Goal: Information Seeking & Learning: Learn about a topic

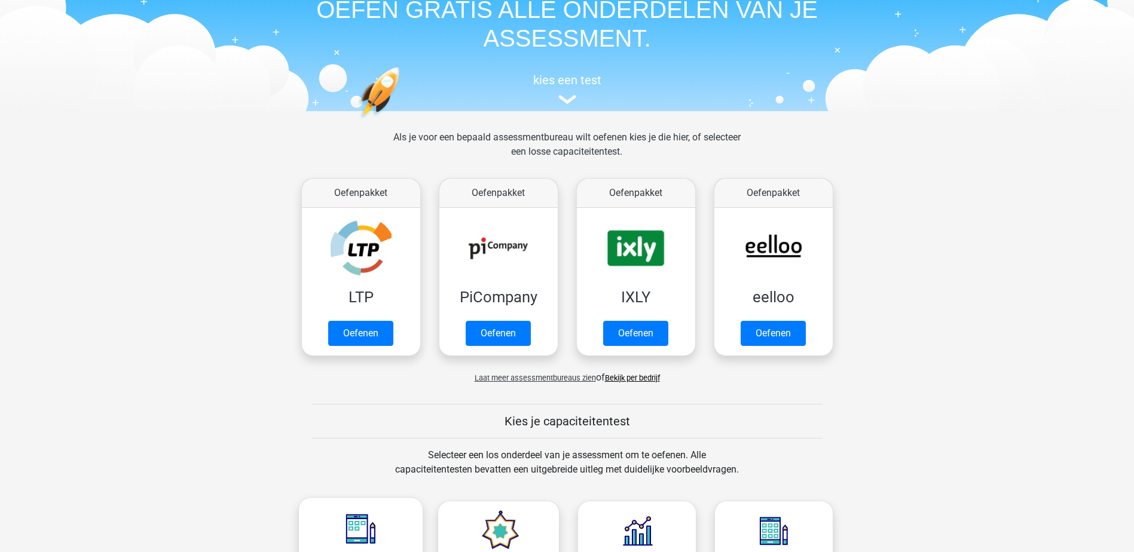
scroll to position [239, 0]
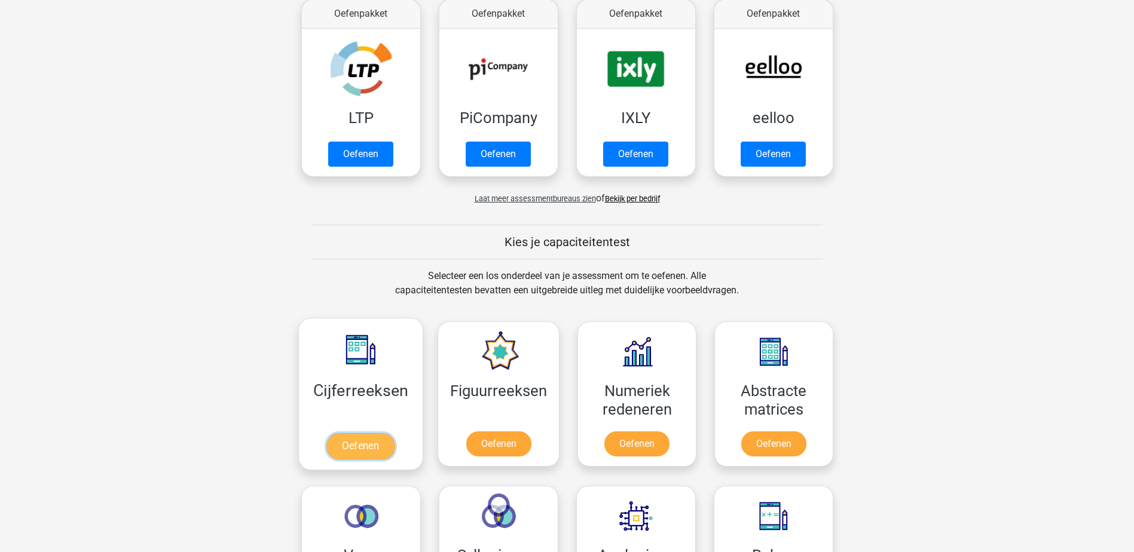
click at [377, 444] on link "Oefenen" at bounding box center [360, 446] width 68 height 26
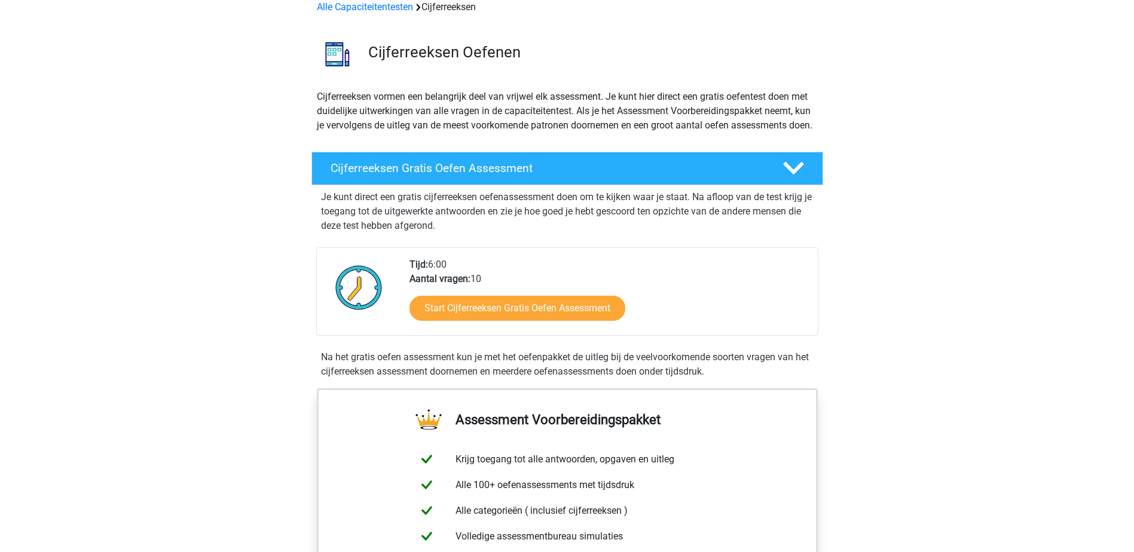
scroll to position [120, 0]
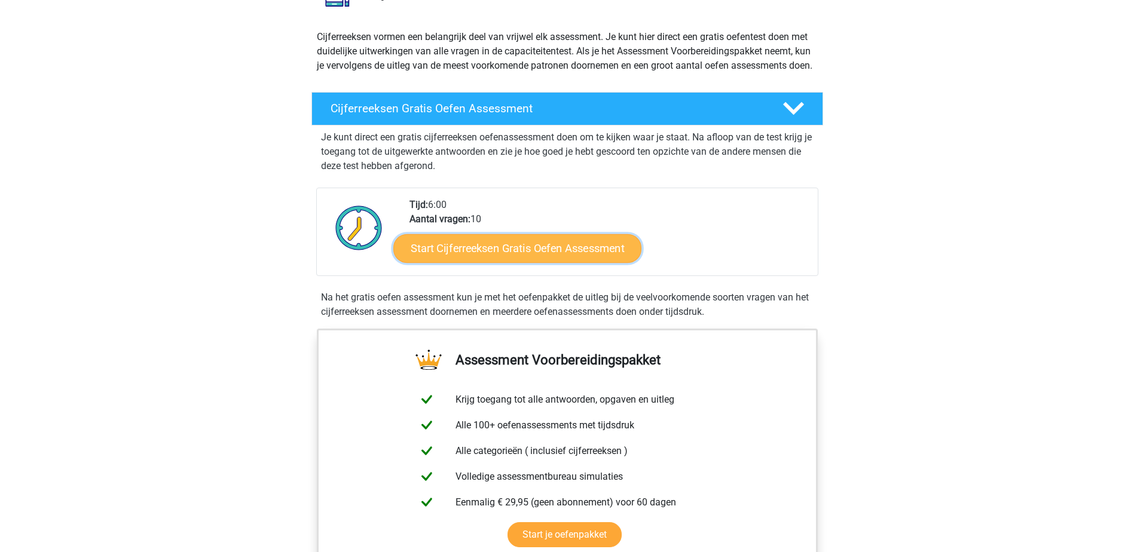
click at [553, 261] on link "Start Cijferreeksen Gratis Oefen Assessment" at bounding box center [517, 248] width 248 height 29
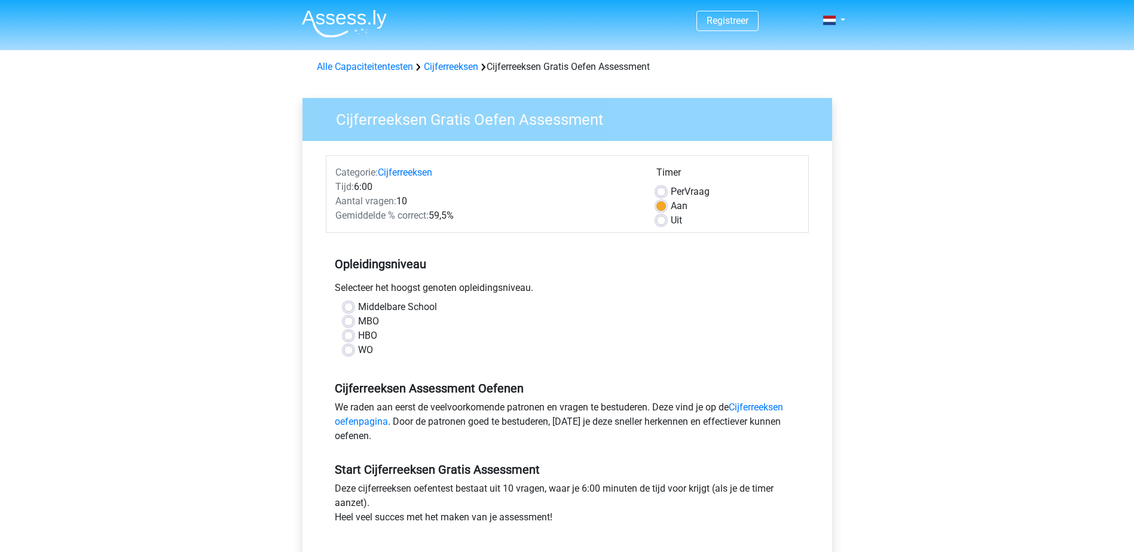
click at [375, 301] on label "Middelbare School" at bounding box center [397, 307] width 79 height 14
click at [353, 301] on input "Middelbare School" at bounding box center [349, 306] width 10 height 12
radio input "true"
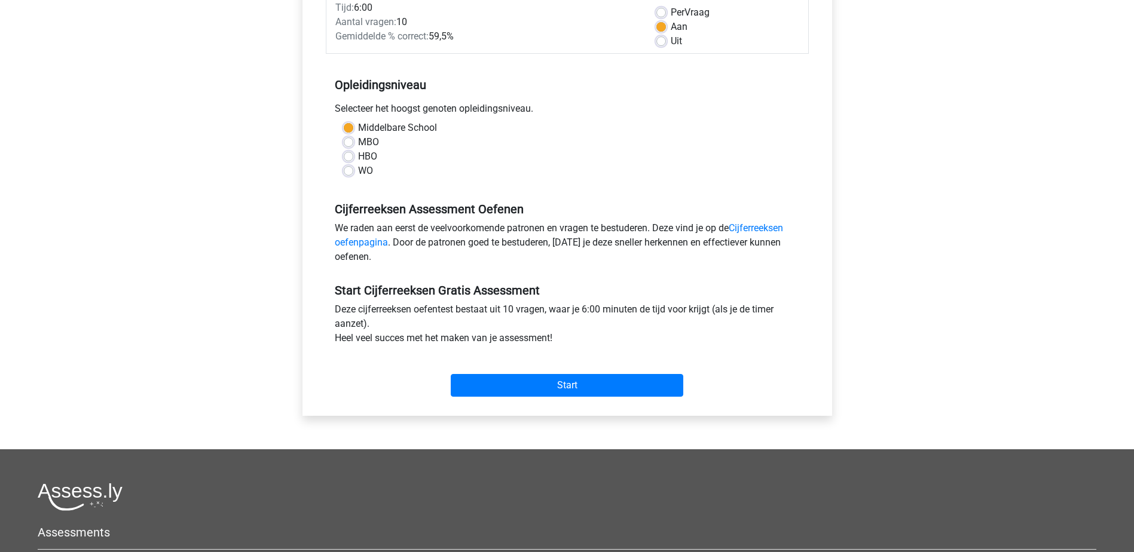
click at [366, 161] on label "HBO" at bounding box center [367, 156] width 19 height 14
click at [353, 161] on input "HBO" at bounding box center [349, 155] width 10 height 12
radio input "true"
click at [516, 387] on input "Start" at bounding box center [567, 385] width 233 height 23
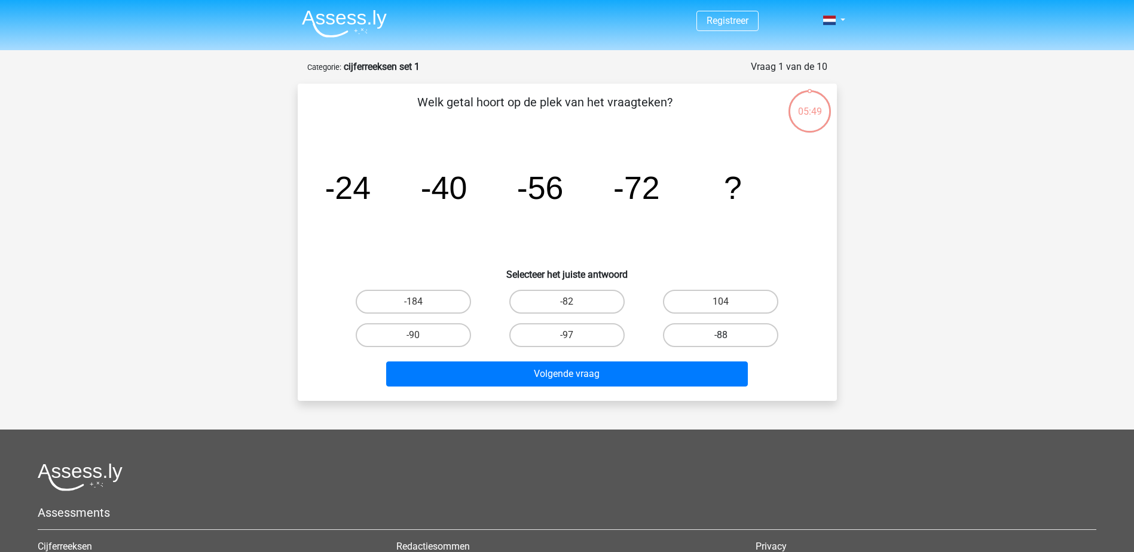
click at [682, 334] on label "-88" at bounding box center [720, 335] width 115 height 24
click at [721, 335] on input "-88" at bounding box center [725, 339] width 8 height 8
radio input "true"
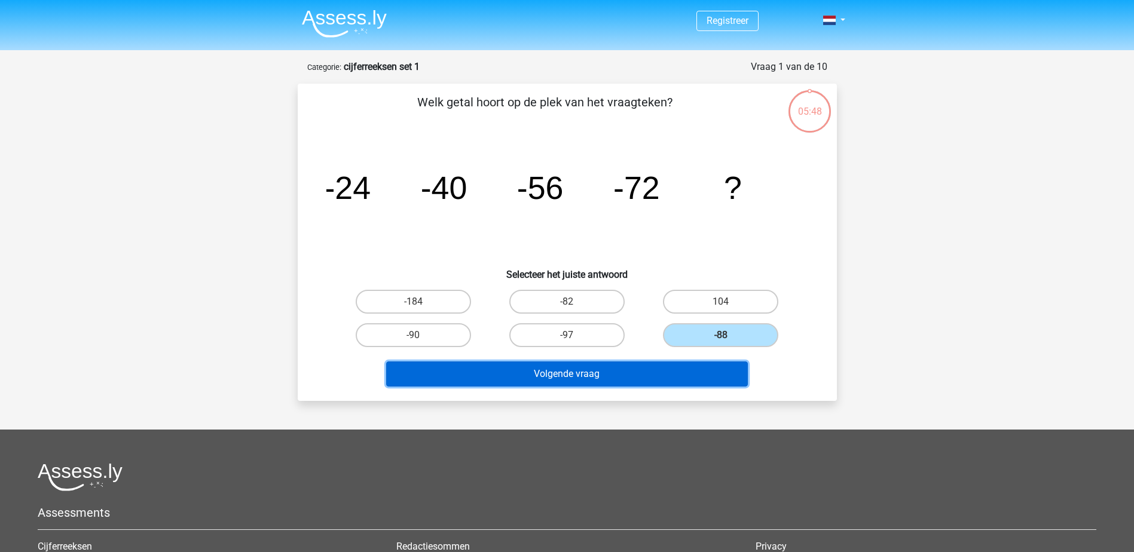
click at [604, 380] on button "Volgende vraag" at bounding box center [567, 374] width 362 height 25
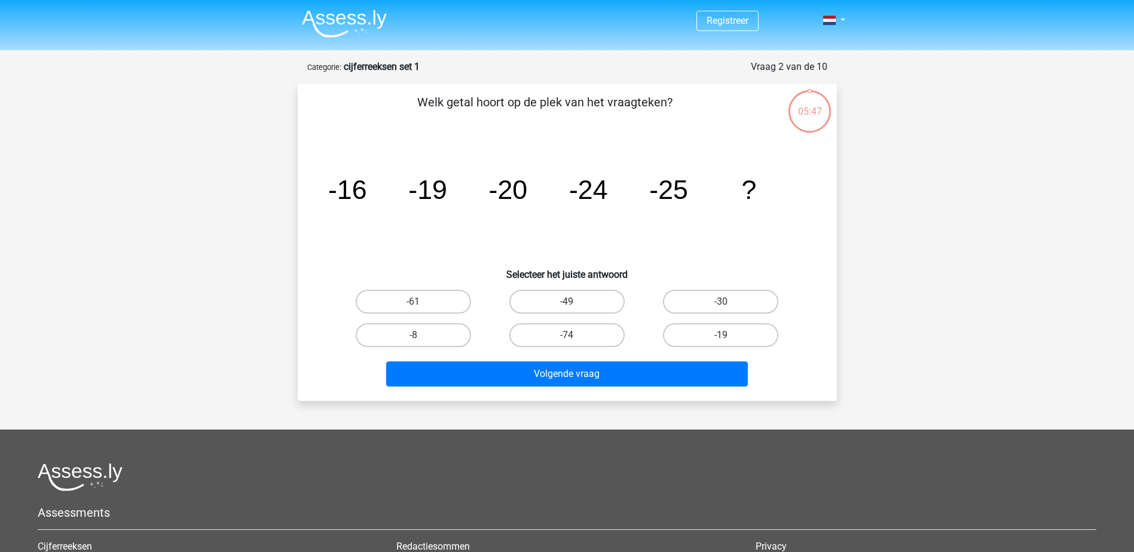
scroll to position [60, 0]
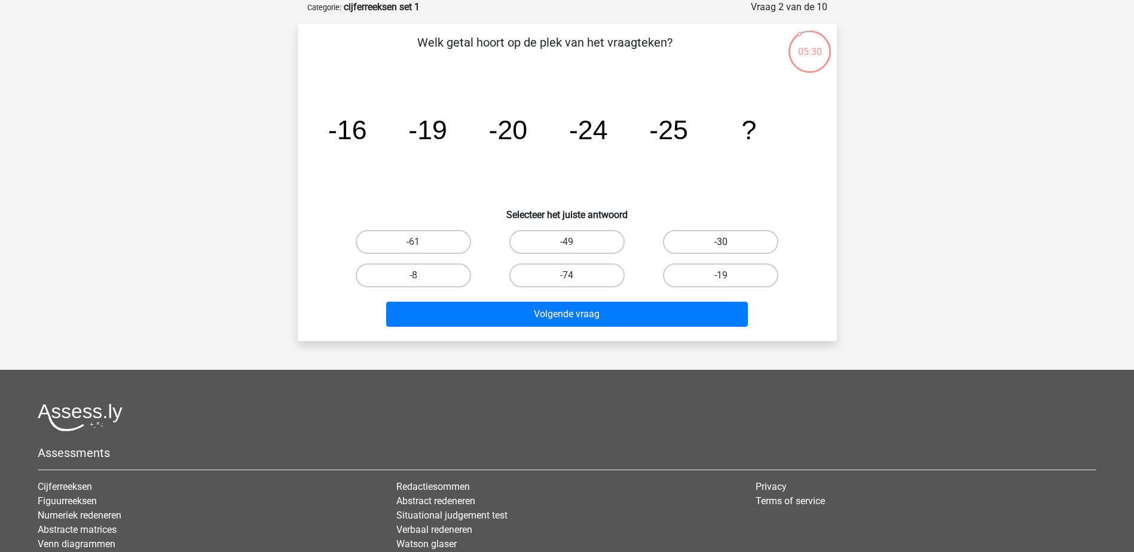
click at [707, 249] on label "-30" at bounding box center [720, 242] width 115 height 24
click at [721, 249] on input "-30" at bounding box center [725, 246] width 8 height 8
radio input "true"
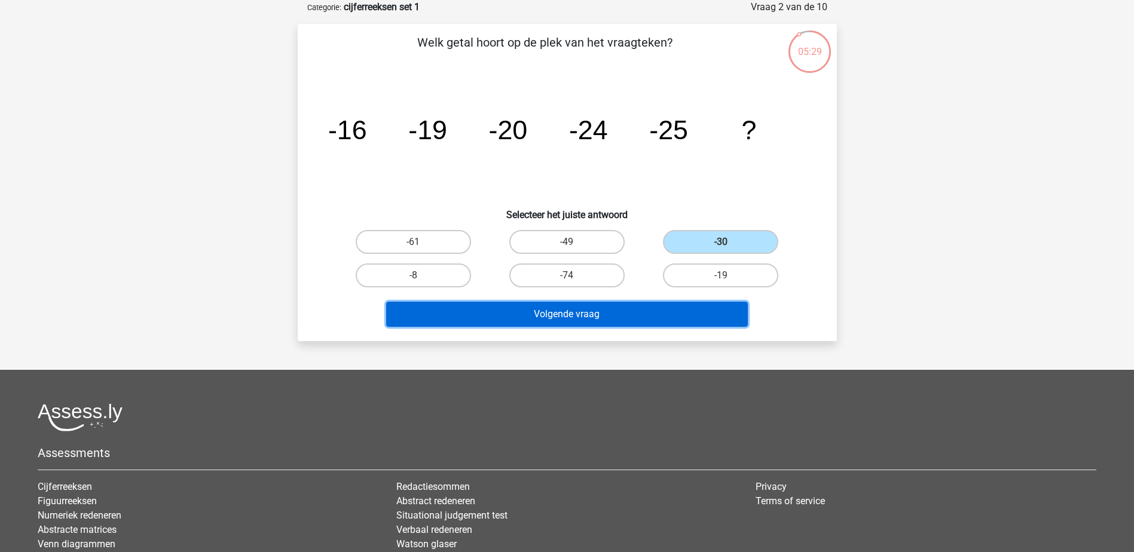
click at [641, 319] on button "Volgende vraag" at bounding box center [567, 314] width 362 height 25
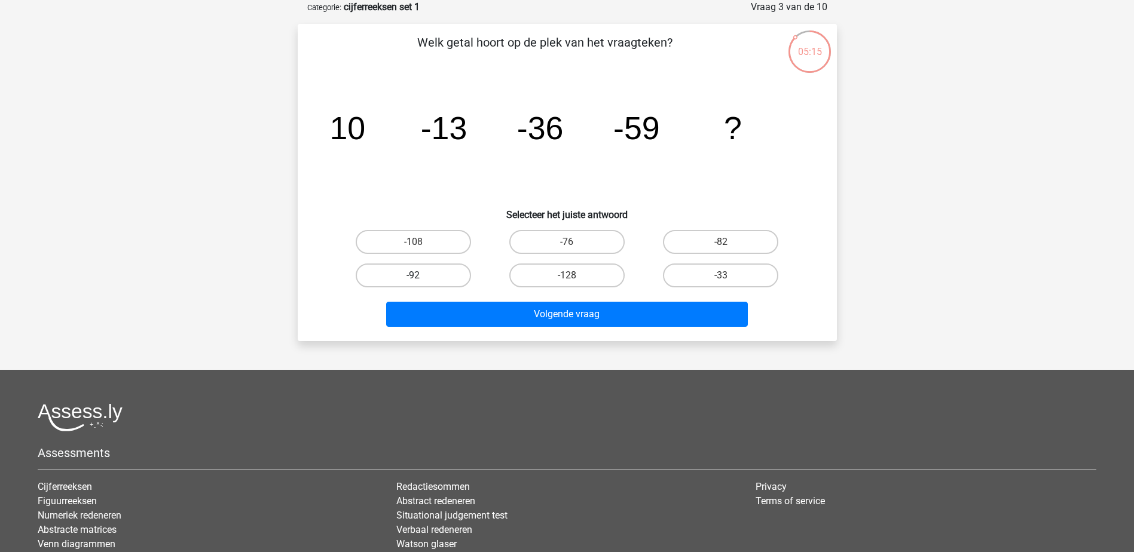
click at [451, 272] on label "-92" at bounding box center [413, 276] width 115 height 24
click at [421, 276] on input "-92" at bounding box center [417, 280] width 8 height 8
radio input "true"
click at [716, 240] on label "-82" at bounding box center [720, 242] width 115 height 24
click at [721, 242] on input "-82" at bounding box center [725, 246] width 8 height 8
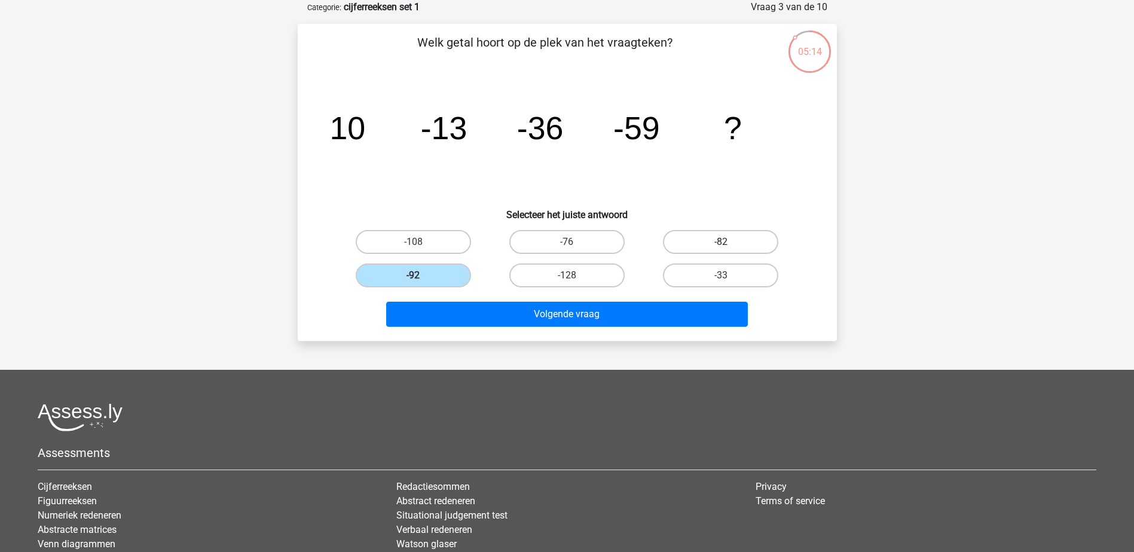
radio input "true"
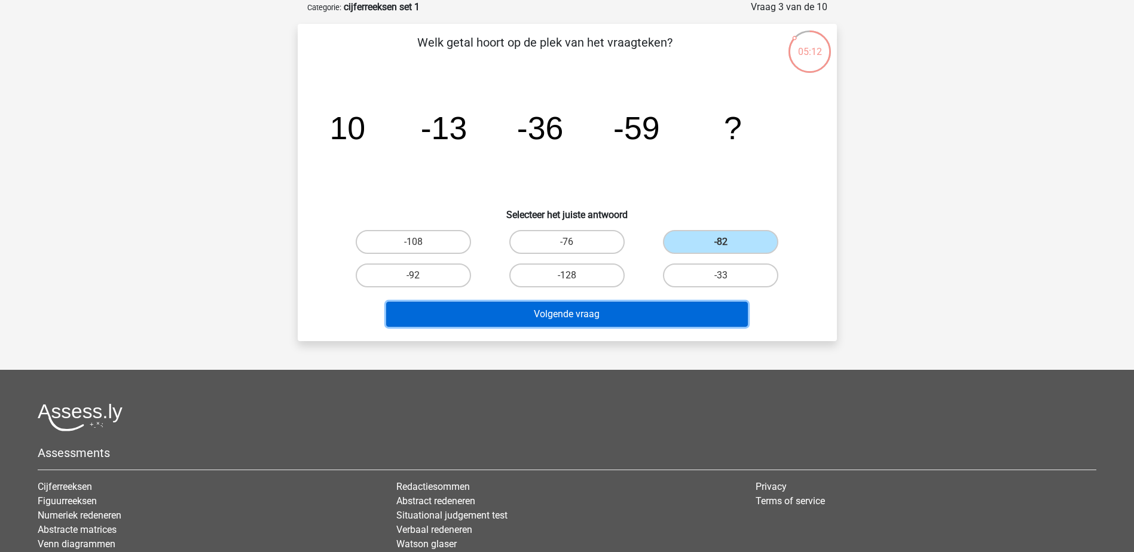
click at [641, 314] on button "Volgende vraag" at bounding box center [567, 314] width 362 height 25
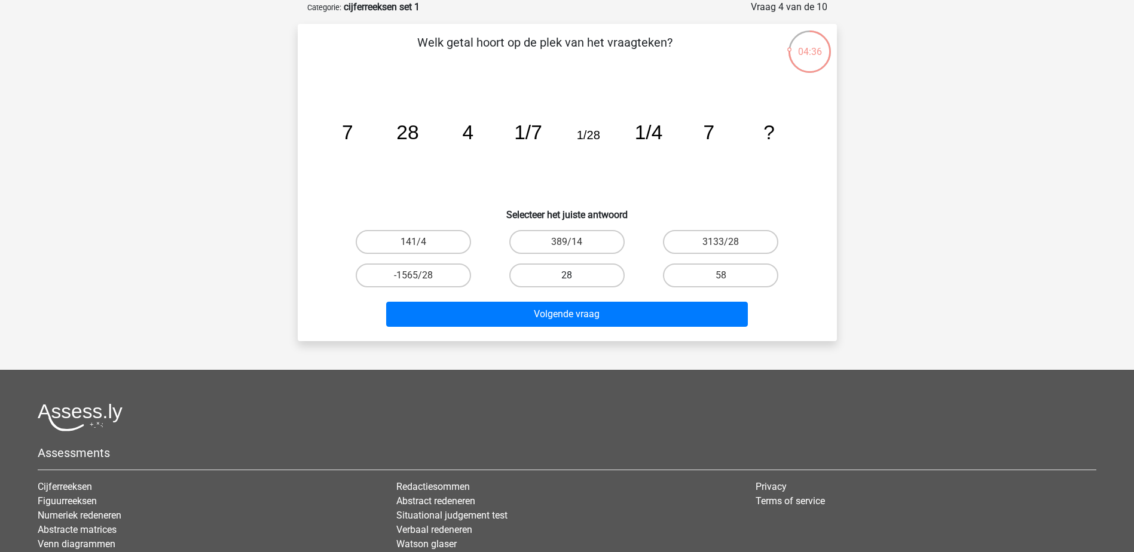
click at [564, 273] on label "28" at bounding box center [566, 276] width 115 height 24
click at [567, 276] on input "28" at bounding box center [571, 280] width 8 height 8
radio input "true"
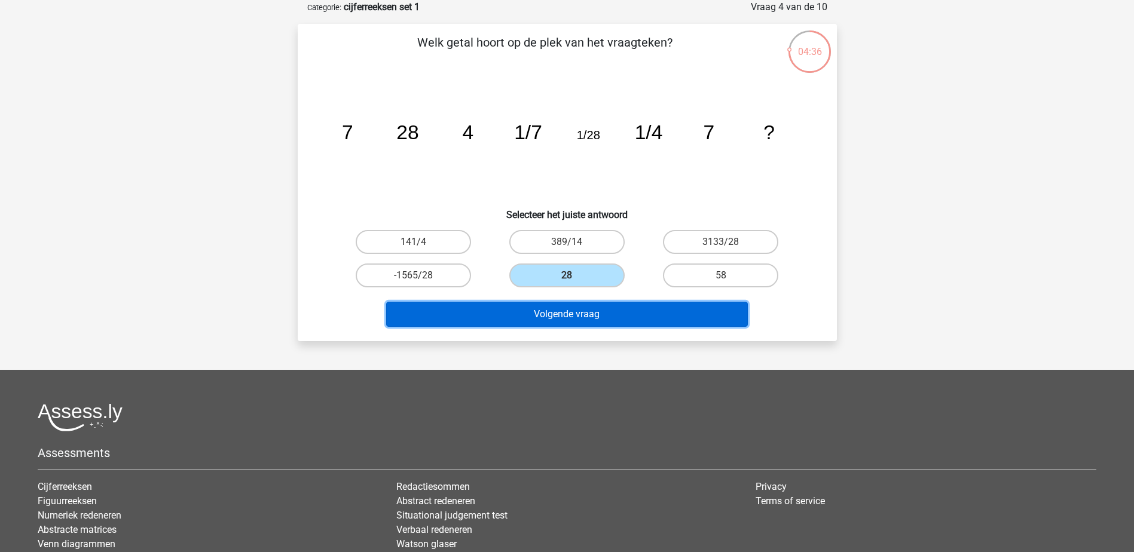
click at [571, 307] on button "Volgende vraag" at bounding box center [567, 314] width 362 height 25
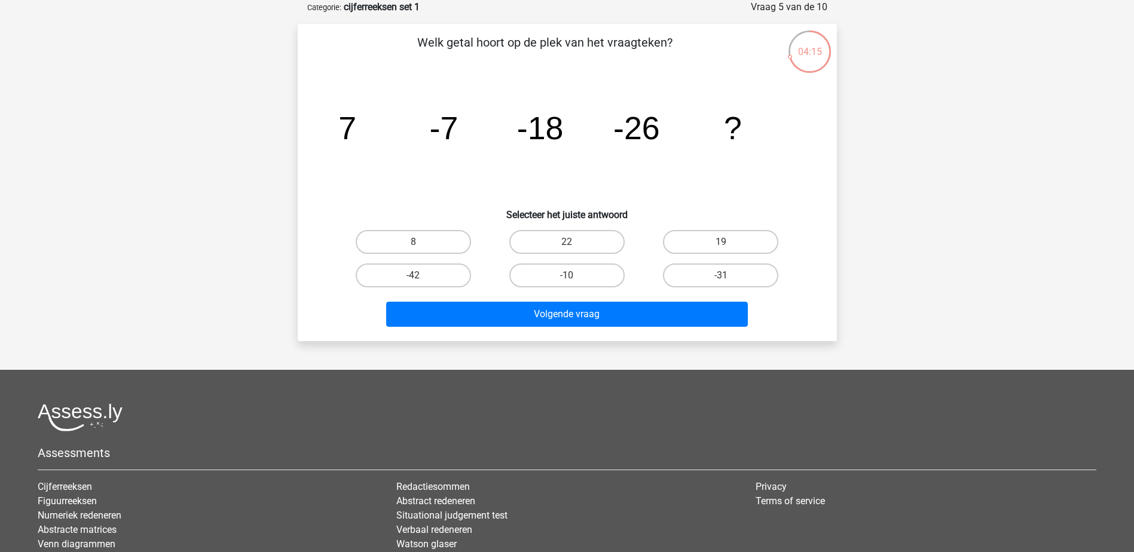
scroll to position [0, 0]
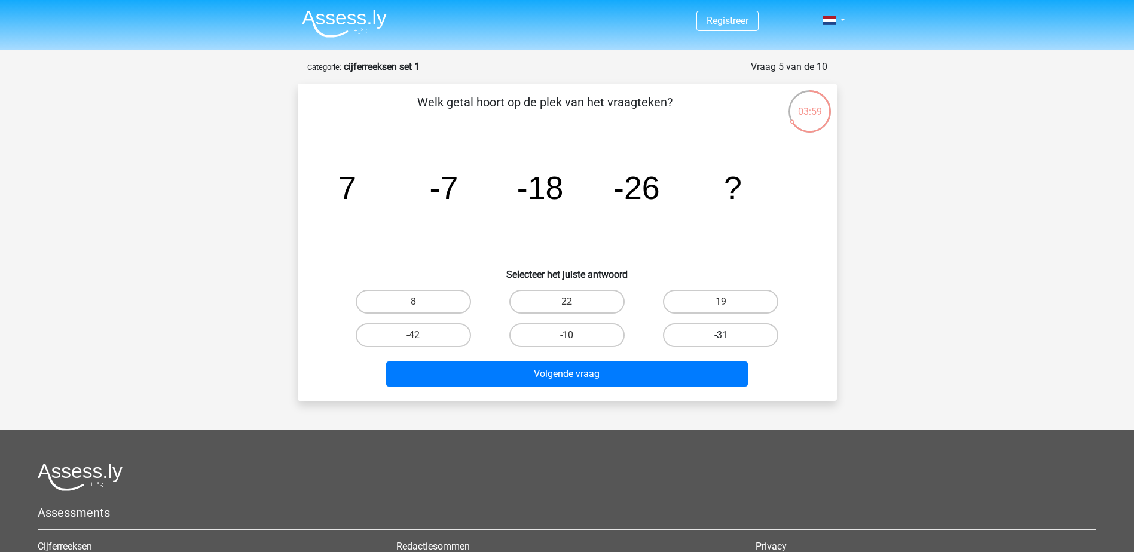
click at [735, 328] on label "-31" at bounding box center [720, 335] width 115 height 24
click at [729, 335] on input "-31" at bounding box center [725, 339] width 8 height 8
radio input "true"
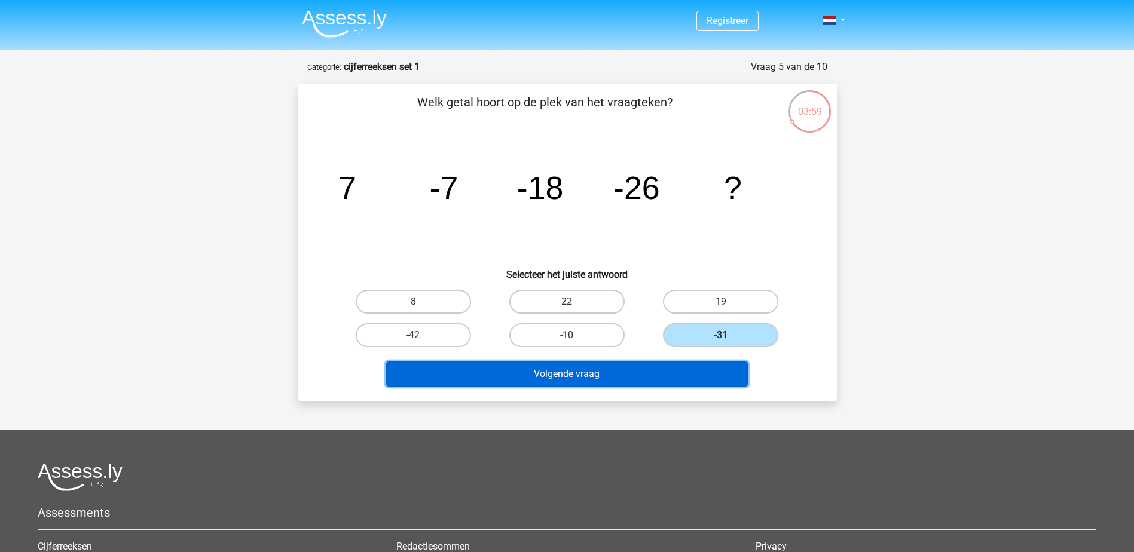
click at [666, 368] on button "Volgende vraag" at bounding box center [567, 374] width 362 height 25
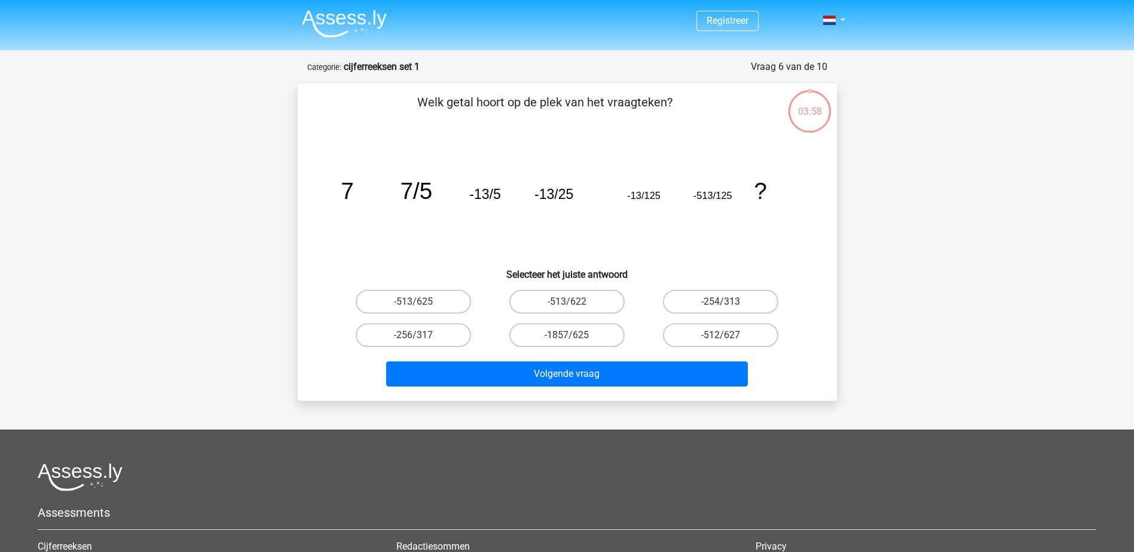
scroll to position [60, 0]
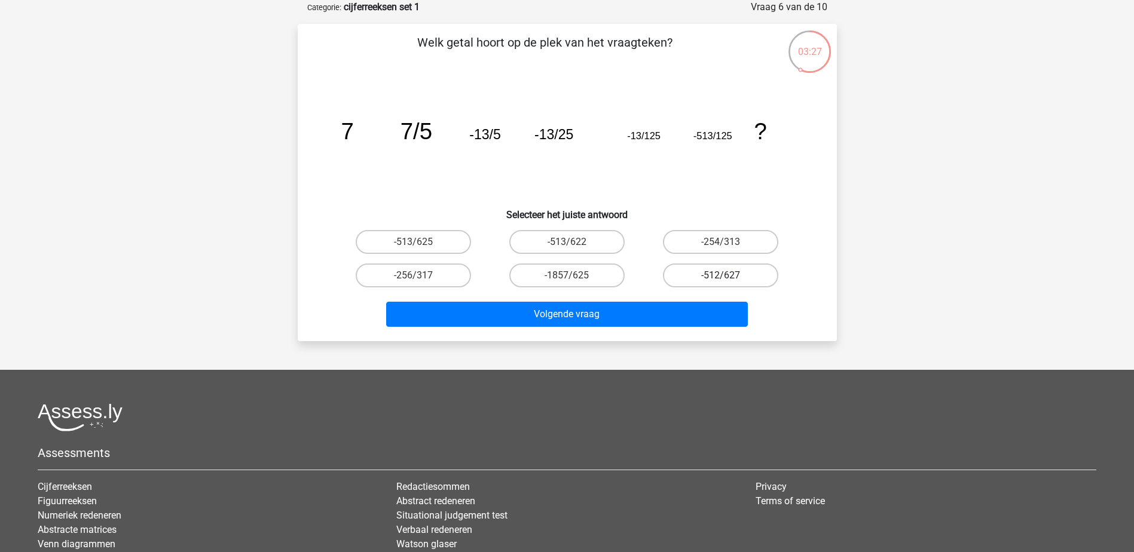
click at [720, 270] on label "-512/627" at bounding box center [720, 276] width 115 height 24
click at [721, 276] on input "-512/627" at bounding box center [725, 280] width 8 height 8
radio input "true"
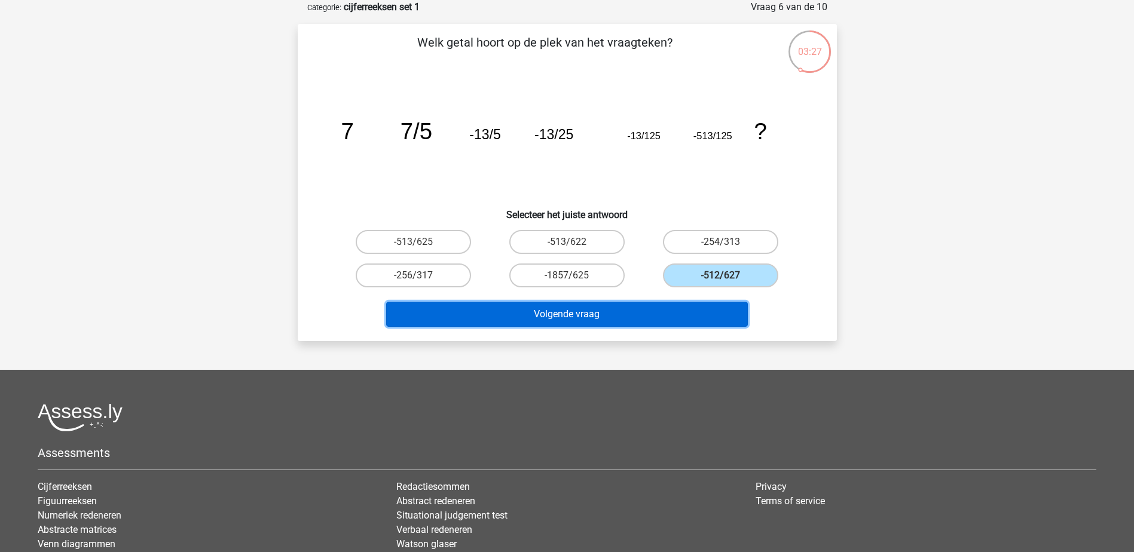
click at [684, 324] on button "Volgende vraag" at bounding box center [567, 314] width 362 height 25
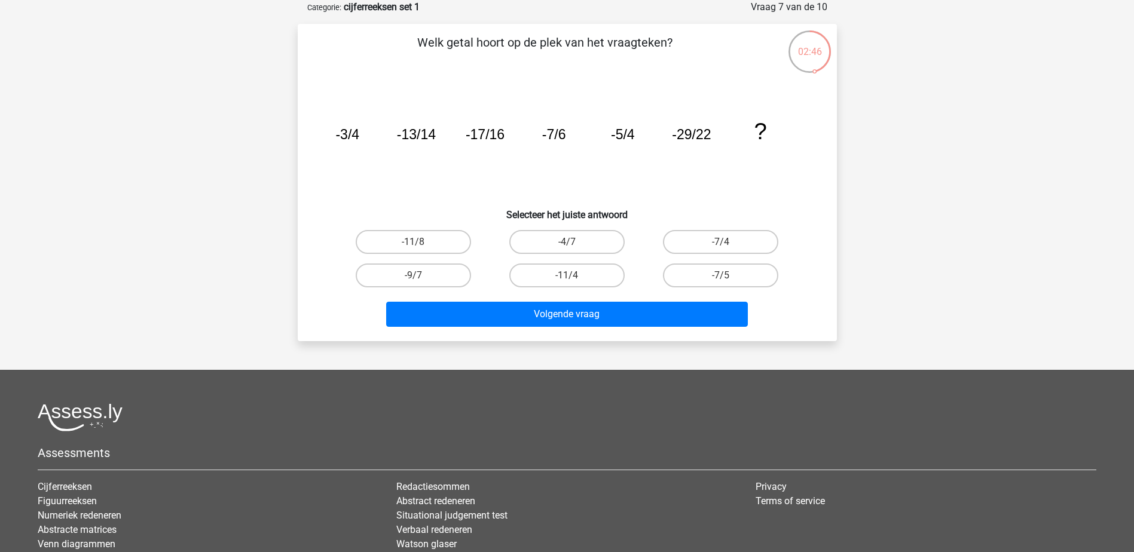
click at [732, 256] on div "-7/4" at bounding box center [721, 241] width 154 height 33
drag, startPoint x: 739, startPoint y: 232, endPoint x: 728, endPoint y: 261, distance: 31.2
click at [739, 231] on label "-7/4" at bounding box center [720, 242] width 115 height 24
click at [729, 242] on input "-7/4" at bounding box center [725, 246] width 8 height 8
radio input "true"
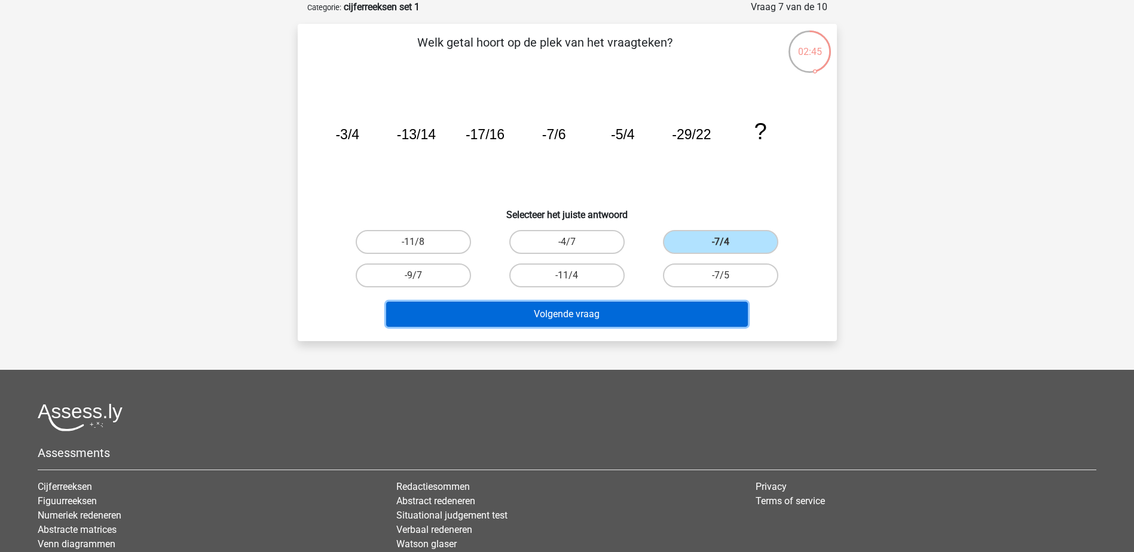
click at [693, 304] on button "Volgende vraag" at bounding box center [567, 314] width 362 height 25
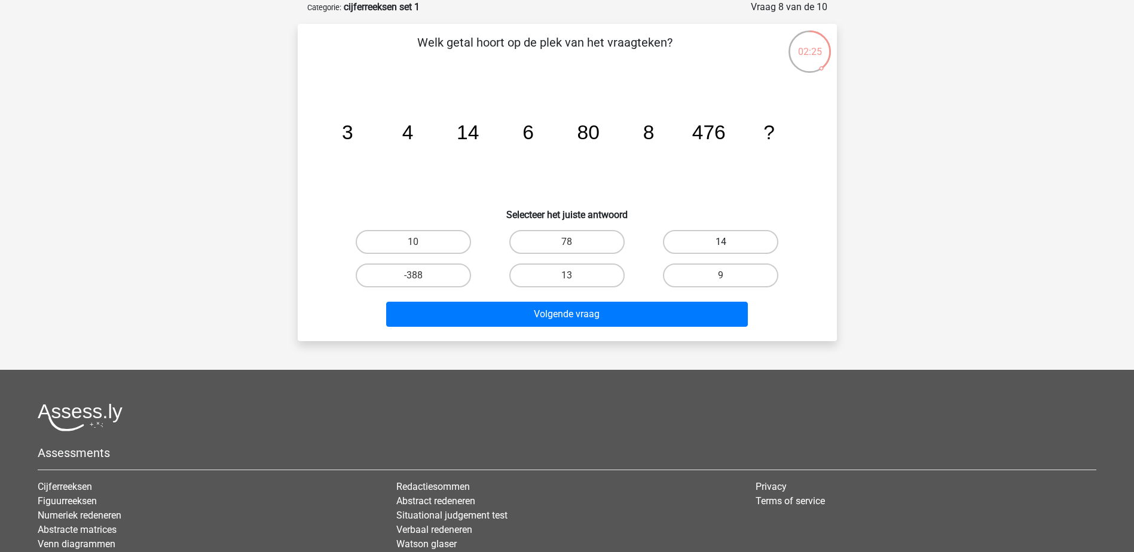
click at [713, 242] on label "14" at bounding box center [720, 242] width 115 height 24
click at [721, 242] on input "14" at bounding box center [725, 246] width 8 height 8
radio input "true"
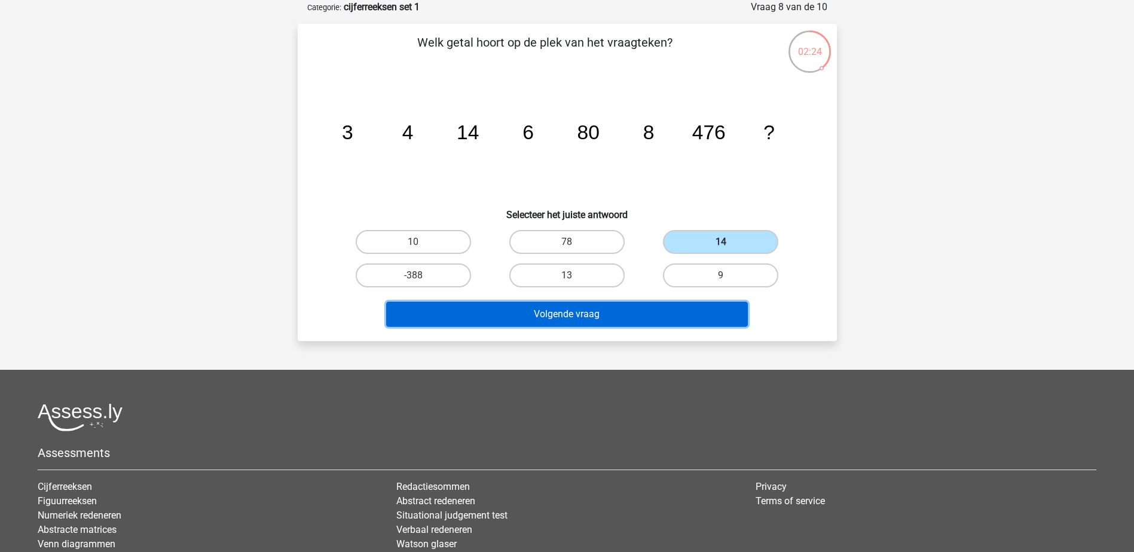
click at [666, 309] on button "Volgende vraag" at bounding box center [567, 314] width 362 height 25
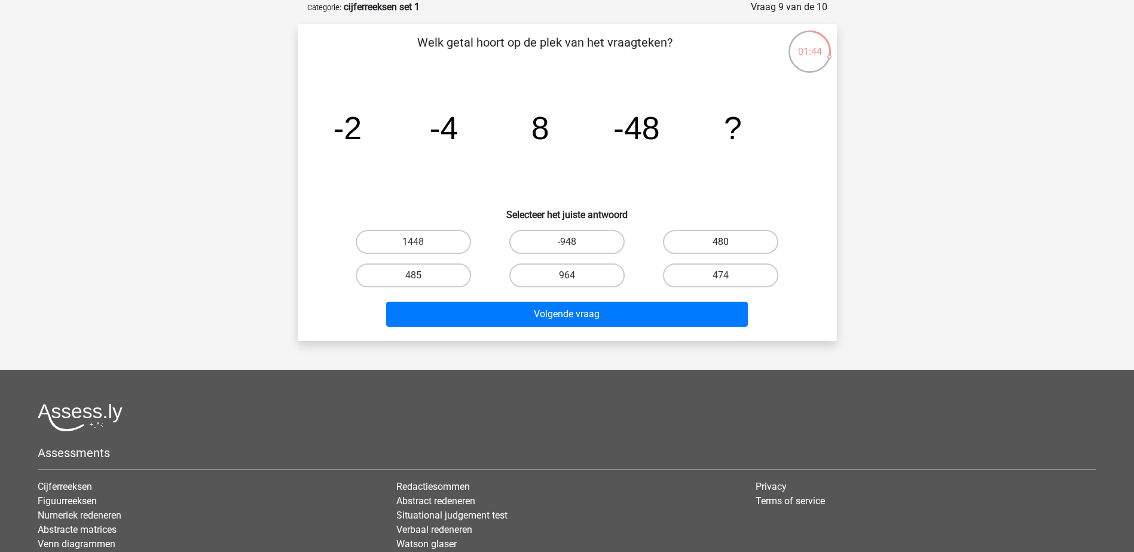
click at [698, 245] on label "480" at bounding box center [720, 242] width 115 height 24
click at [721, 245] on input "480" at bounding box center [725, 246] width 8 height 8
radio input "true"
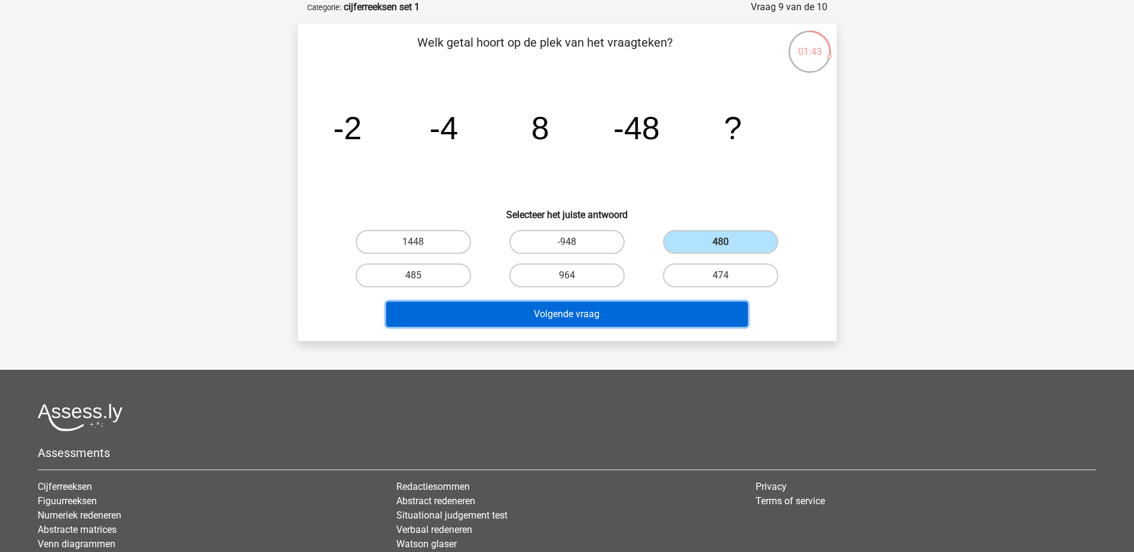
click at [691, 322] on button "Volgende vraag" at bounding box center [567, 314] width 362 height 25
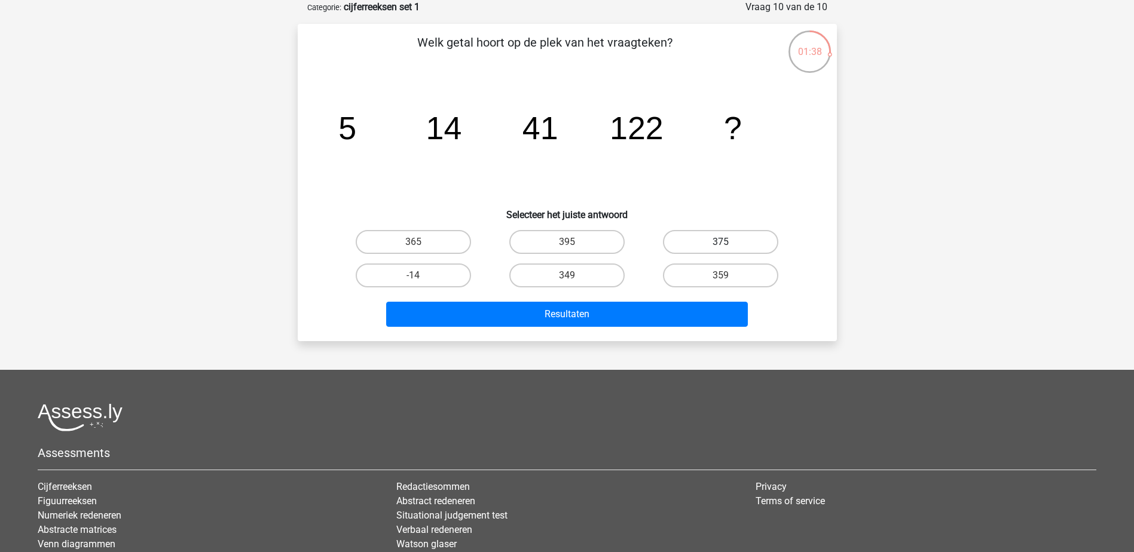
drag, startPoint x: 712, startPoint y: 239, endPoint x: 704, endPoint y: 253, distance: 15.8
click at [713, 239] on label "375" at bounding box center [720, 242] width 115 height 24
click at [721, 242] on input "375" at bounding box center [725, 246] width 8 height 8
radio input "true"
click at [686, 298] on div "Resultaten" at bounding box center [567, 311] width 501 height 39
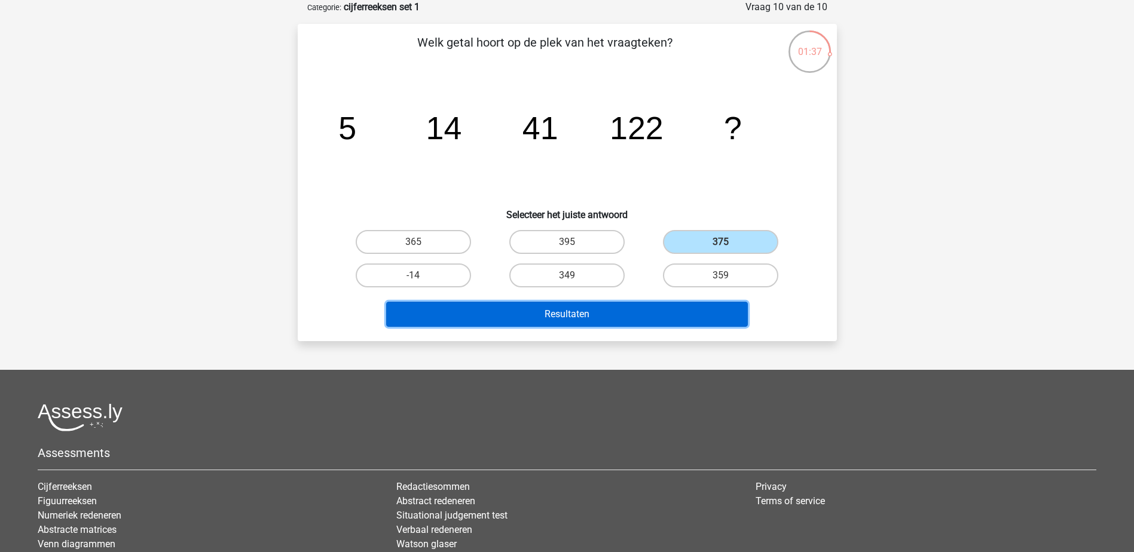
click at [673, 318] on button "Resultaten" at bounding box center [567, 314] width 362 height 25
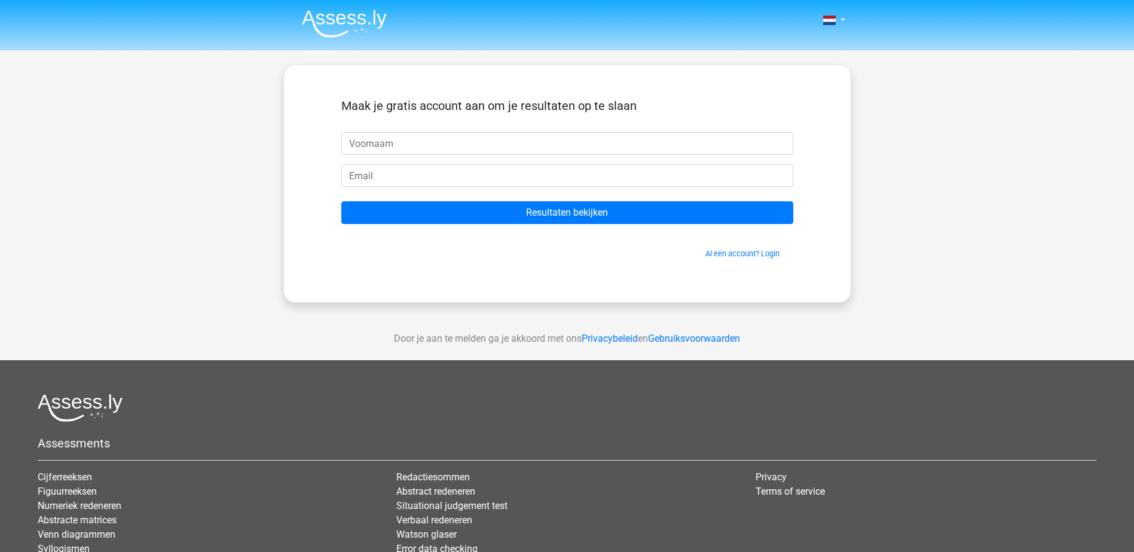
click at [481, 137] on input "text" at bounding box center [567, 143] width 452 height 23
type input "[PERSON_NAME][EMAIL_ADDRESS][DOMAIN_NAME]"
drag, startPoint x: 513, startPoint y: 145, endPoint x: 4, endPoint y: 138, distance: 509.3
click at [0, 148] on html "Nederlands English" at bounding box center [567, 338] width 1134 height 676
type input "bas"
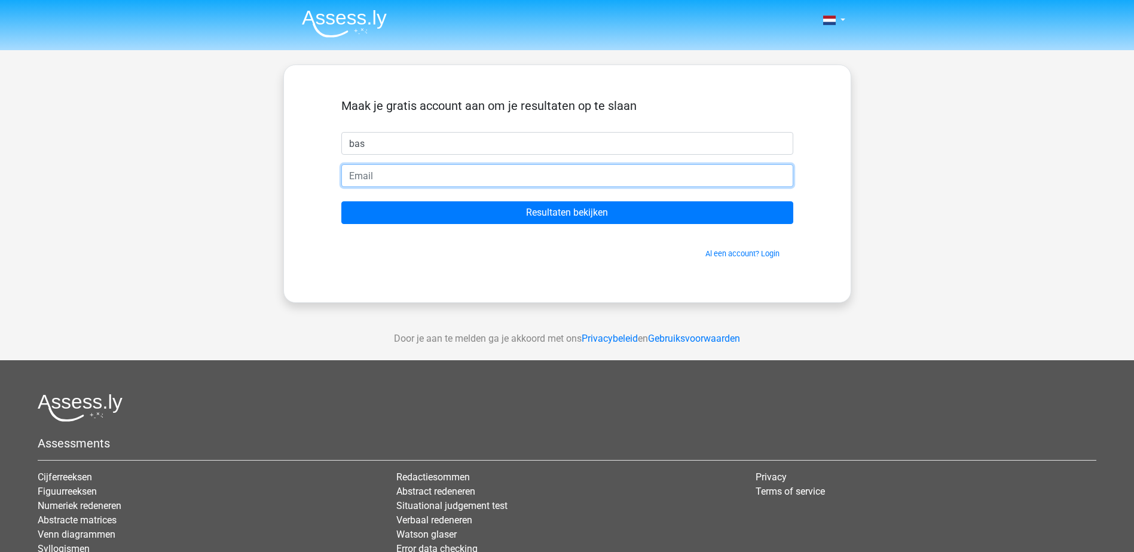
click at [479, 166] on input "email" at bounding box center [567, 175] width 452 height 23
click at [466, 175] on input "email" at bounding box center [567, 175] width 452 height 23
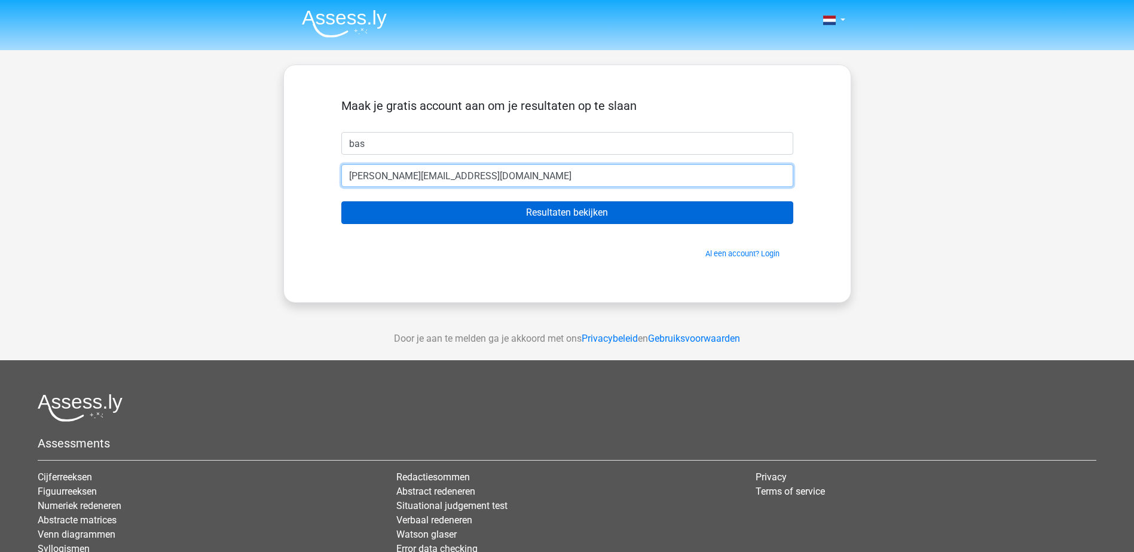
type input "[PERSON_NAME][EMAIL_ADDRESS][DOMAIN_NAME]"
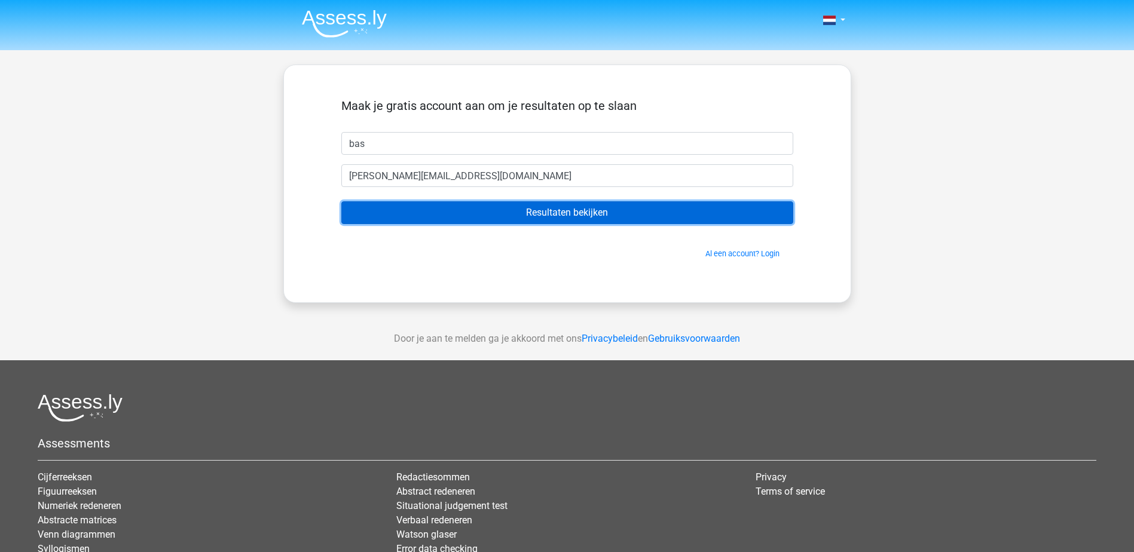
click at [453, 212] on input "Resultaten bekijken" at bounding box center [567, 212] width 452 height 23
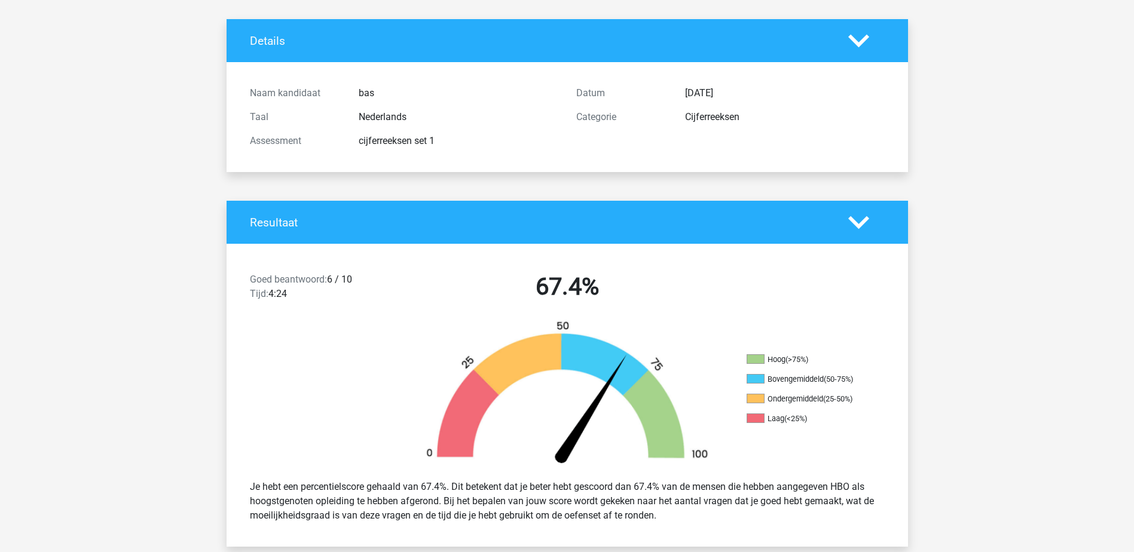
scroll to position [179, 0]
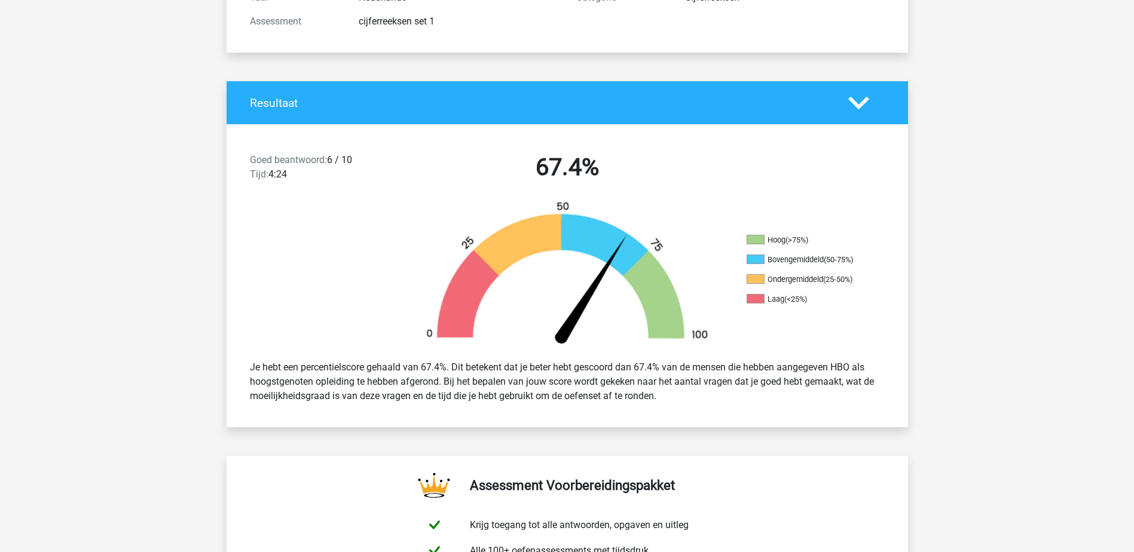
drag, startPoint x: 786, startPoint y: 253, endPoint x: 833, endPoint y: 261, distance: 47.3
click at [833, 261] on ul "Hoog (>75%) Bovengemiddeld (50-75%) Ondergemiddeld (25-50%) Laag (<25%)" at bounding box center [807, 274] width 120 height 79
drag, startPoint x: 833, startPoint y: 261, endPoint x: 824, endPoint y: 285, distance: 25.9
click at [824, 285] on ul "Hoog (>75%) Bovengemiddeld (50-75%) Ondergemiddeld (25-50%) Laag (<25%)" at bounding box center [807, 274] width 120 height 79
drag, startPoint x: 824, startPoint y: 285, endPoint x: 783, endPoint y: 301, distance: 44.3
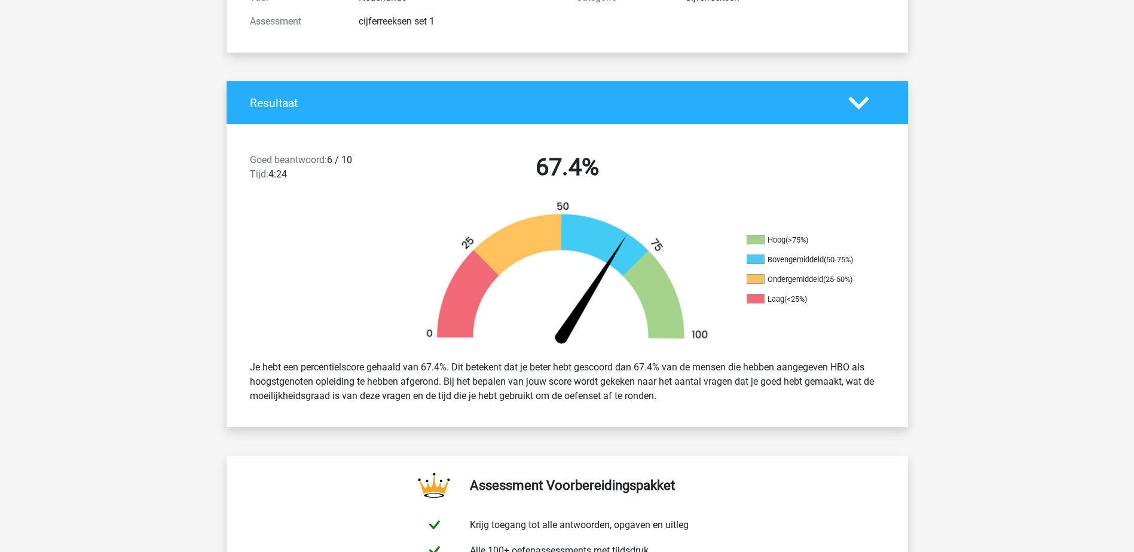
click at [783, 301] on li "Laag (<25%)" at bounding box center [807, 299] width 120 height 11
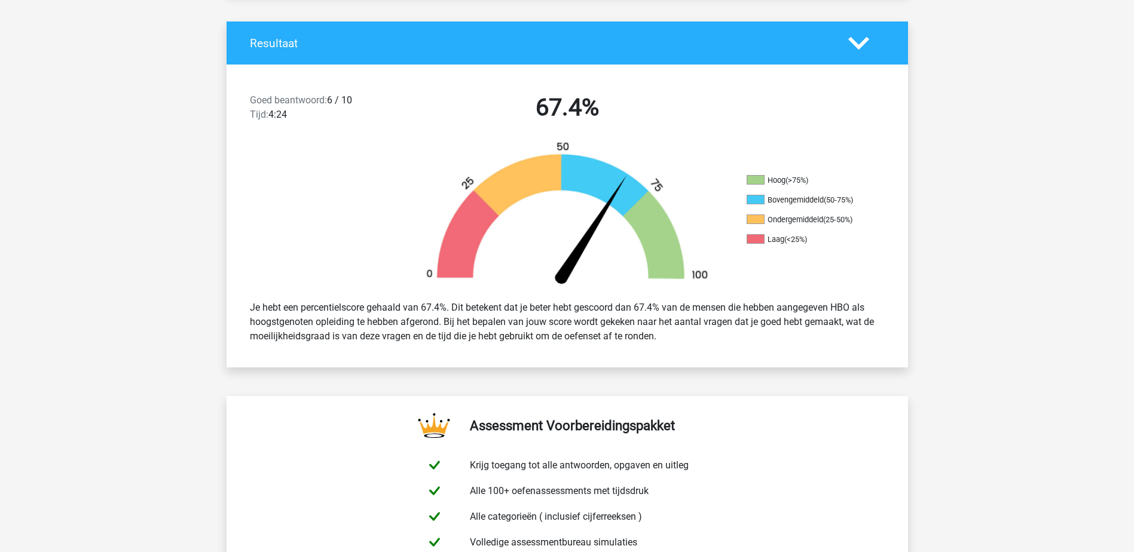
scroll to position [0, 0]
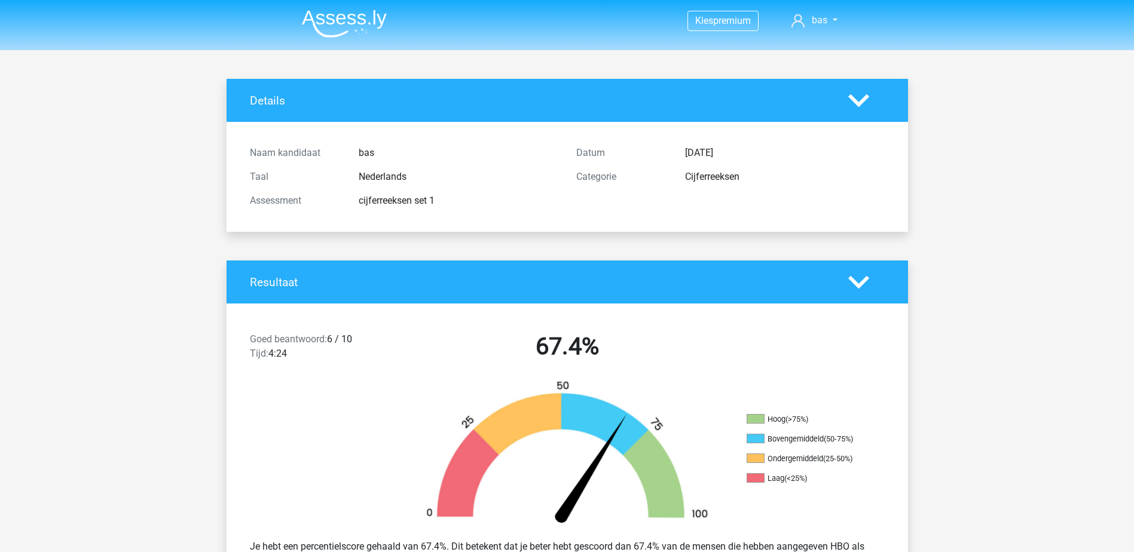
click at [353, 22] on img at bounding box center [344, 24] width 85 height 28
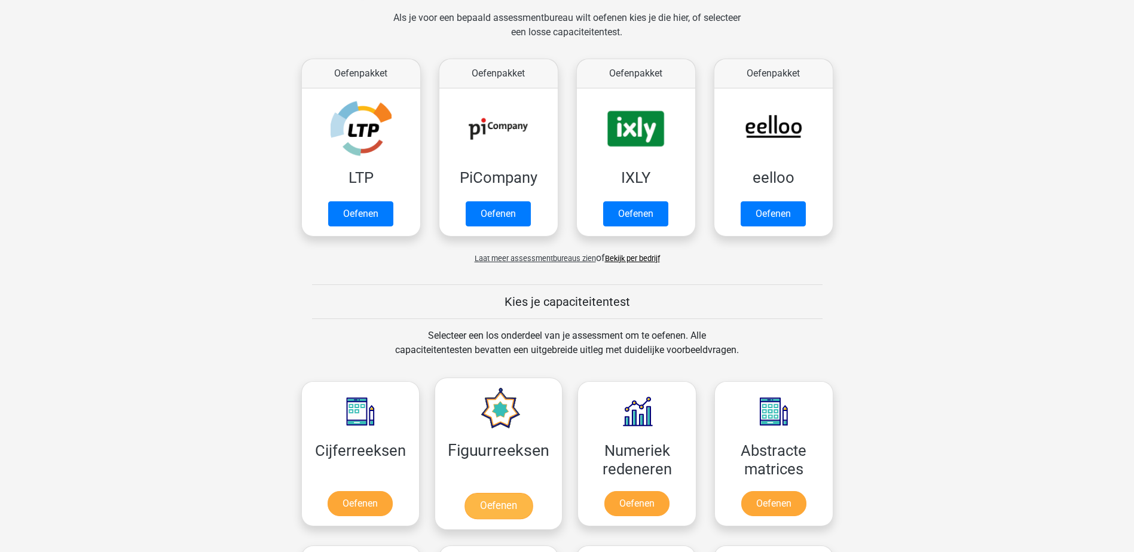
scroll to position [359, 0]
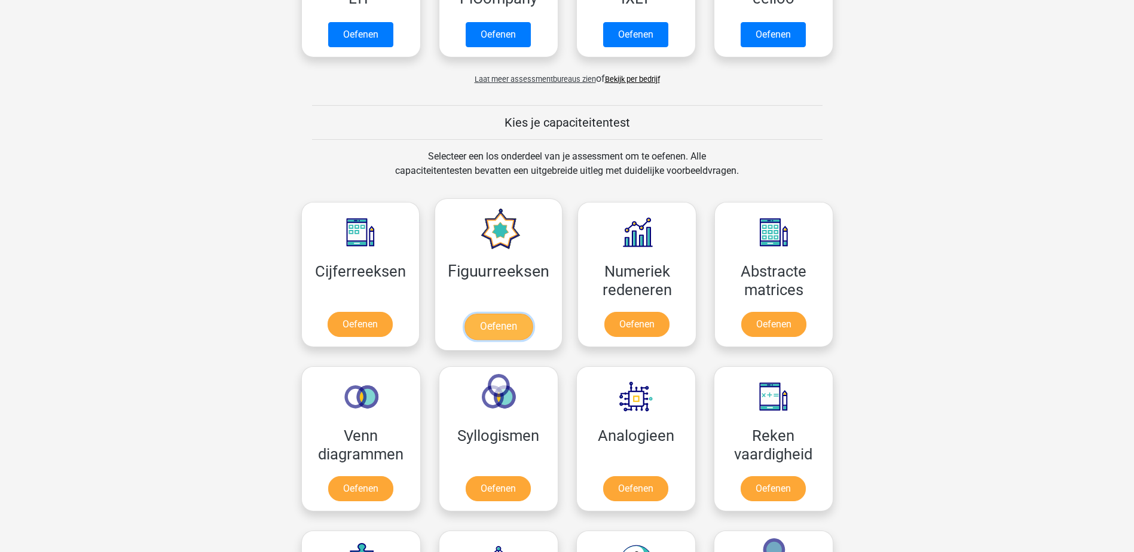
click at [511, 323] on link "Oefenen" at bounding box center [498, 327] width 68 height 26
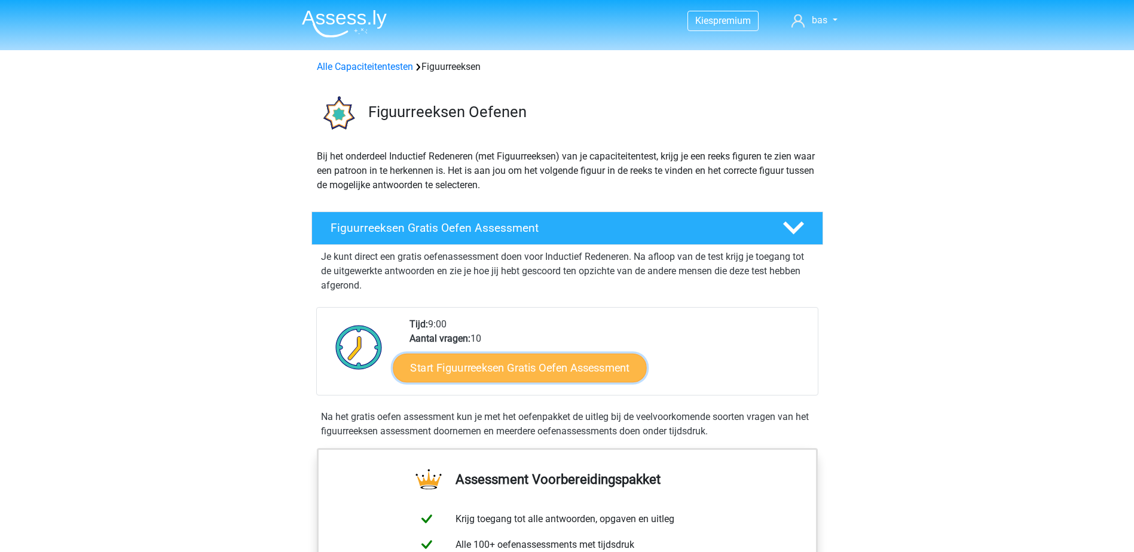
click at [534, 375] on link "Start Figuurreeksen Gratis Oefen Assessment" at bounding box center [519, 367] width 253 height 29
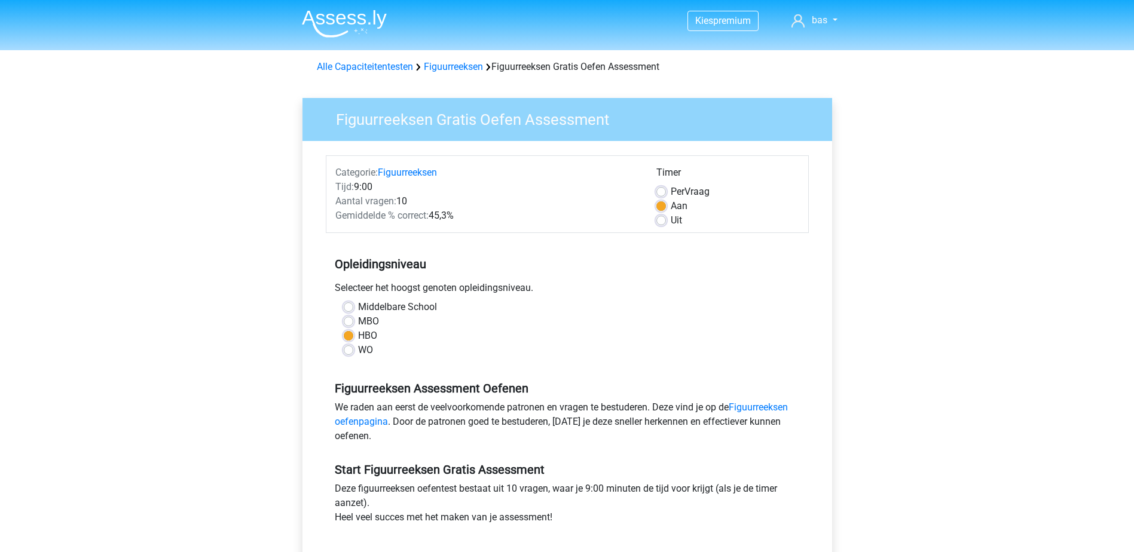
scroll to position [60, 0]
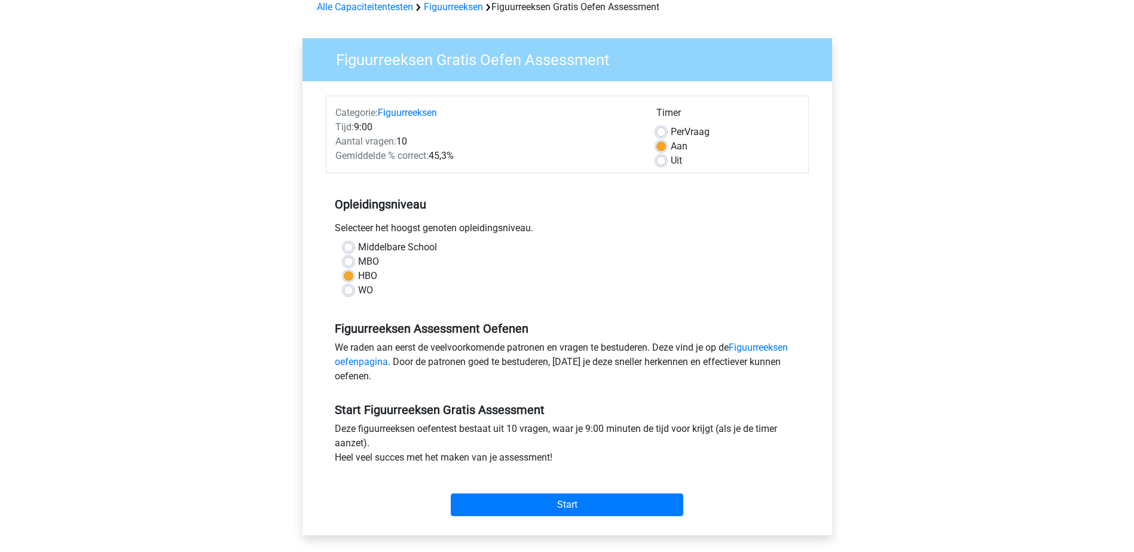
click at [359, 263] on label "MBO" at bounding box center [368, 262] width 21 height 14
click at [353, 263] on input "MBO" at bounding box center [349, 261] width 10 height 12
radio input "true"
click at [668, 130] on div "Per Vraag" at bounding box center [727, 132] width 143 height 14
click at [671, 133] on label "Per Vraag" at bounding box center [690, 132] width 39 height 14
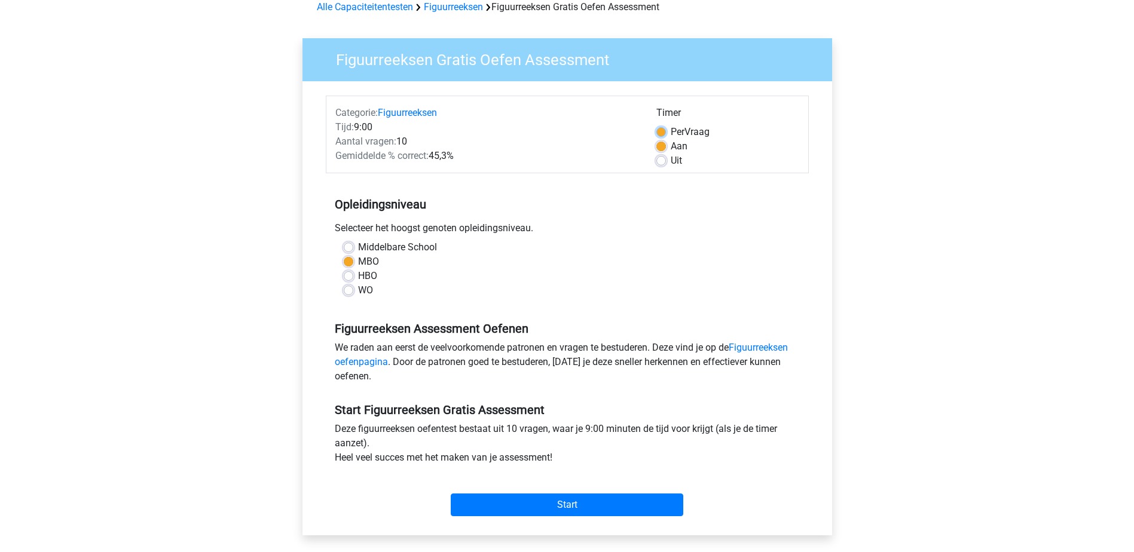
click at [661, 133] on input "Per Vraag" at bounding box center [661, 131] width 10 height 12
radio input "true"
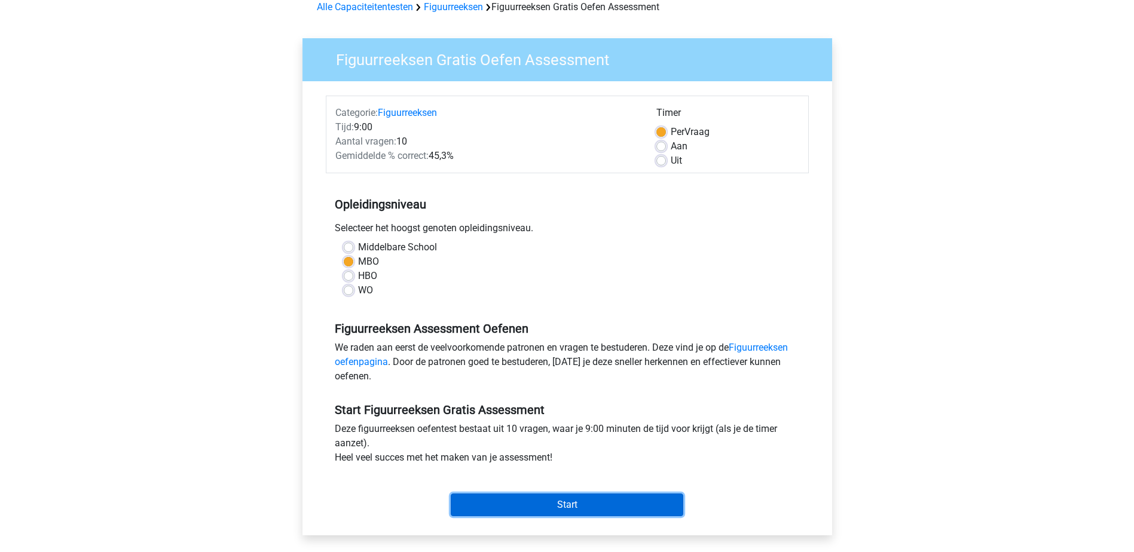
click at [562, 503] on input "Start" at bounding box center [567, 505] width 233 height 23
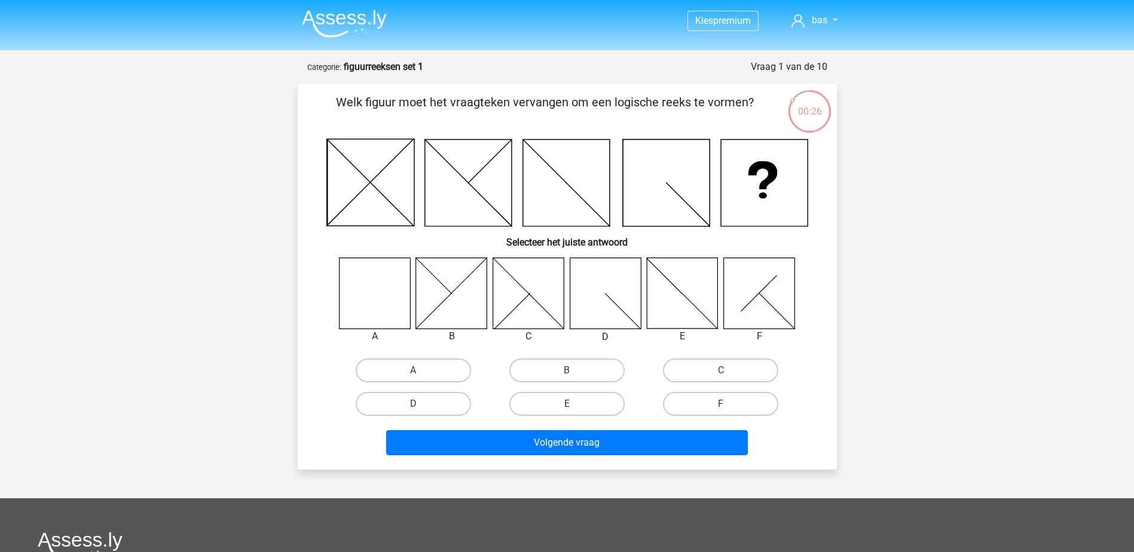
click at [399, 317] on icon at bounding box center [374, 293] width 71 height 71
click at [442, 374] on label "A" at bounding box center [413, 371] width 115 height 24
click at [421, 374] on input "A" at bounding box center [417, 375] width 8 height 8
radio input "true"
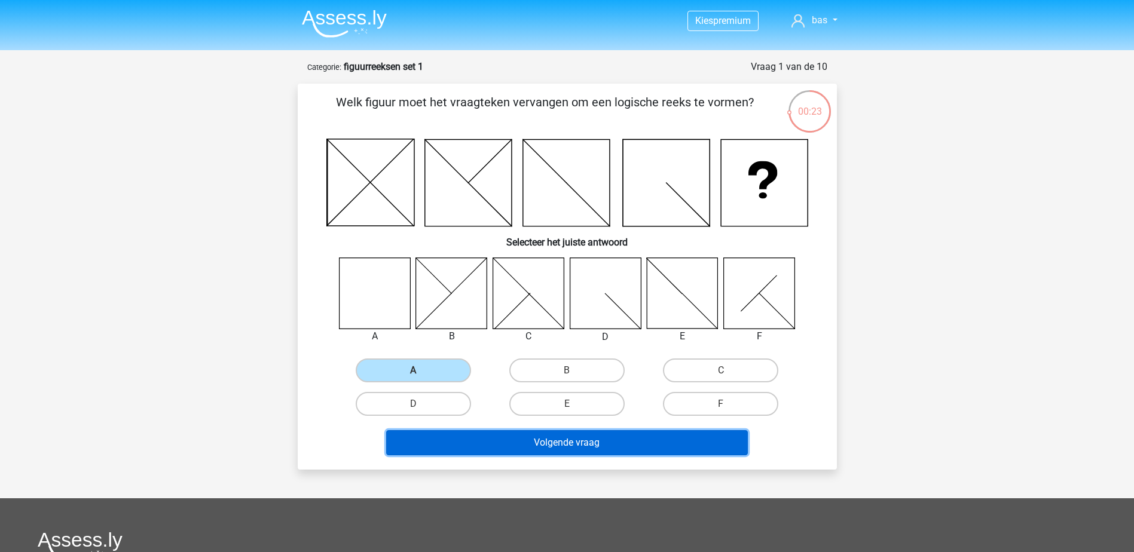
click at [535, 446] on button "Volgende vraag" at bounding box center [567, 442] width 362 height 25
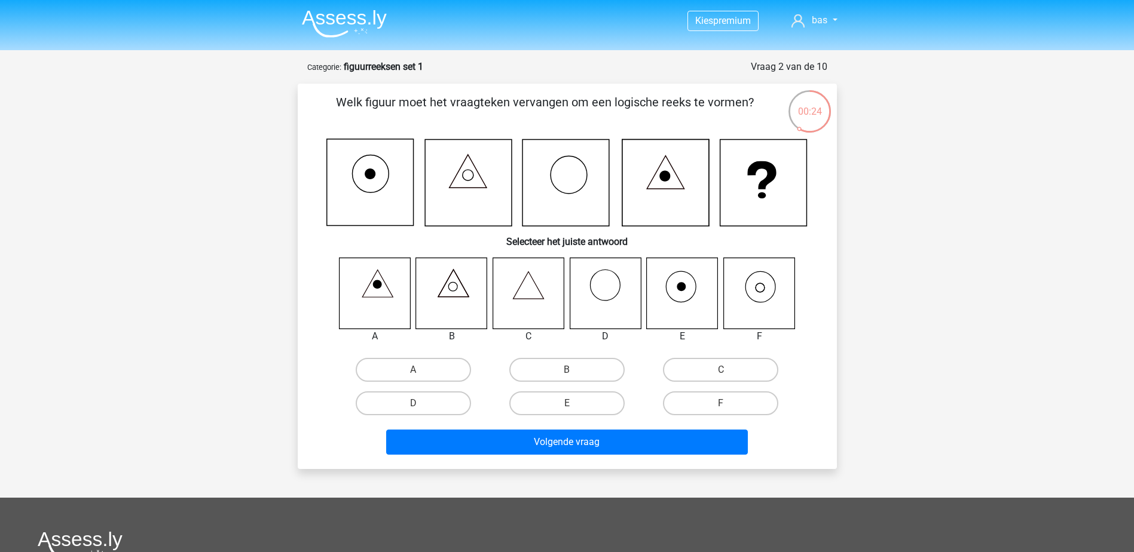
click at [759, 311] on icon at bounding box center [758, 293] width 71 height 71
click at [719, 402] on label "F" at bounding box center [720, 404] width 115 height 24
click at [721, 403] on input "F" at bounding box center [725, 407] width 8 height 8
radio input "true"
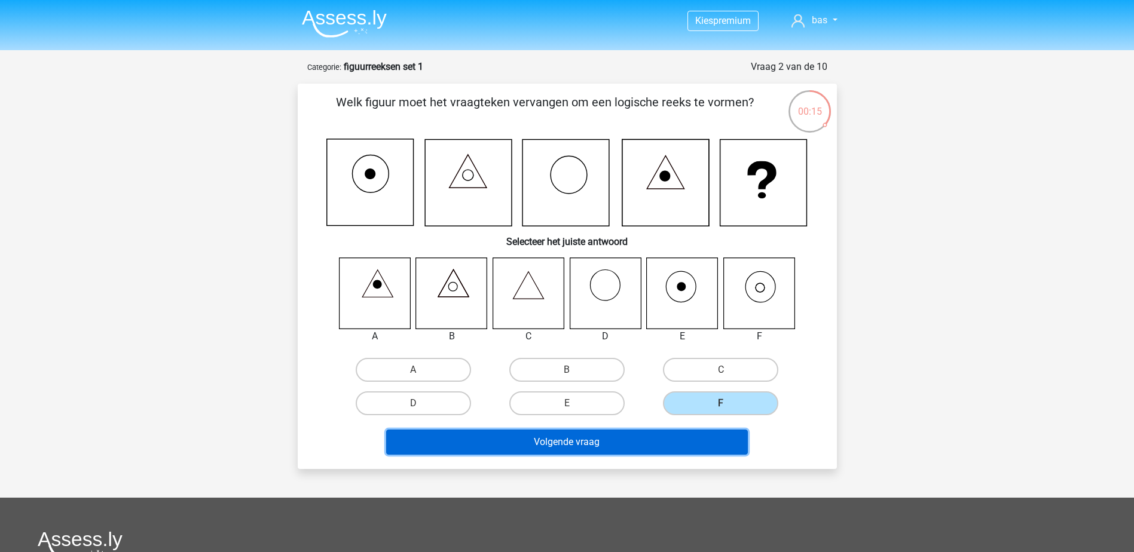
click at [682, 444] on button "Volgende vraag" at bounding box center [567, 442] width 362 height 25
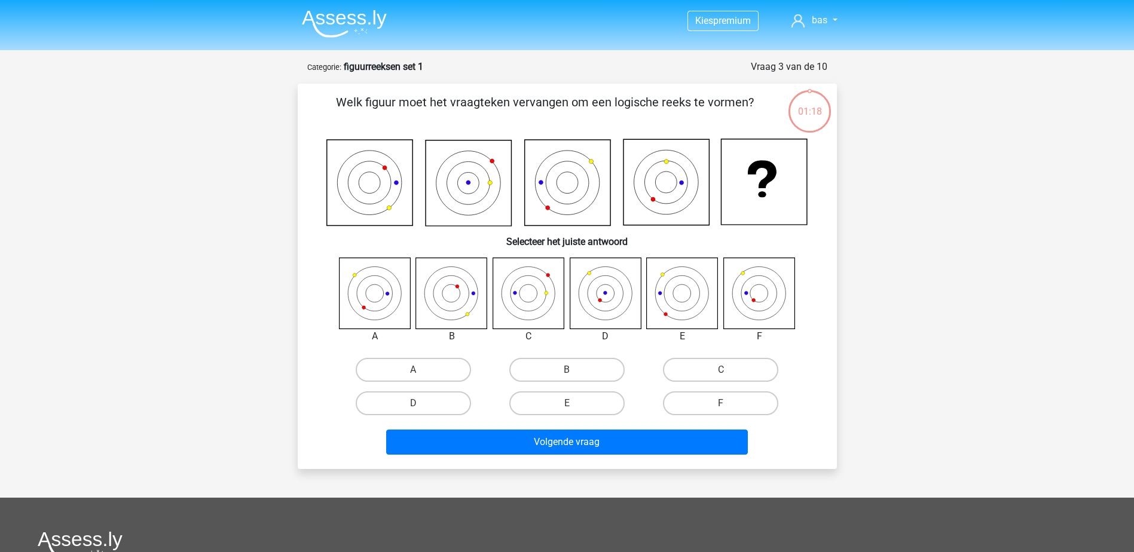
scroll to position [60, 0]
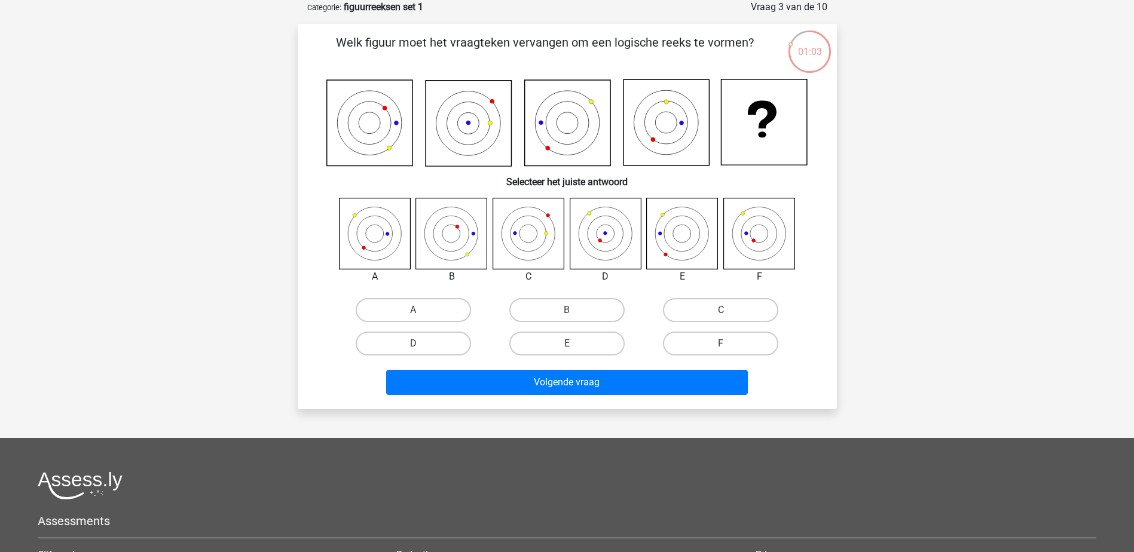
click at [384, 240] on icon at bounding box center [374, 233] width 71 height 71
drag, startPoint x: 422, startPoint y: 301, endPoint x: 445, endPoint y: 323, distance: 31.3
click at [423, 302] on label "A" at bounding box center [413, 310] width 115 height 24
click at [421, 310] on input "A" at bounding box center [417, 314] width 8 height 8
radio input "true"
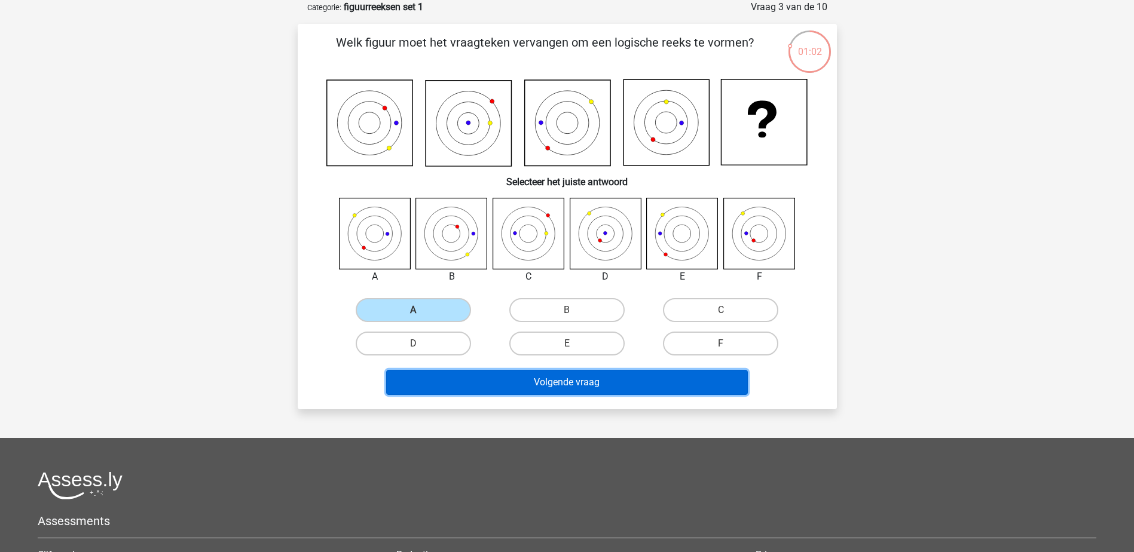
click at [524, 391] on button "Volgende vraag" at bounding box center [567, 382] width 362 height 25
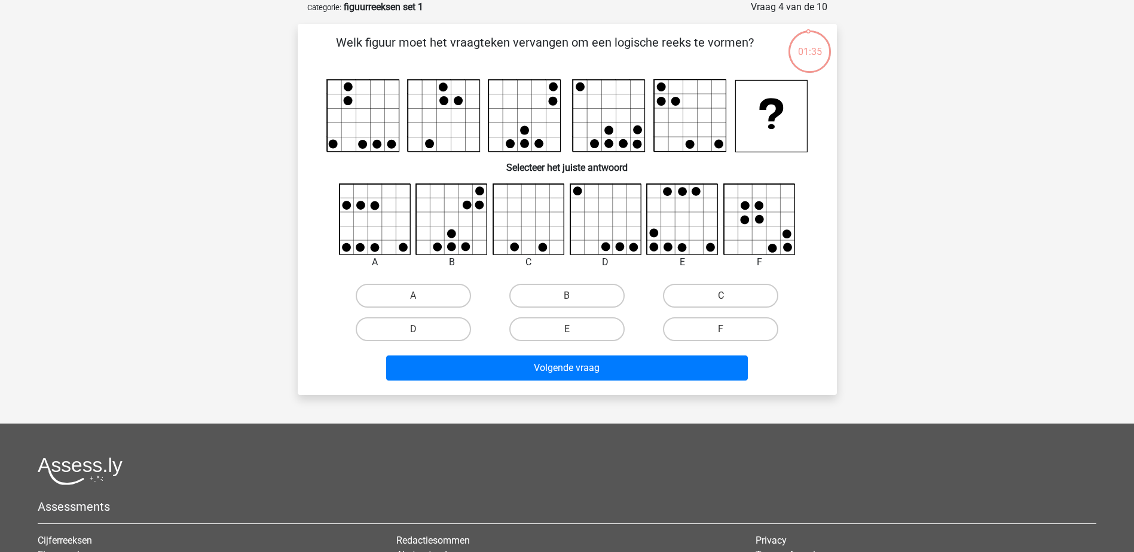
scroll to position [0, 0]
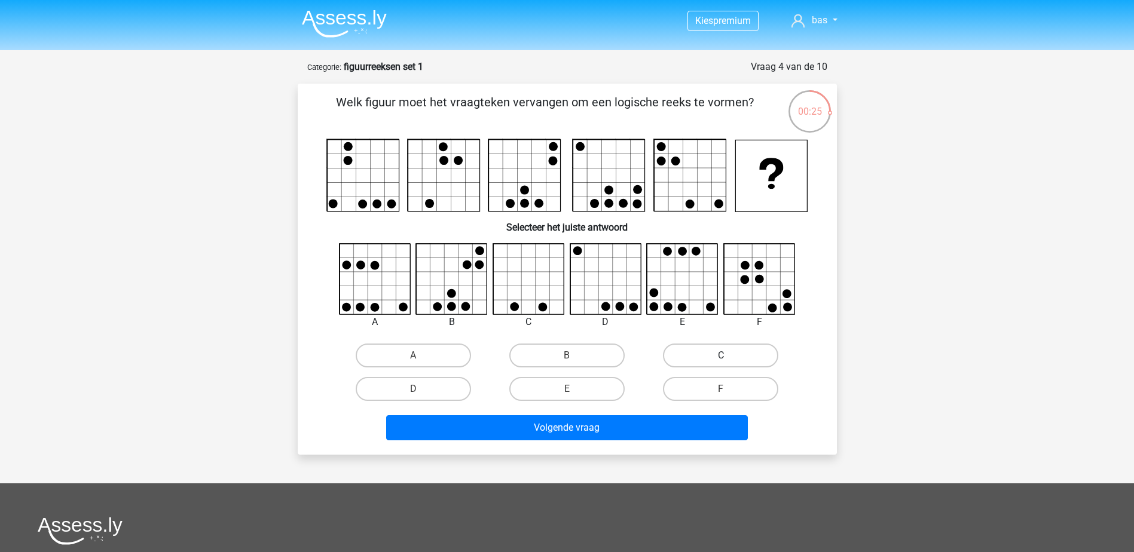
click at [706, 356] on label "C" at bounding box center [720, 356] width 115 height 24
click at [721, 356] on input "C" at bounding box center [725, 360] width 8 height 8
radio input "true"
click at [473, 388] on div "D" at bounding box center [413, 389] width 144 height 24
click at [432, 393] on label "D" at bounding box center [413, 389] width 115 height 24
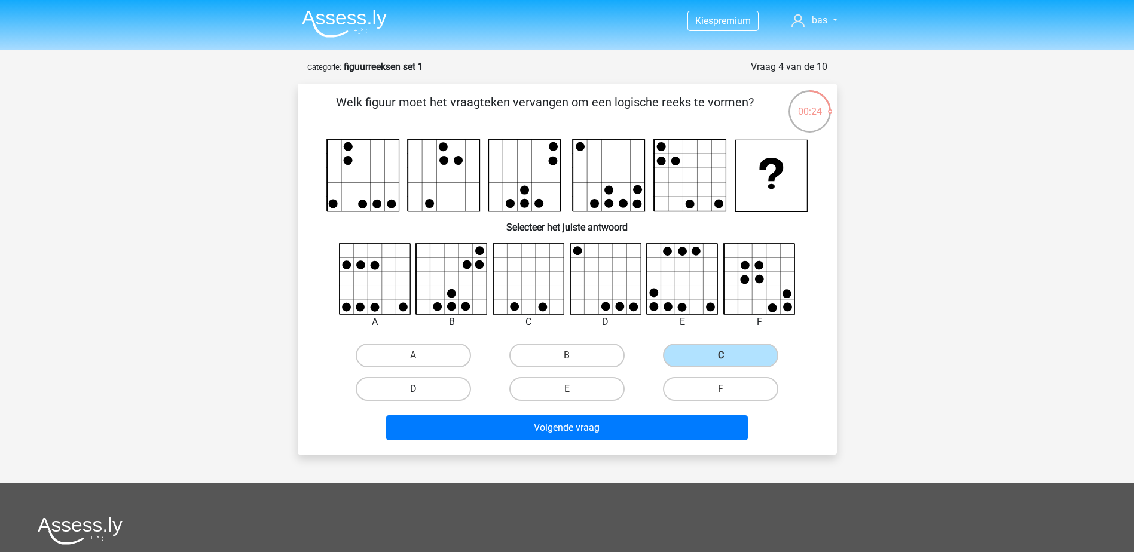
click at [421, 393] on input "D" at bounding box center [417, 393] width 8 height 8
radio input "true"
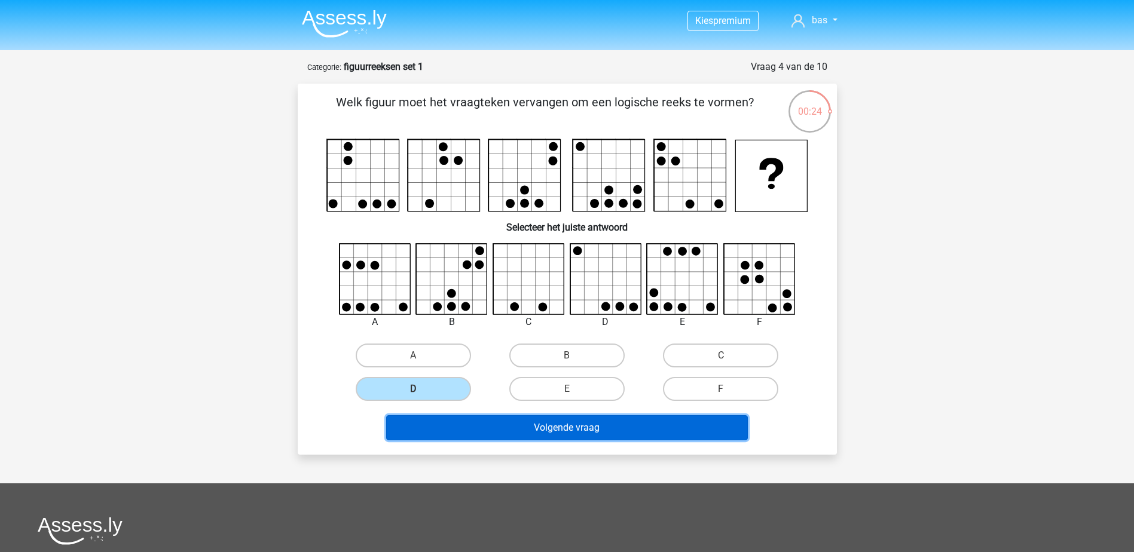
click at [533, 429] on button "Volgende vraag" at bounding box center [567, 427] width 362 height 25
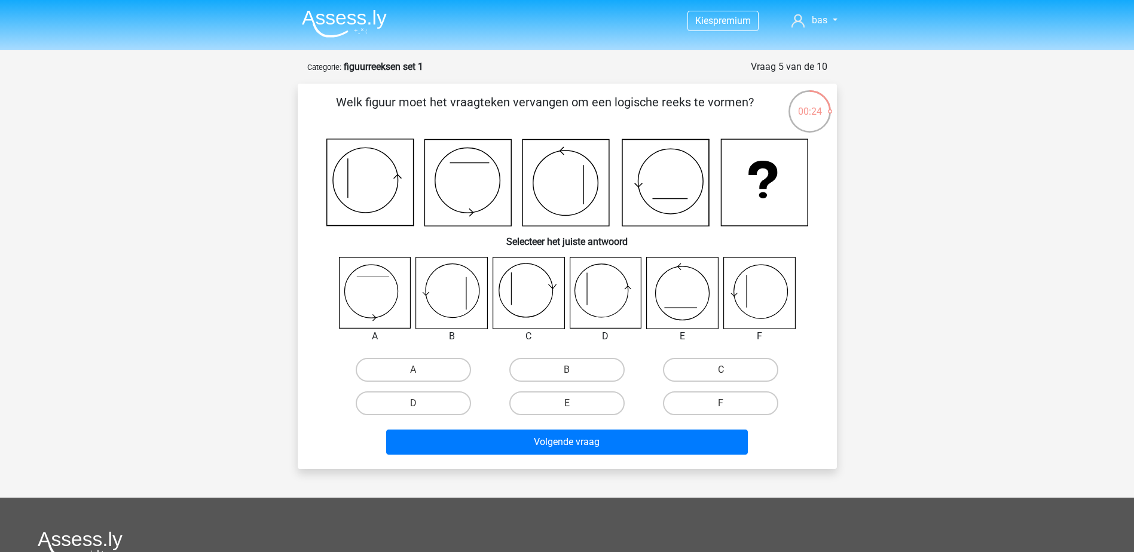
scroll to position [60, 0]
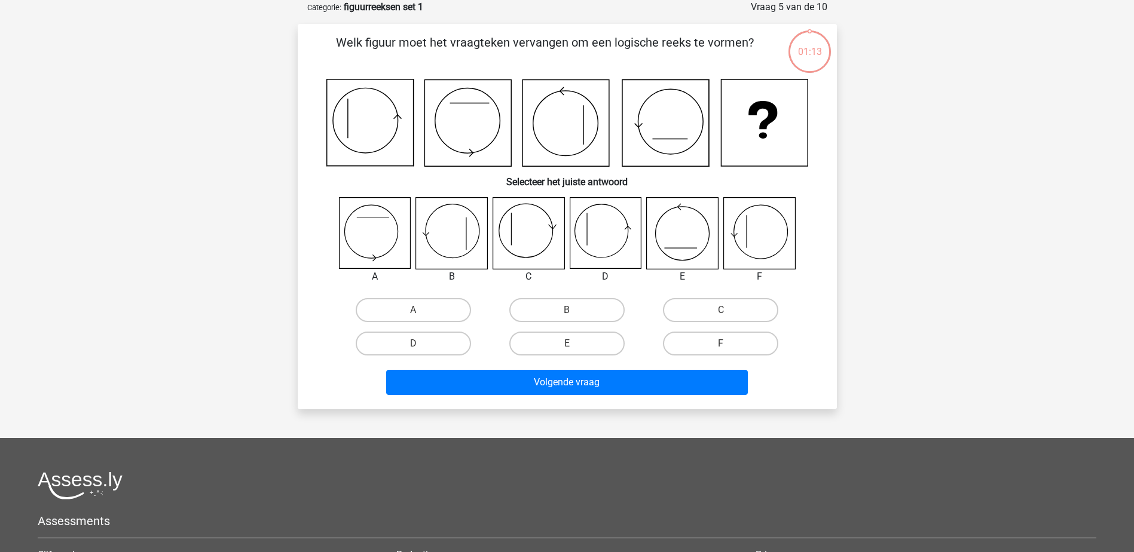
drag, startPoint x: 534, startPoint y: 428, endPoint x: 236, endPoint y: 253, distance: 345.4
click at [236, 253] on div "Kies premium bas b.kamphorst@gmail.com" at bounding box center [567, 347] width 1134 height 814
click at [716, 298] on div "C" at bounding box center [721, 309] width 154 height 33
drag, startPoint x: 695, startPoint y: 304, endPoint x: 620, endPoint y: 359, distance: 92.4
click at [697, 303] on label "C" at bounding box center [720, 310] width 115 height 24
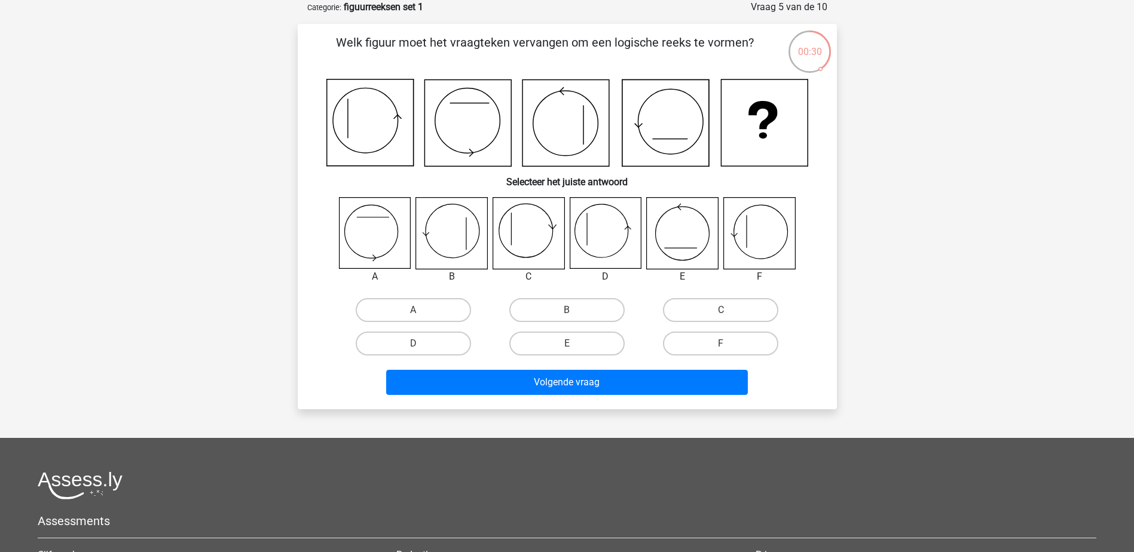
click at [721, 310] on input "C" at bounding box center [725, 314] width 8 height 8
radio input "true"
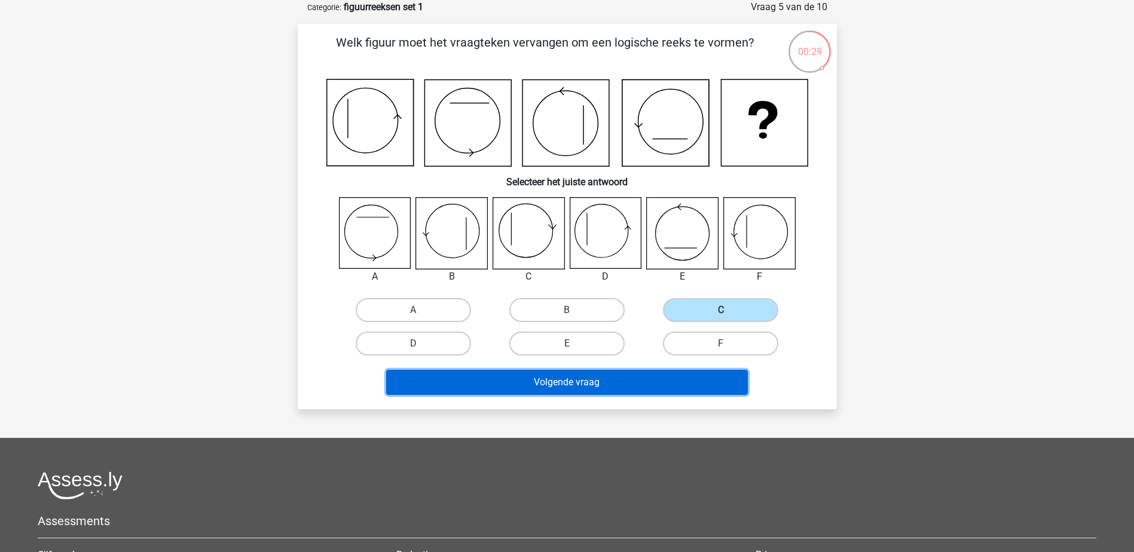
click at [580, 371] on button "Volgende vraag" at bounding box center [567, 382] width 362 height 25
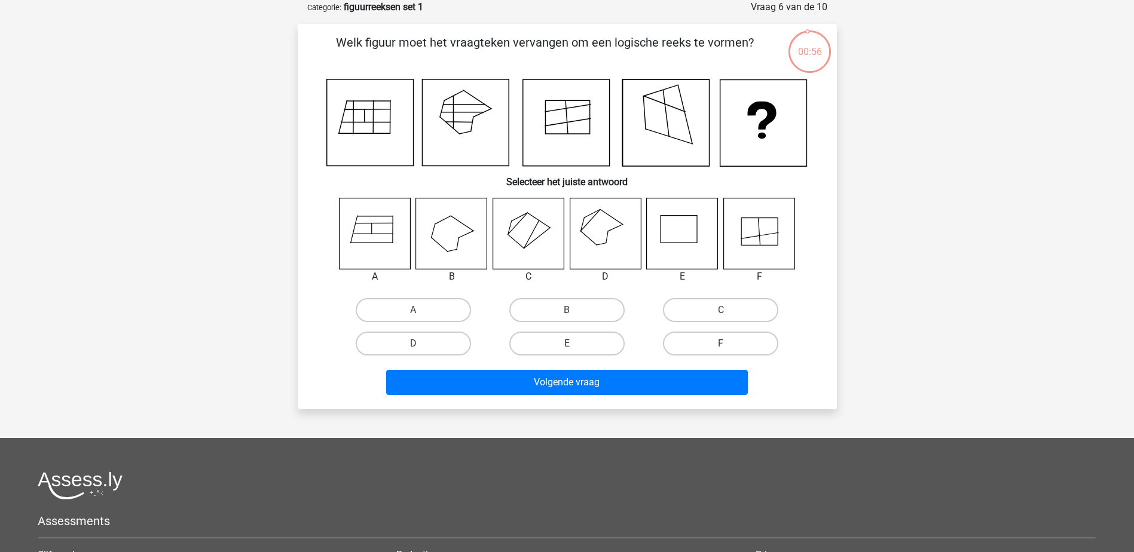
scroll to position [0, 0]
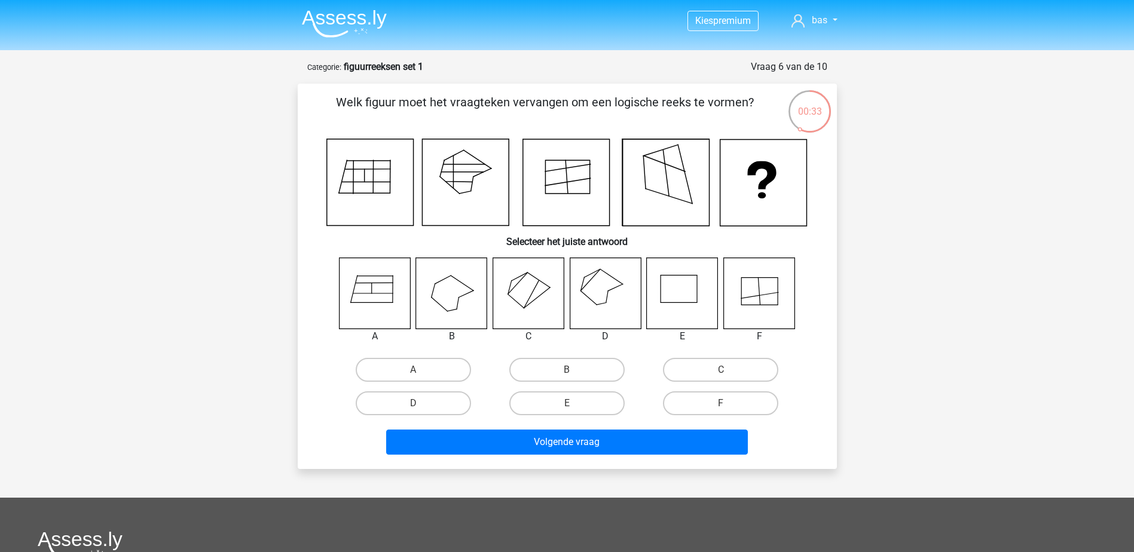
click at [574, 371] on input "B" at bounding box center [571, 374] width 8 height 8
radio input "true"
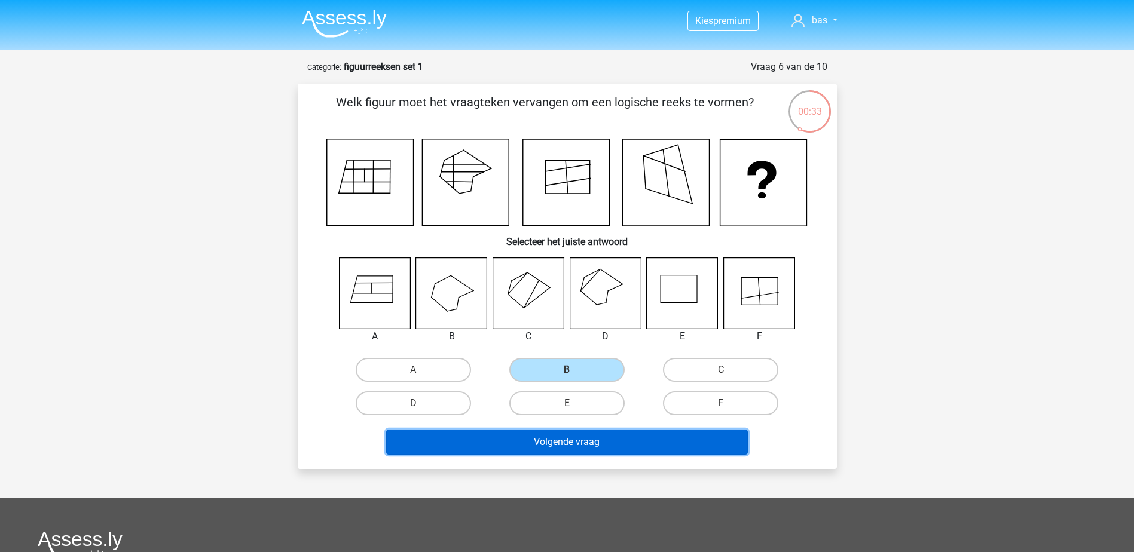
click at [597, 445] on button "Volgende vraag" at bounding box center [567, 442] width 362 height 25
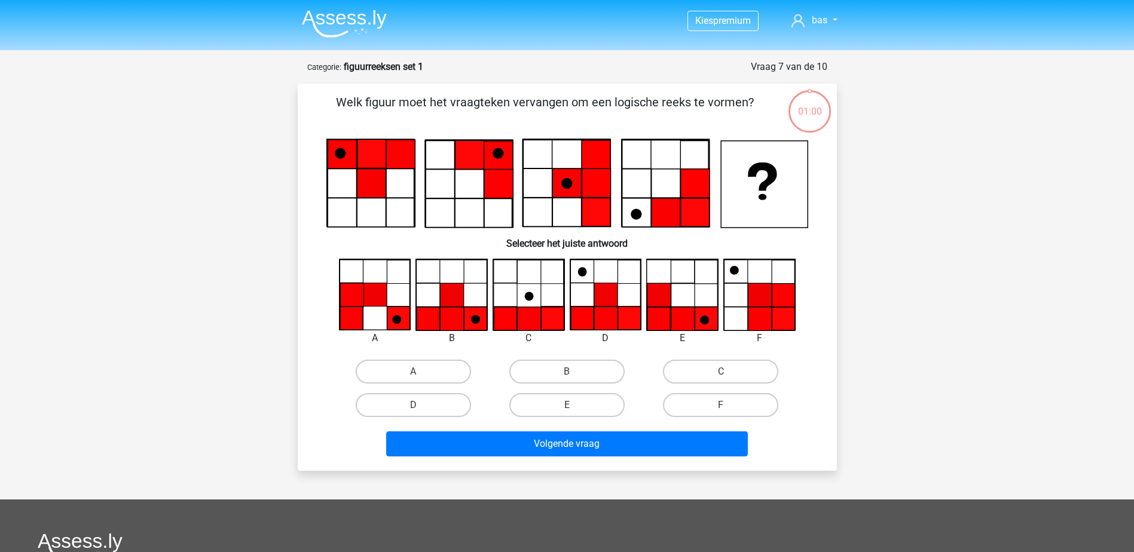
scroll to position [60, 0]
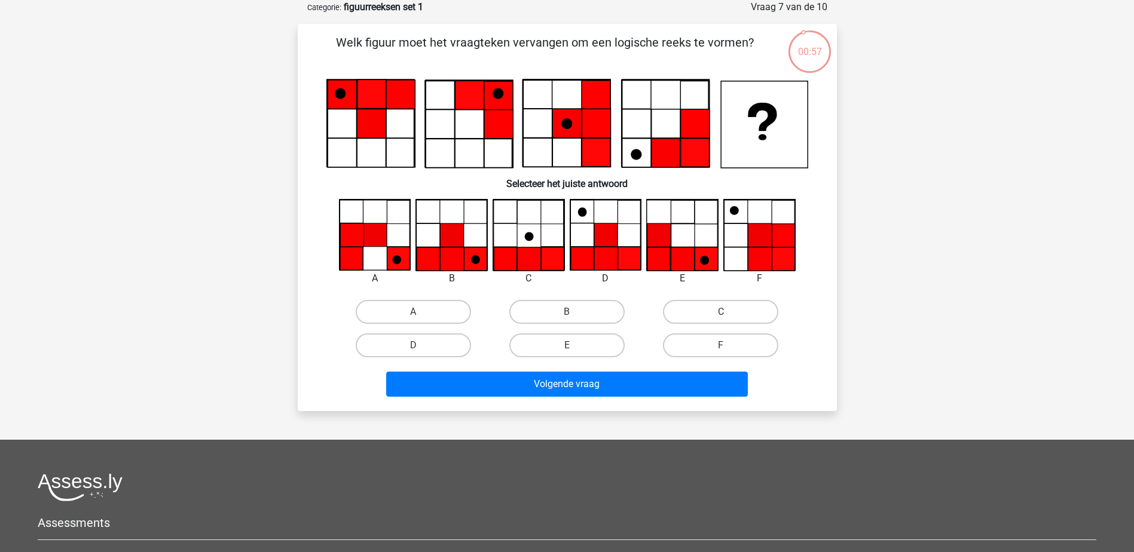
click at [726, 316] on input "C" at bounding box center [725, 316] width 8 height 8
radio input "true"
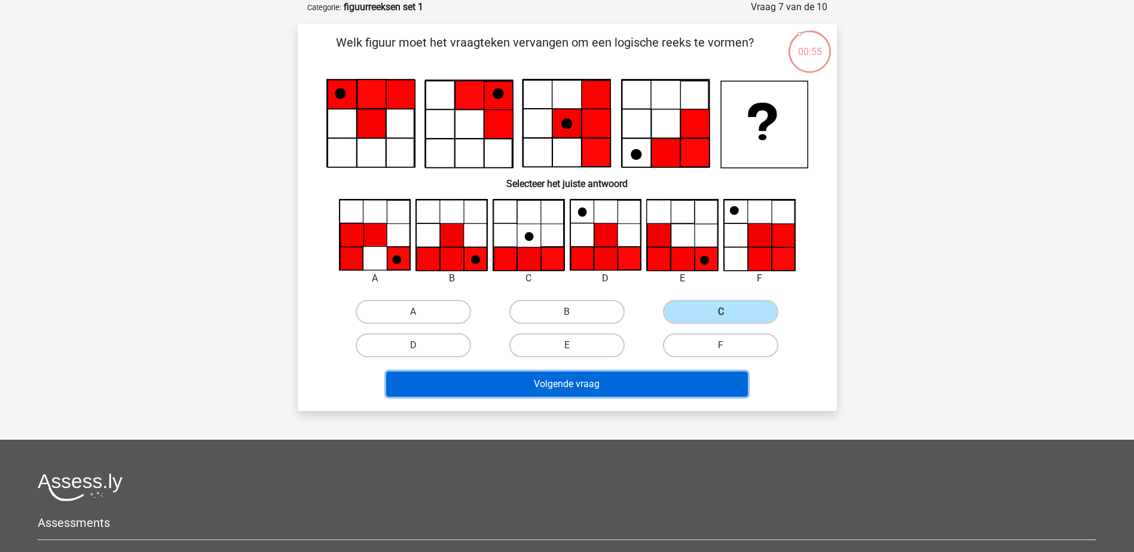
click at [650, 381] on button "Volgende vraag" at bounding box center [567, 384] width 362 height 25
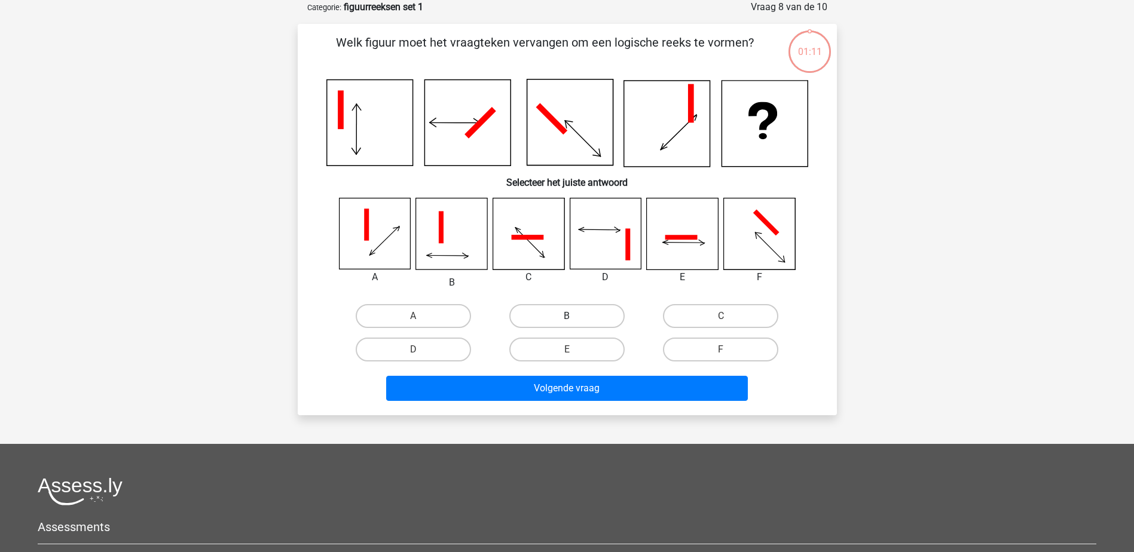
click at [562, 323] on label "B" at bounding box center [566, 316] width 115 height 24
click at [567, 323] on input "B" at bounding box center [571, 320] width 8 height 8
radio input "true"
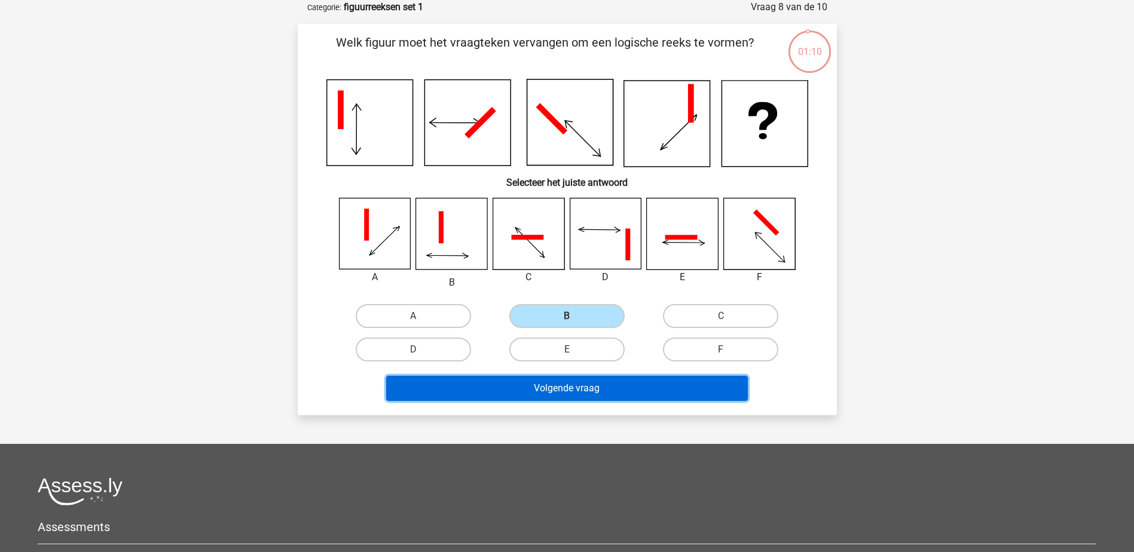
click at [583, 394] on button "Volgende vraag" at bounding box center [567, 388] width 362 height 25
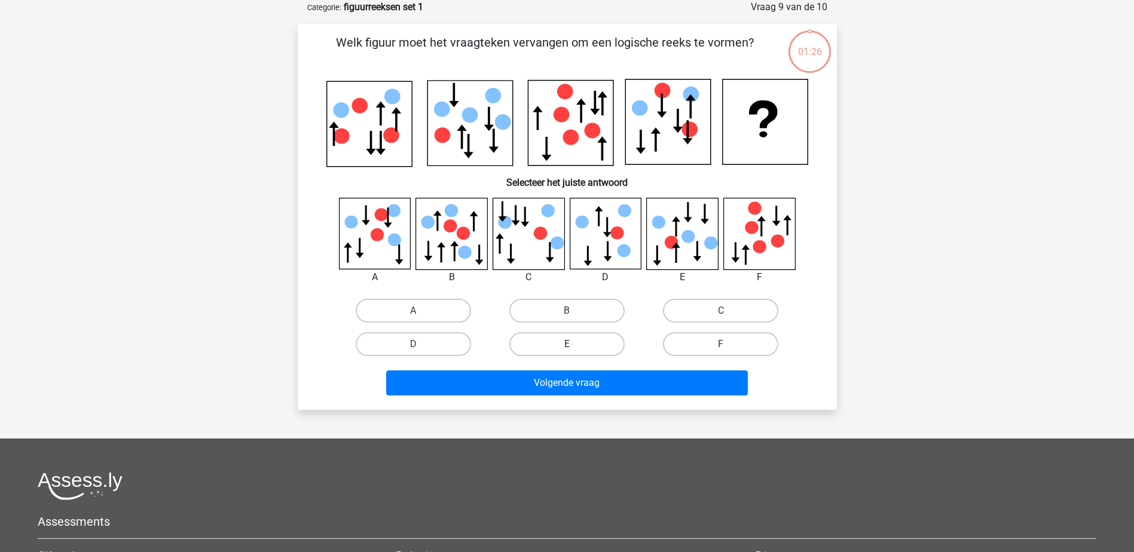
click at [574, 332] on label "E" at bounding box center [566, 344] width 115 height 24
click at [574, 344] on input "E" at bounding box center [571, 348] width 8 height 8
radio input "true"
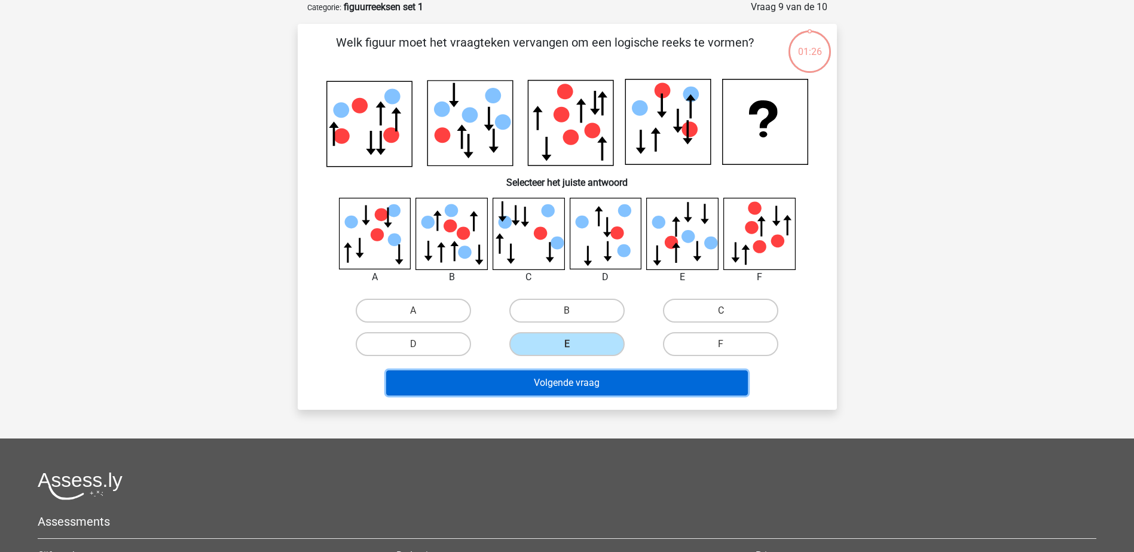
click at [584, 387] on button "Volgende vraag" at bounding box center [567, 383] width 362 height 25
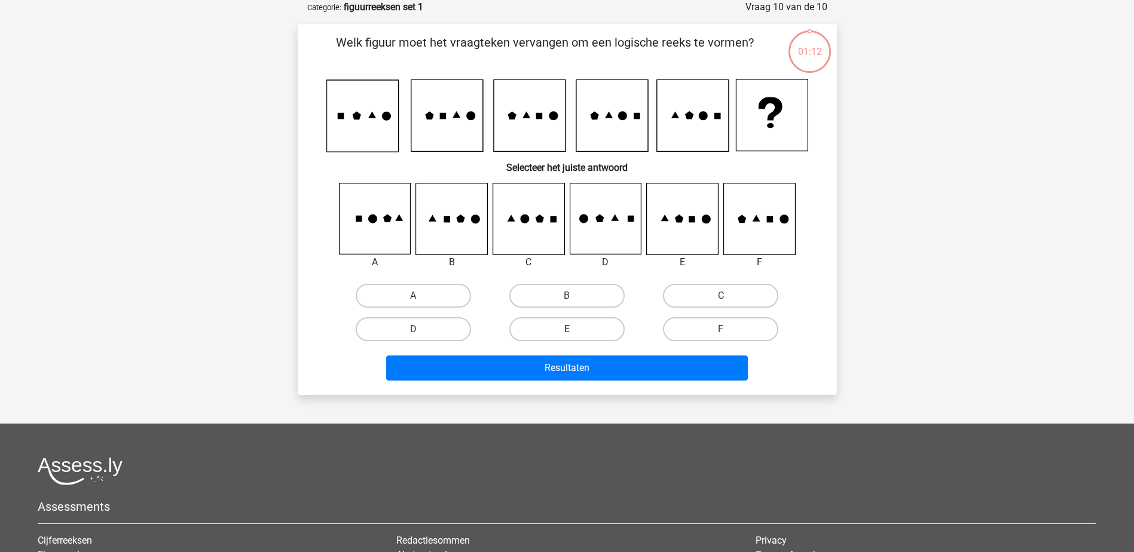
click at [577, 329] on label "E" at bounding box center [566, 329] width 115 height 24
click at [574, 329] on input "E" at bounding box center [571, 333] width 8 height 8
radio input "true"
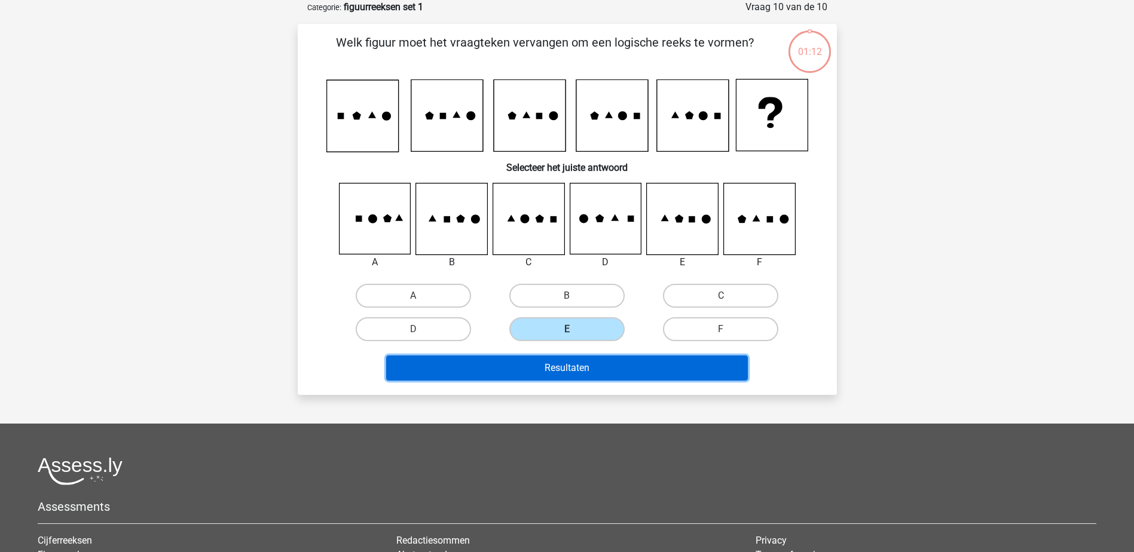
click at [575, 367] on button "Resultaten" at bounding box center [567, 368] width 362 height 25
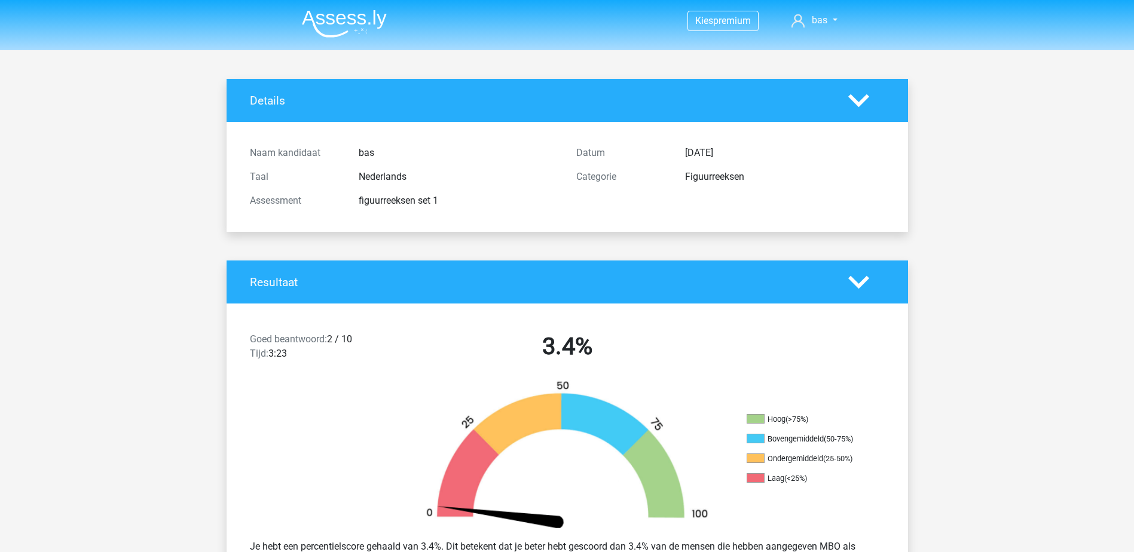
click at [343, 18] on img at bounding box center [344, 24] width 85 height 28
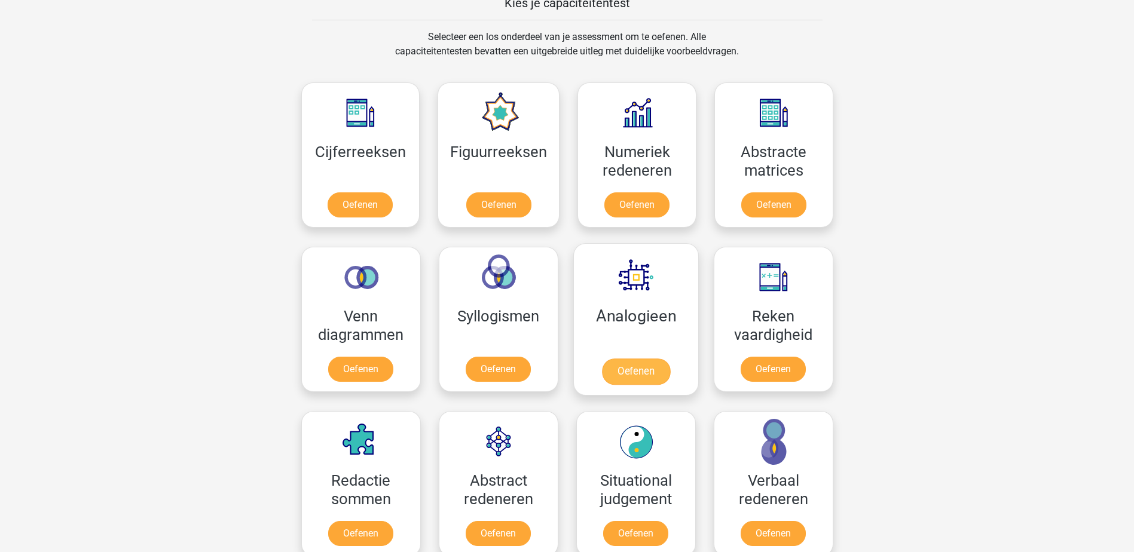
scroll to position [658, 0]
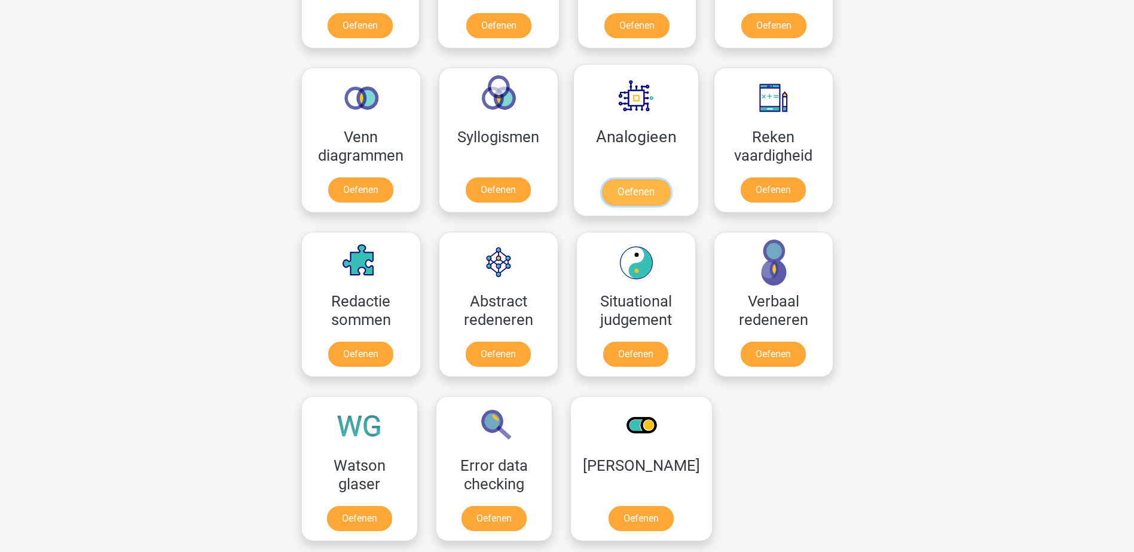
click at [641, 192] on link "Oefenen" at bounding box center [635, 192] width 68 height 26
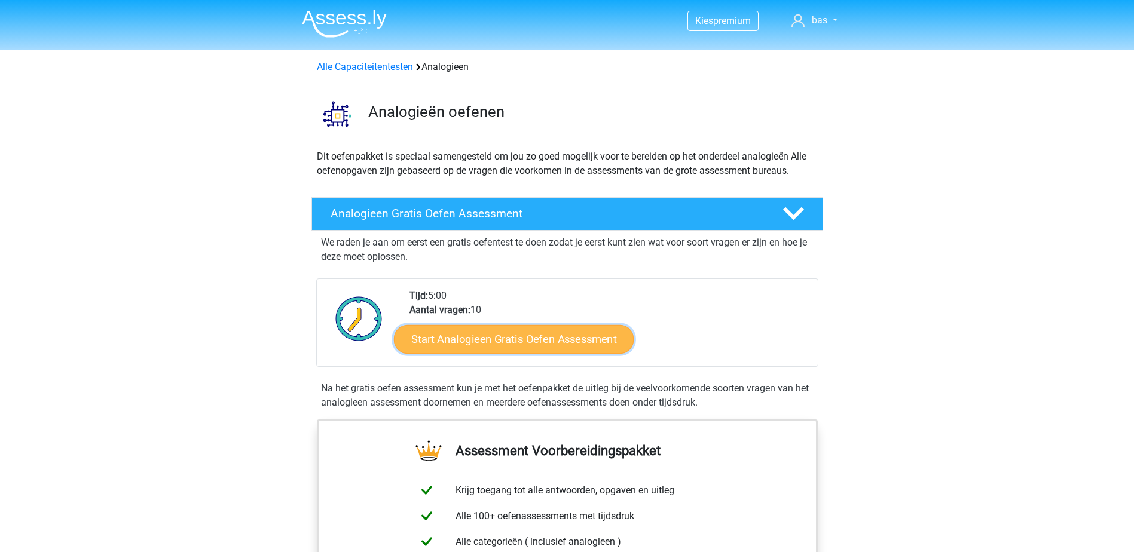
click at [523, 337] on link "Start Analogieen Gratis Oefen Assessment" at bounding box center [514, 339] width 240 height 29
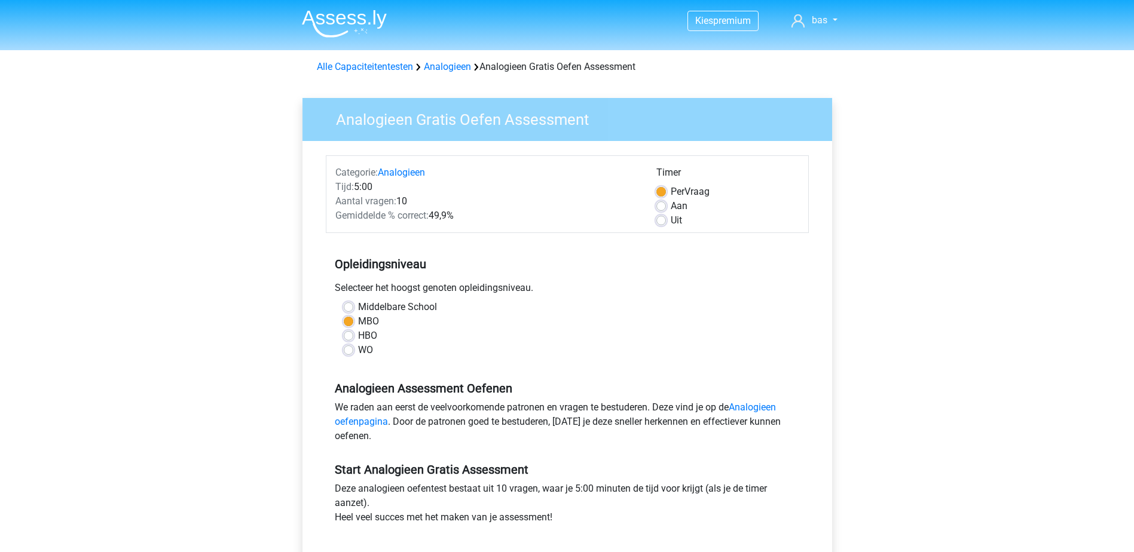
click at [358, 340] on label "HBO" at bounding box center [367, 336] width 19 height 14
click at [351, 340] on input "HBO" at bounding box center [349, 335] width 10 height 12
radio input "true"
click at [363, 316] on label "MBO" at bounding box center [368, 321] width 21 height 14
click at [353, 316] on input "MBO" at bounding box center [349, 320] width 10 height 12
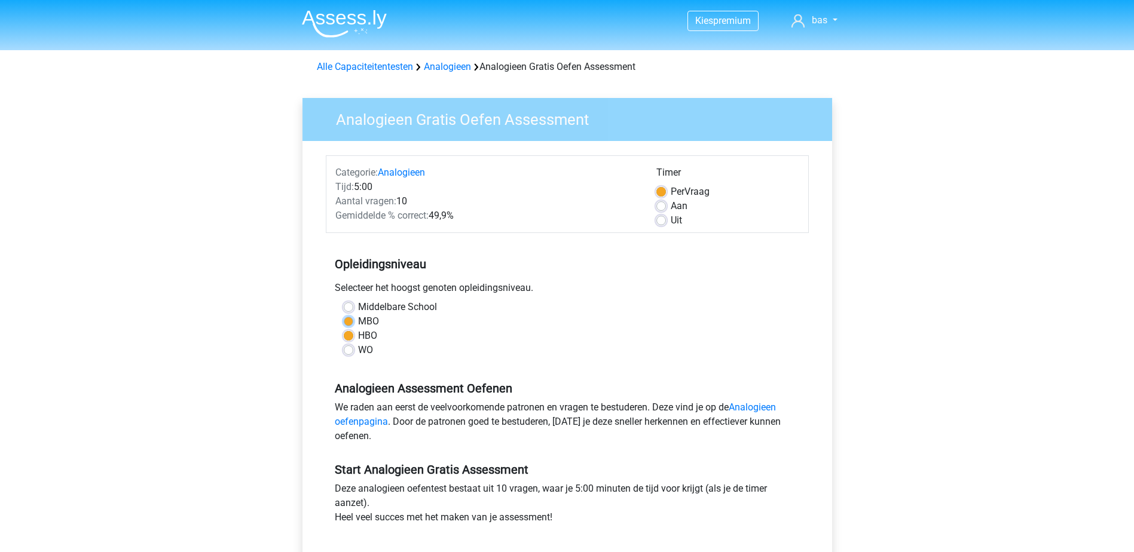
radio input "true"
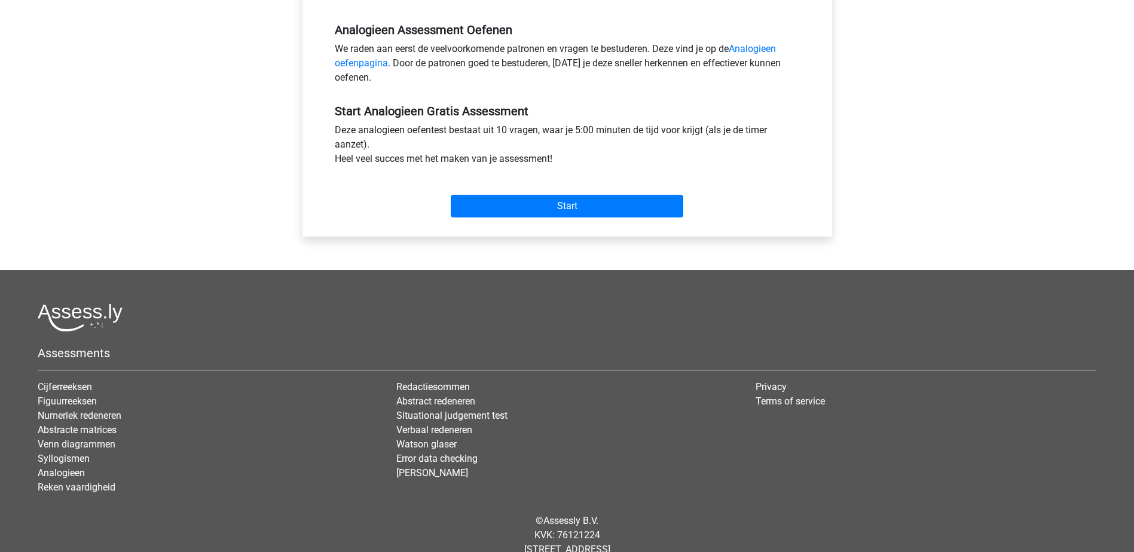
scroll to position [120, 0]
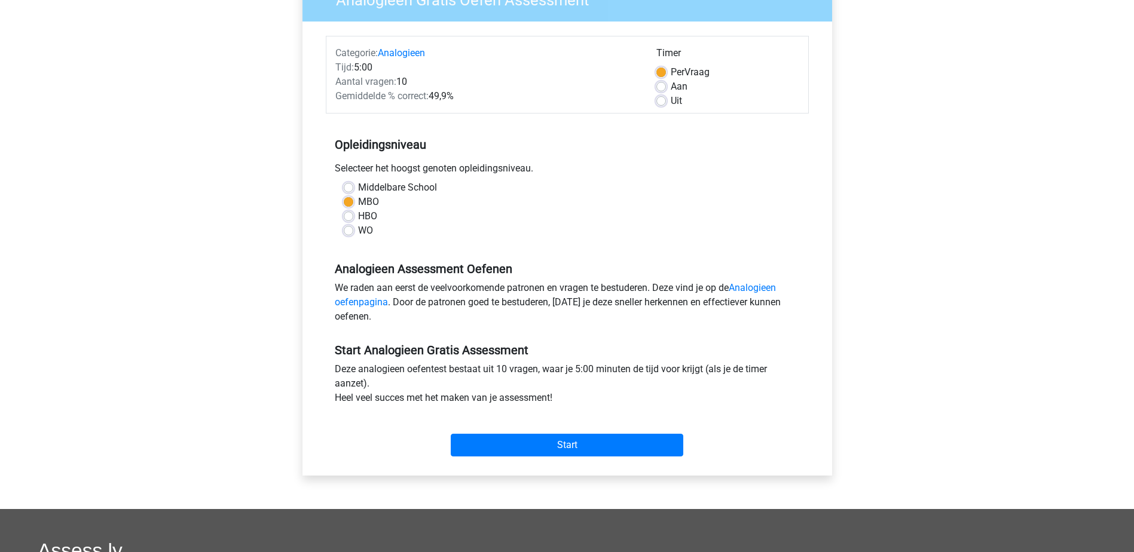
click at [588, 433] on div "Start" at bounding box center [567, 436] width 483 height 42
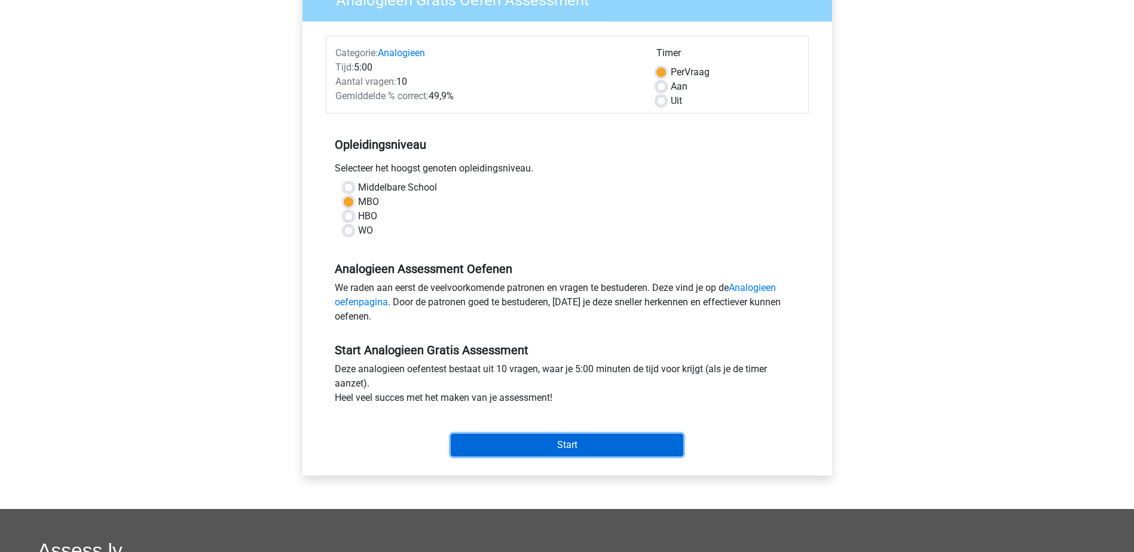
click at [589, 448] on input "Start" at bounding box center [567, 445] width 233 height 23
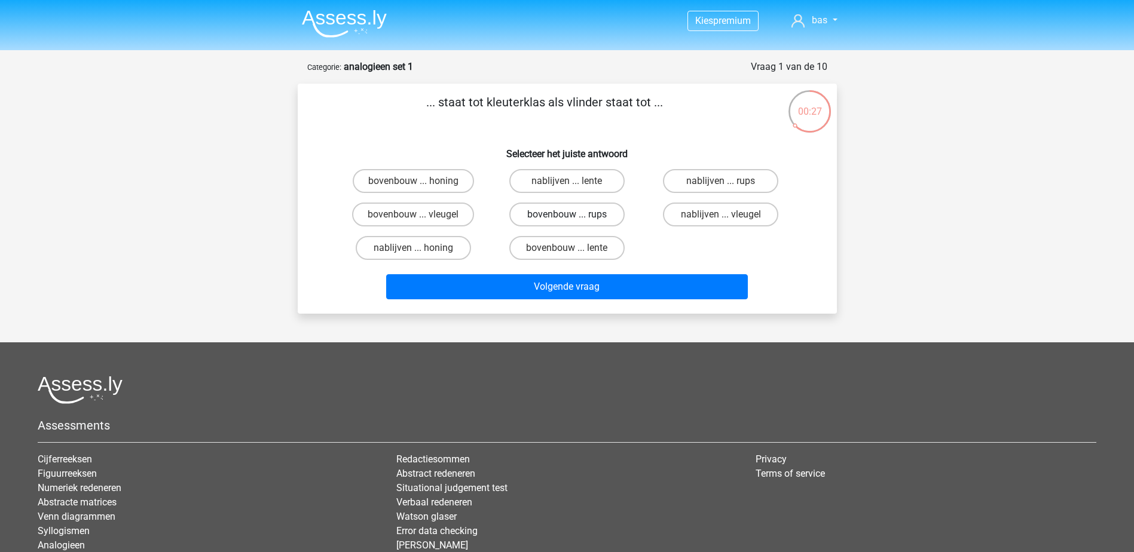
click at [582, 216] on label "bovenbouw ... rups" at bounding box center [566, 215] width 115 height 24
click at [574, 216] on input "bovenbouw ... rups" at bounding box center [571, 219] width 8 height 8
radio input "true"
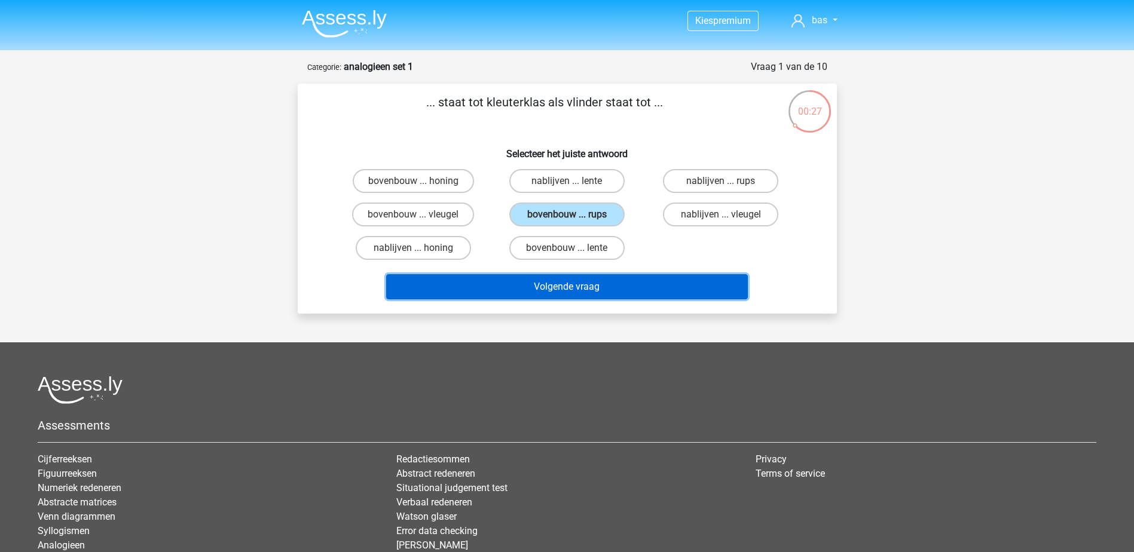
click at [602, 283] on button "Volgende vraag" at bounding box center [567, 286] width 362 height 25
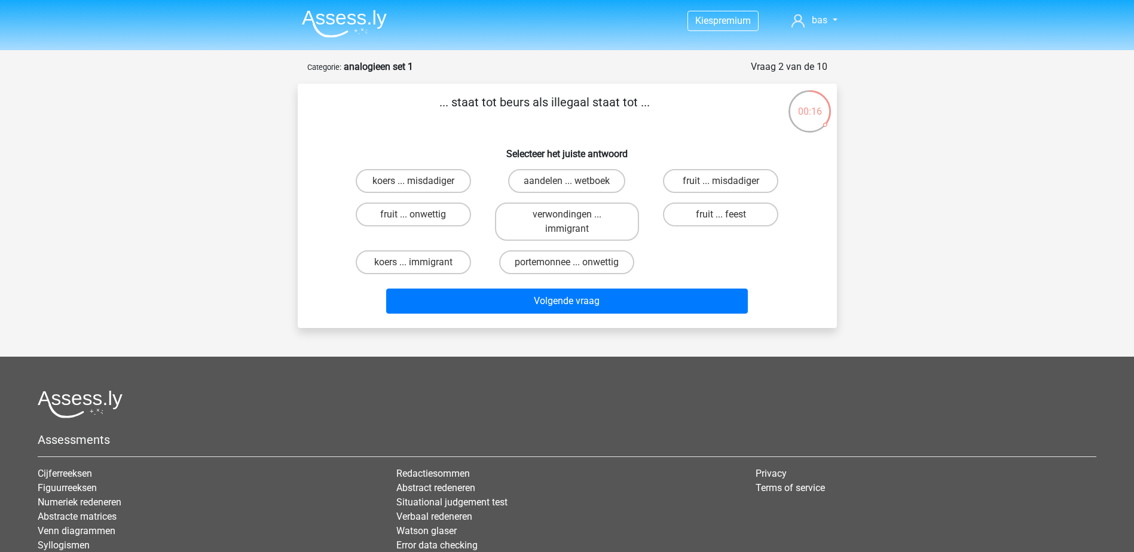
drag, startPoint x: 467, startPoint y: 176, endPoint x: 485, endPoint y: 177, distance: 17.9
drag, startPoint x: 485, startPoint y: 177, endPoint x: 804, endPoint y: 270, distance: 331.8
click at [804, 270] on div "koers ... misdadiger aandelen ... wetboek fruit ... misdadiger fruit ... onwett…" at bounding box center [567, 221] width 501 height 115
click at [439, 185] on label "koers ... misdadiger" at bounding box center [413, 181] width 115 height 24
click at [421, 185] on input "koers ... misdadiger" at bounding box center [417, 185] width 8 height 8
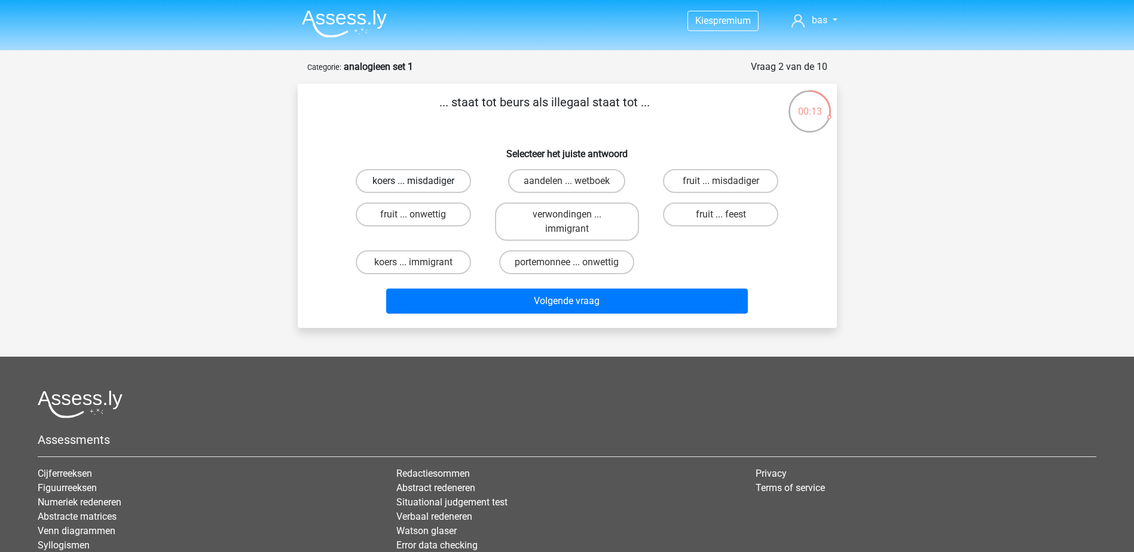
radio input "true"
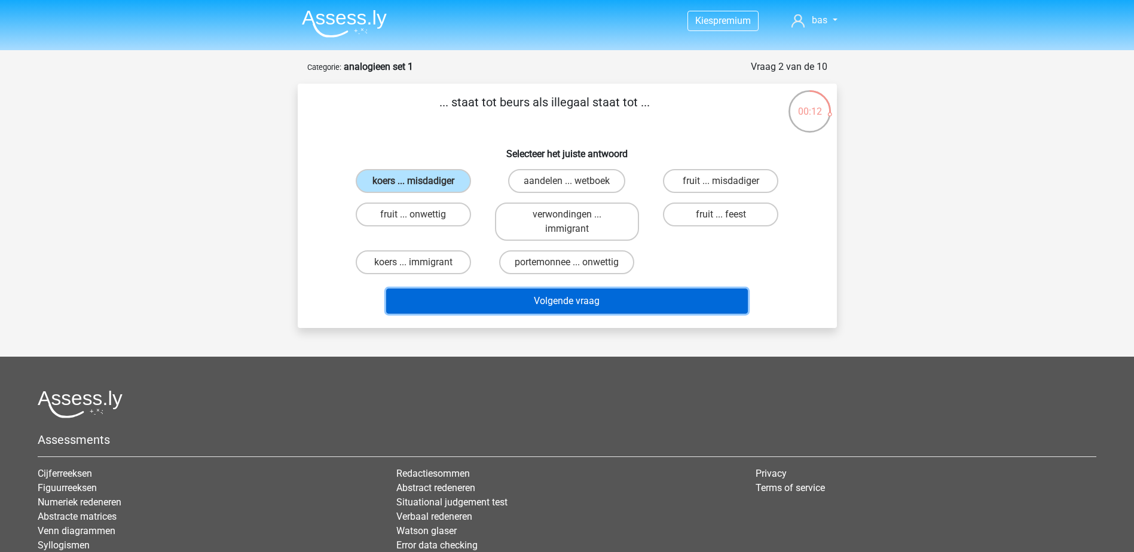
click at [563, 295] on button "Volgende vraag" at bounding box center [567, 301] width 362 height 25
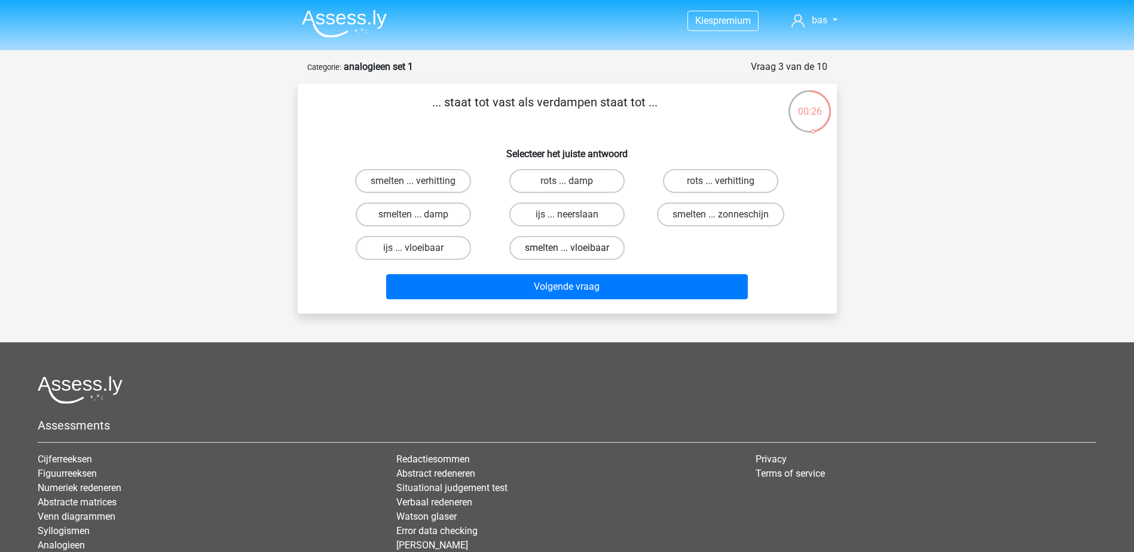
click at [589, 250] on label "smelten ... vloeibaar" at bounding box center [566, 248] width 115 height 24
click at [574, 250] on input "smelten ... vloeibaar" at bounding box center [571, 252] width 8 height 8
radio input "true"
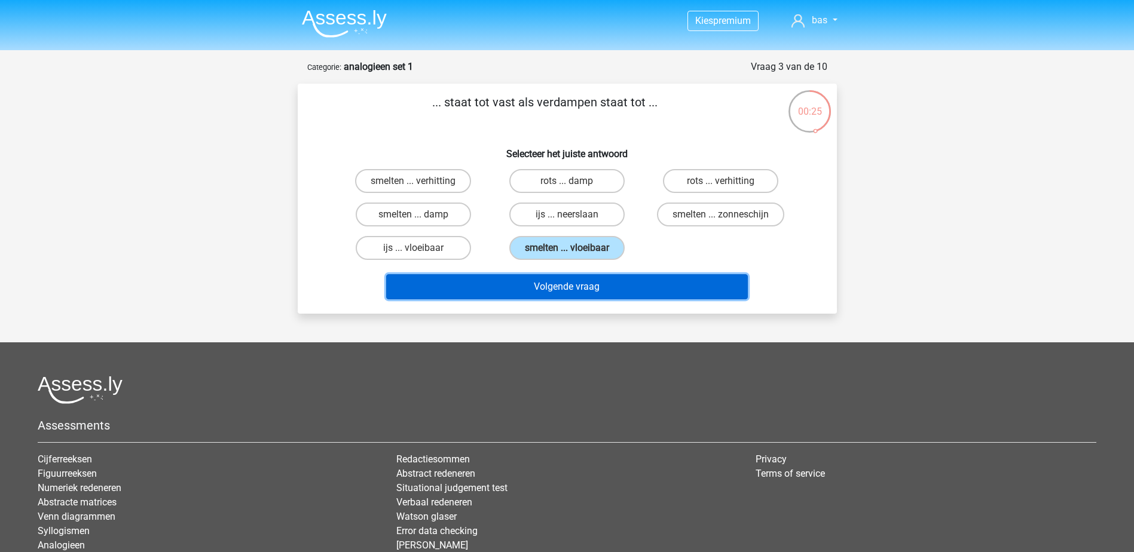
click at [580, 295] on button "Volgende vraag" at bounding box center [567, 286] width 362 height 25
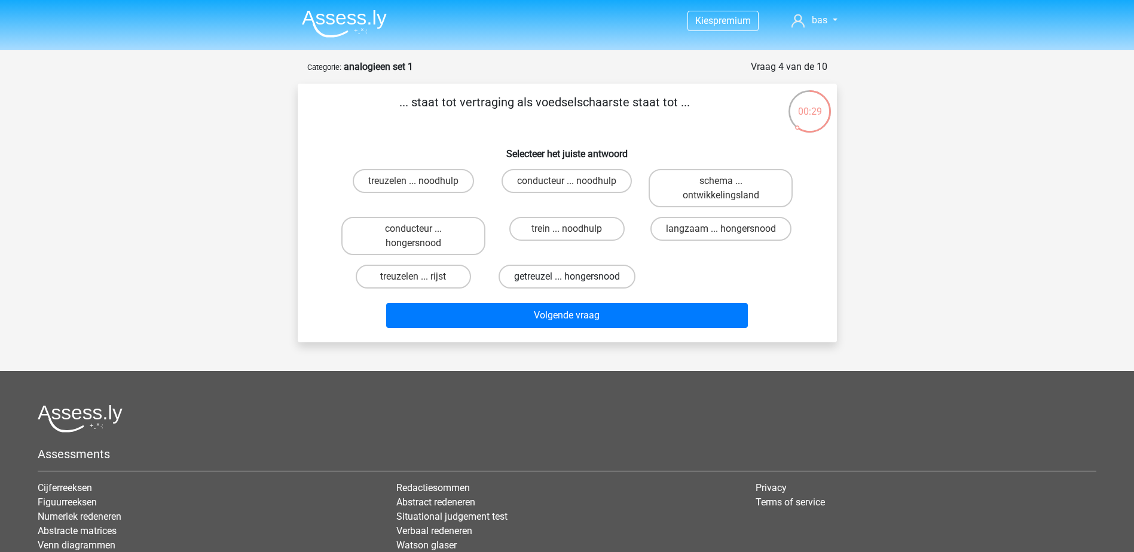
click at [583, 276] on label "getreuzel ... hongersnood" at bounding box center [567, 277] width 137 height 24
click at [574, 277] on input "getreuzel ... hongersnood" at bounding box center [571, 281] width 8 height 8
radio input "true"
click at [697, 224] on label "langzaam ... hongersnood" at bounding box center [720, 229] width 141 height 24
click at [721, 229] on input "langzaam ... hongersnood" at bounding box center [725, 233] width 8 height 8
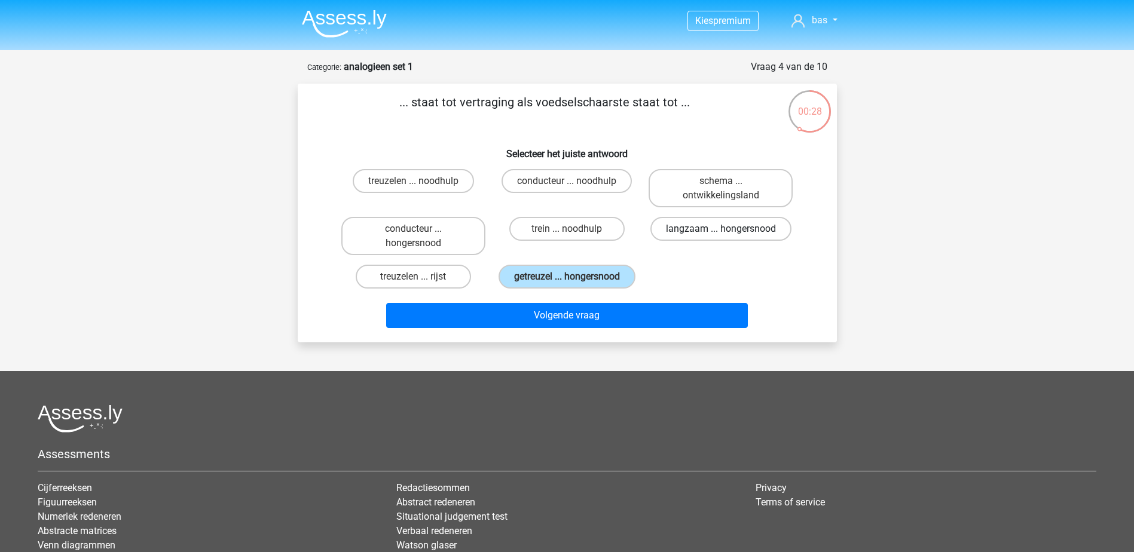
radio input "true"
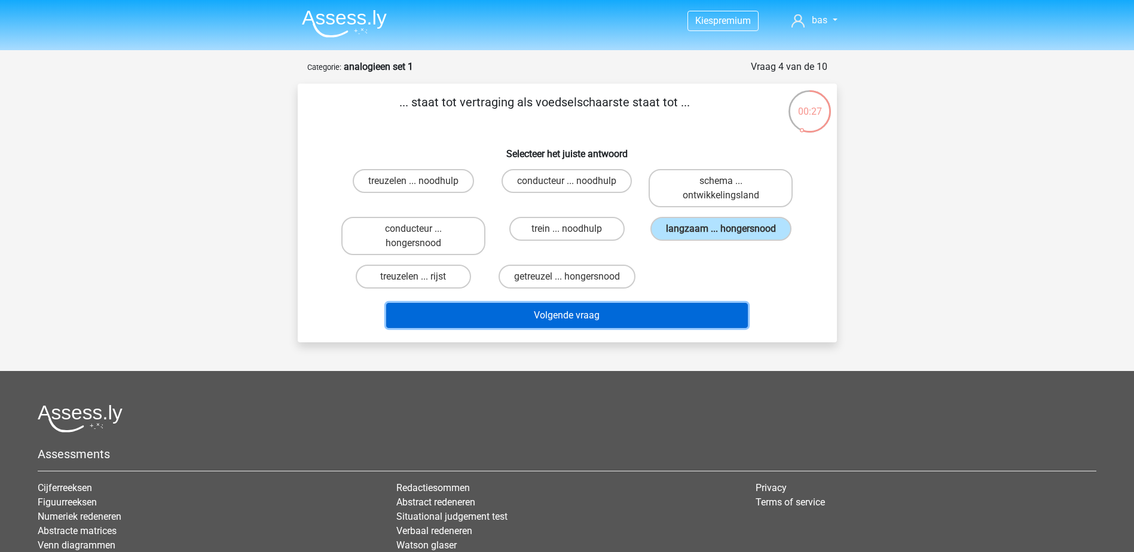
click at [631, 307] on button "Volgende vraag" at bounding box center [567, 315] width 362 height 25
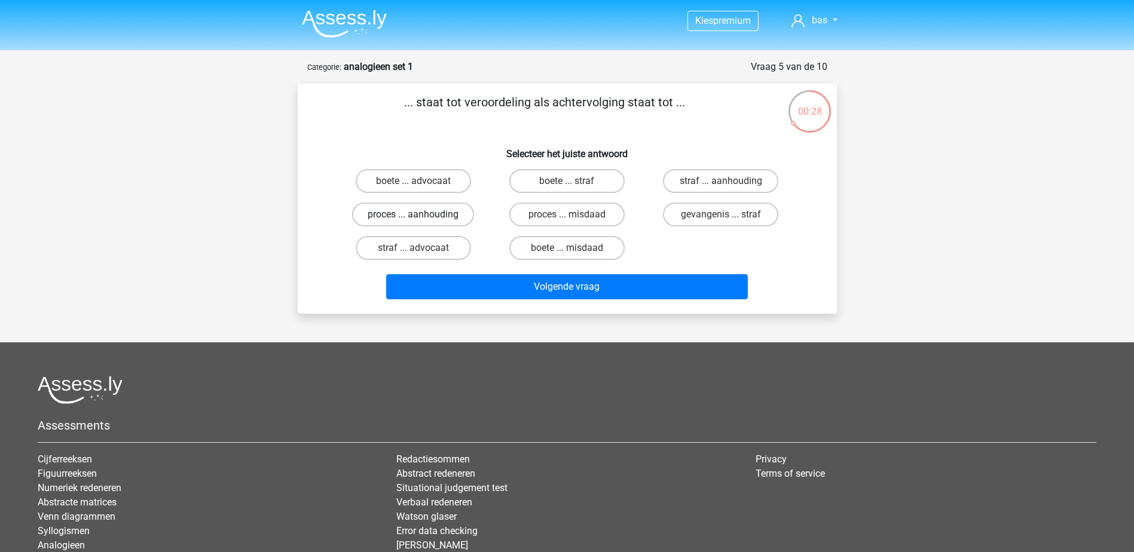
click at [390, 215] on label "proces ... aanhouding" at bounding box center [413, 215] width 122 height 24
click at [413, 215] on input "proces ... aanhouding" at bounding box center [417, 219] width 8 height 8
radio input "true"
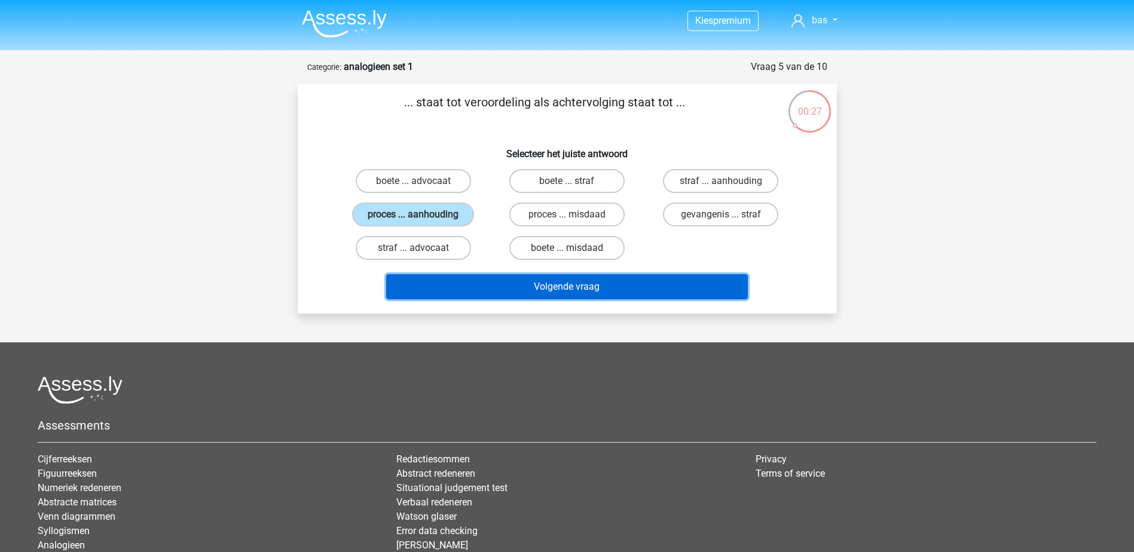
click at [533, 295] on button "Volgende vraag" at bounding box center [567, 286] width 362 height 25
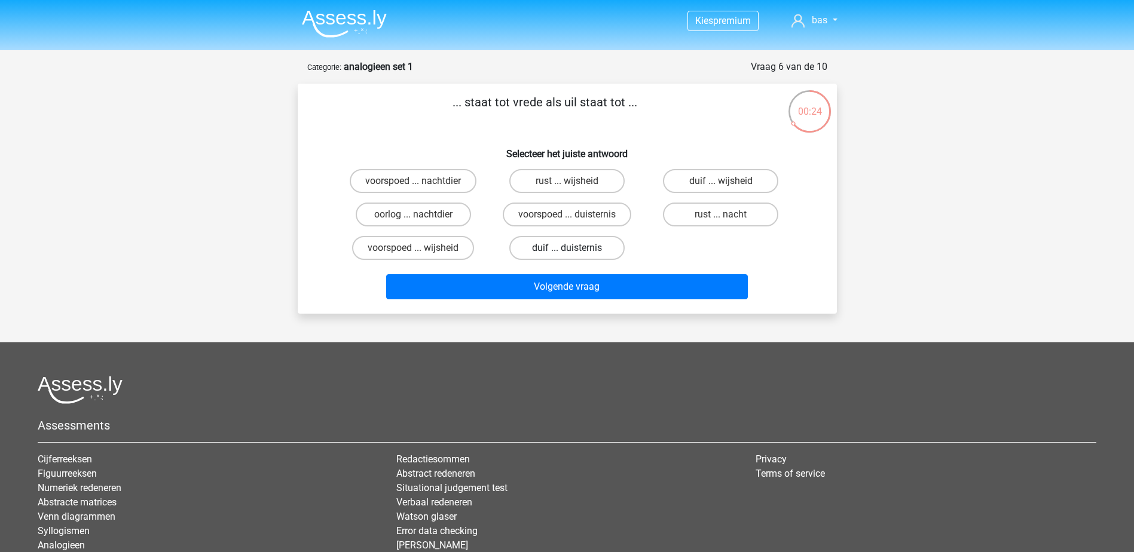
click at [576, 246] on label "duif ... duisternis" at bounding box center [566, 248] width 115 height 24
click at [574, 248] on input "duif ... duisternis" at bounding box center [571, 252] width 8 height 8
radio input "true"
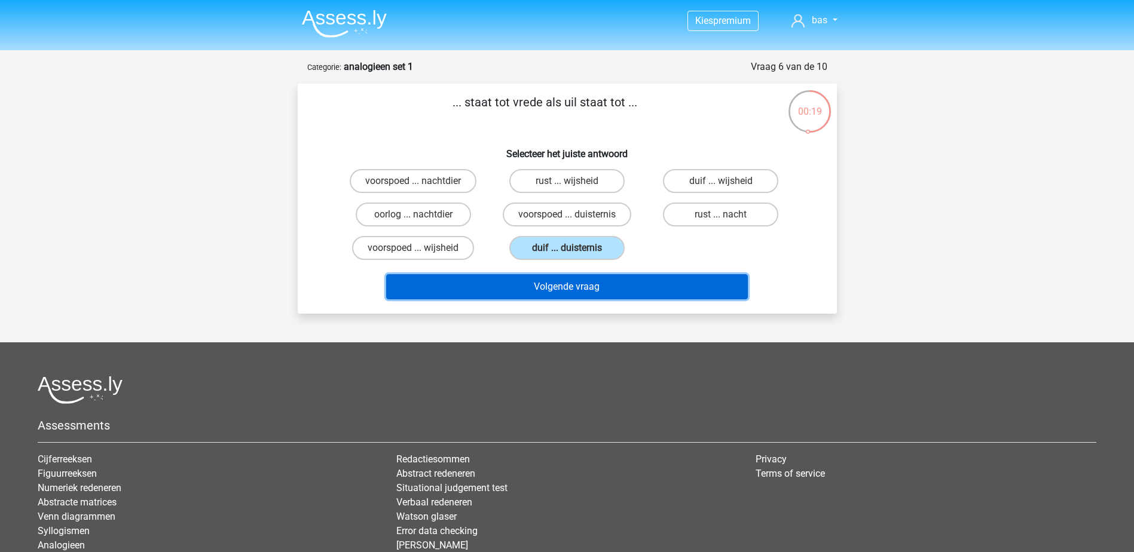
click at [613, 284] on button "Volgende vraag" at bounding box center [567, 286] width 362 height 25
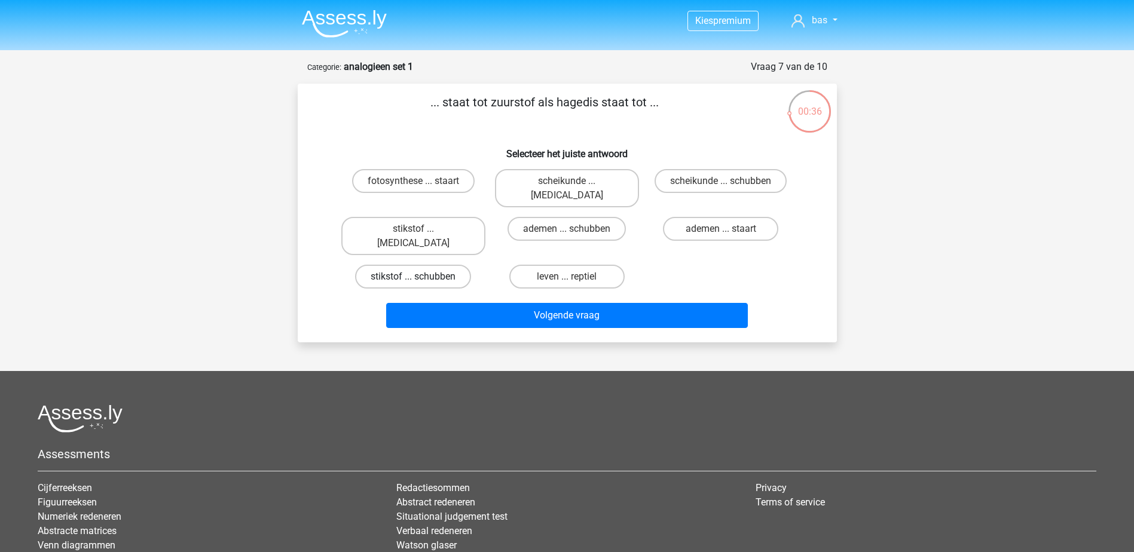
click at [455, 265] on label "stikstof ... schubben" at bounding box center [413, 277] width 116 height 24
click at [421, 277] on input "stikstof ... schubben" at bounding box center [417, 281] width 8 height 8
radio input "true"
click at [479, 303] on div "Volgende vraag" at bounding box center [567, 318] width 461 height 30
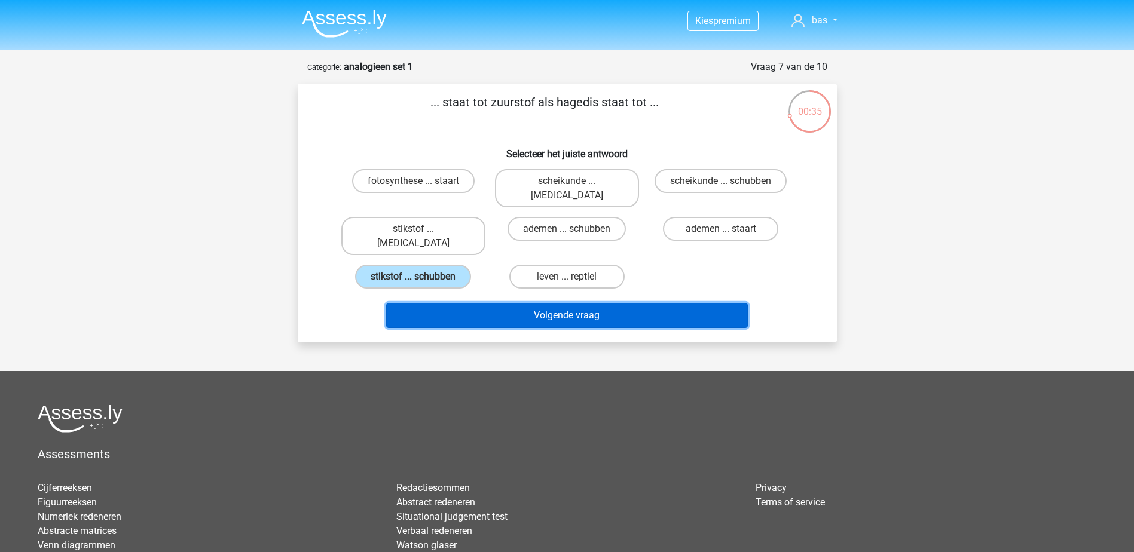
click at [487, 303] on button "Volgende vraag" at bounding box center [567, 315] width 362 height 25
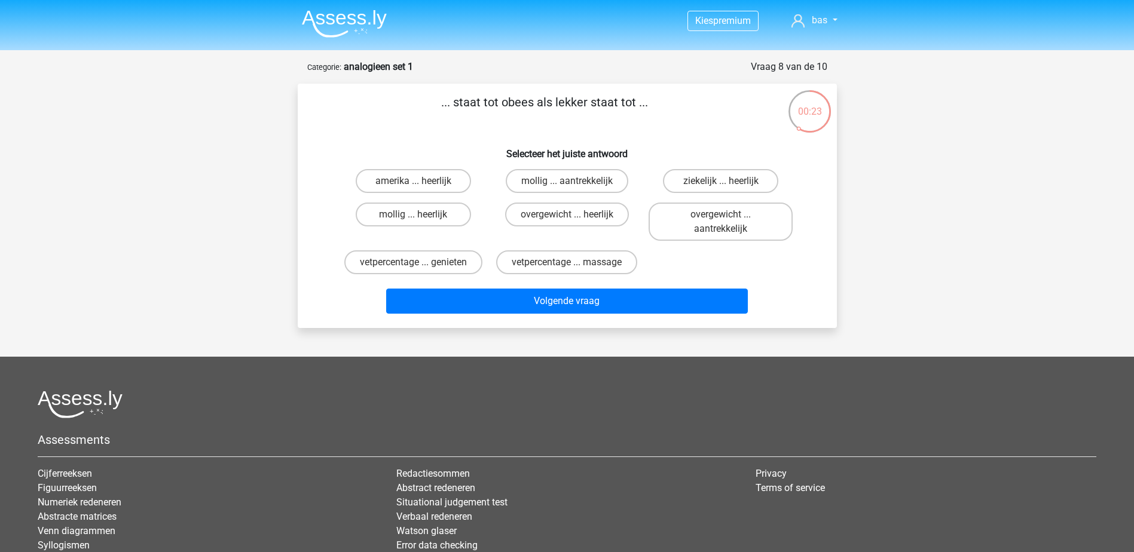
click at [571, 182] on input "mollig ... aantrekkelijk" at bounding box center [571, 185] width 8 height 8
radio input "true"
click at [591, 316] on div "Volgende vraag" at bounding box center [567, 304] width 461 height 30
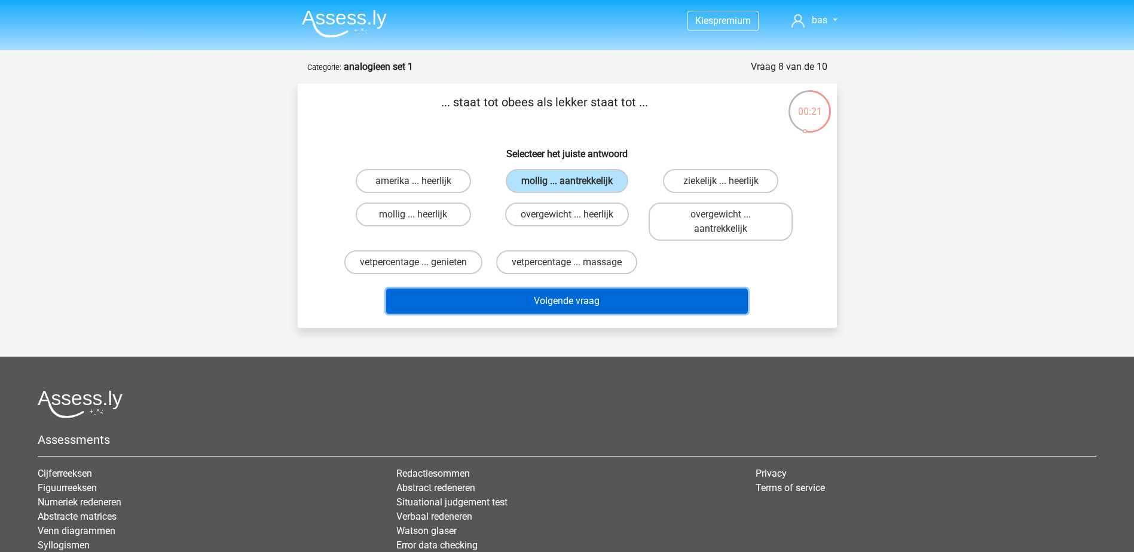
click at [592, 307] on button "Volgende vraag" at bounding box center [567, 301] width 362 height 25
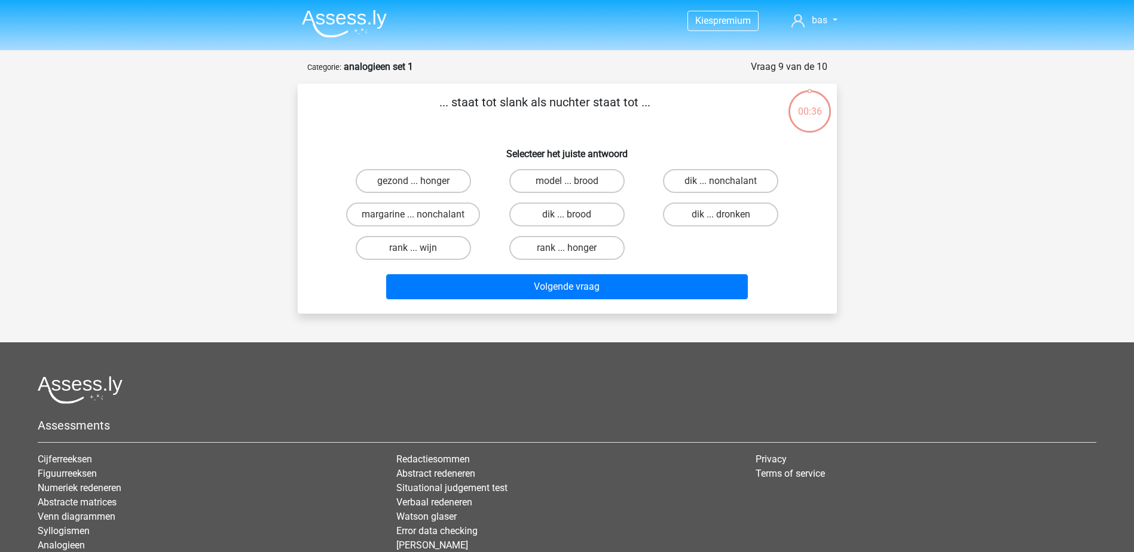
scroll to position [60, 0]
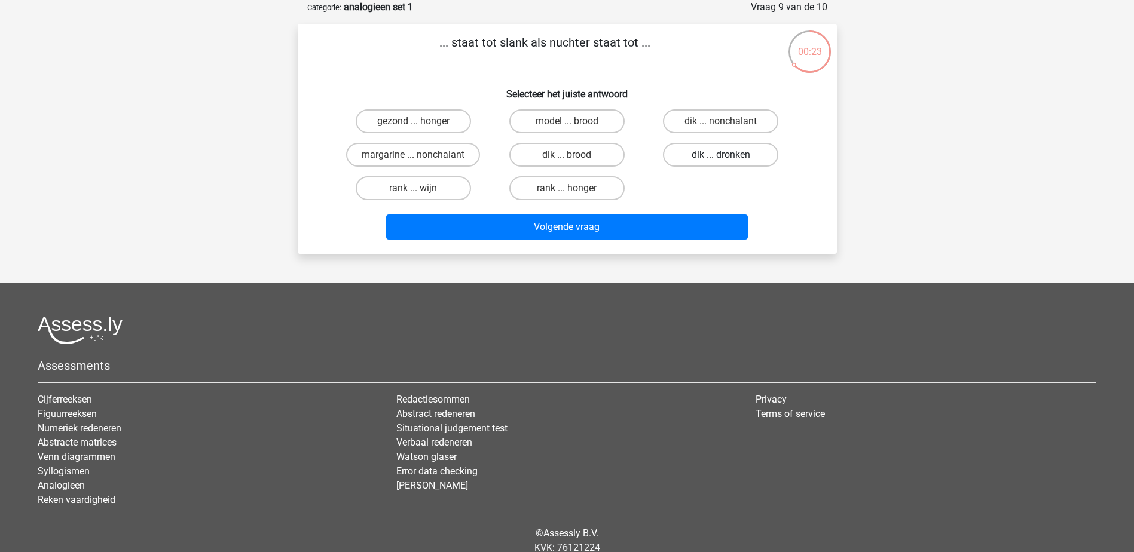
click at [699, 158] on label "dik ... dronken" at bounding box center [720, 155] width 115 height 24
click at [721, 158] on input "dik ... dronken" at bounding box center [725, 159] width 8 height 8
radio input "true"
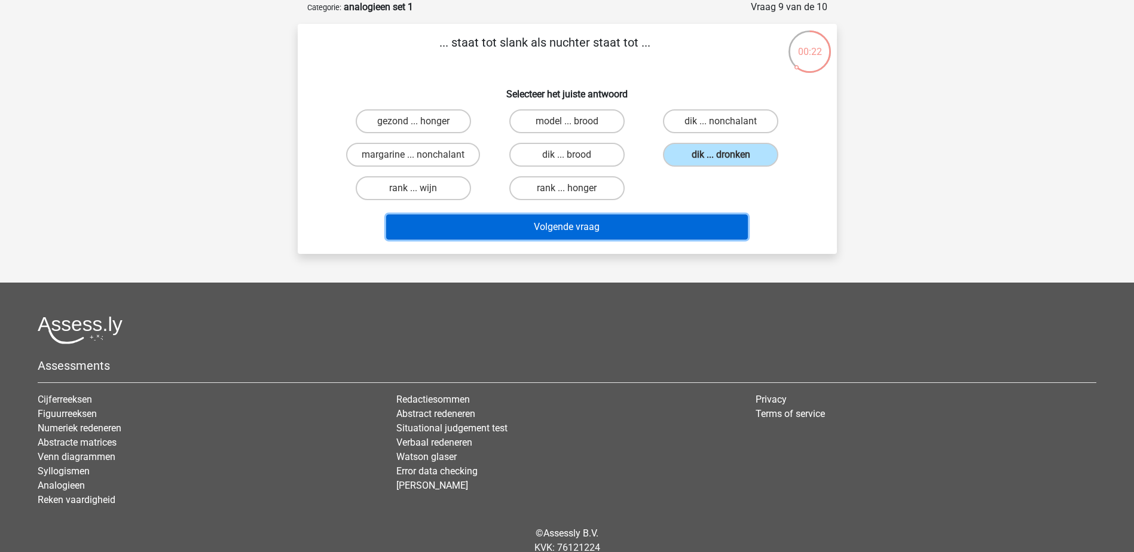
click at [635, 230] on button "Volgende vraag" at bounding box center [567, 227] width 362 height 25
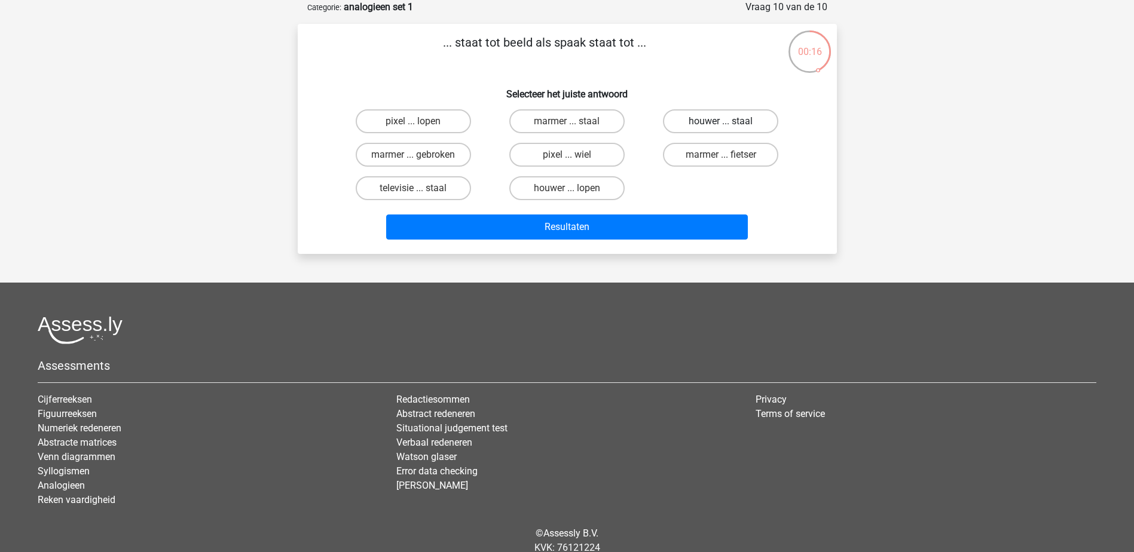
click at [745, 112] on label "houwer ... staal" at bounding box center [720, 121] width 115 height 24
click at [729, 121] on input "houwer ... staal" at bounding box center [725, 125] width 8 height 8
radio input "true"
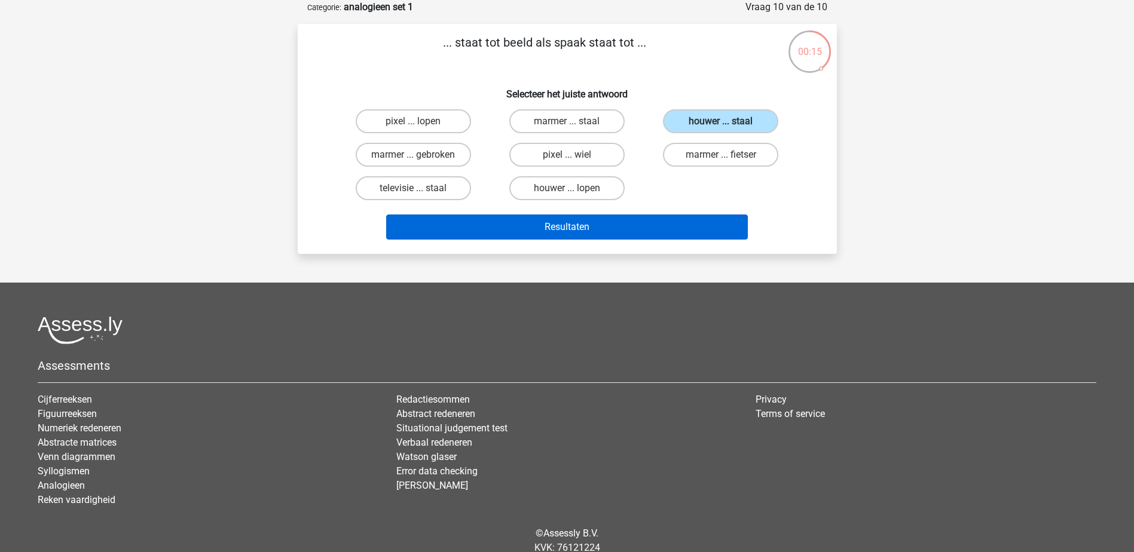
click at [700, 216] on div "Resultaten" at bounding box center [567, 224] width 501 height 39
click at [696, 223] on button "Resultaten" at bounding box center [567, 227] width 362 height 25
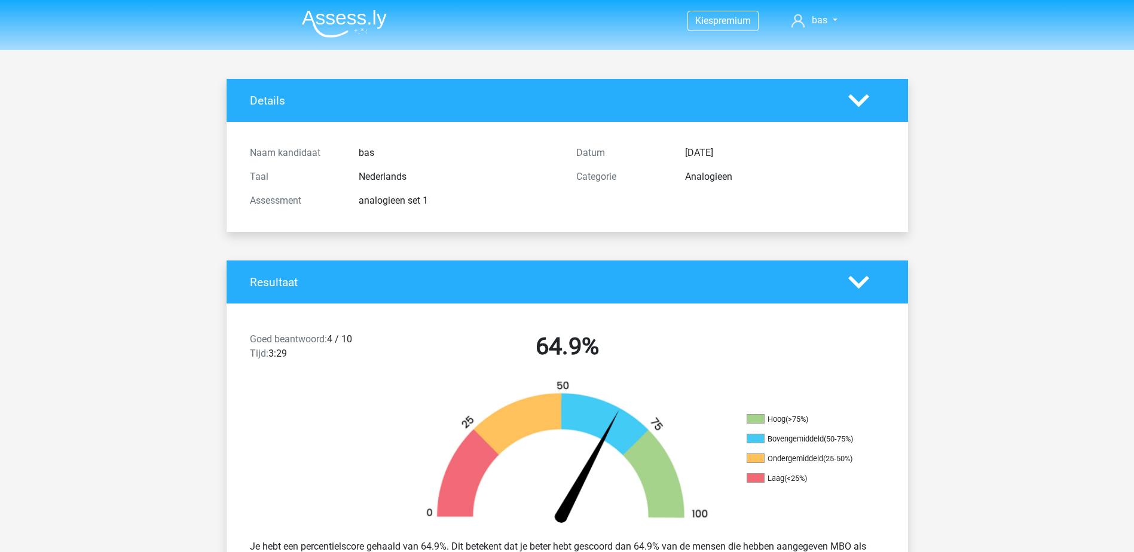
click at [324, 11] on img at bounding box center [344, 24] width 85 height 28
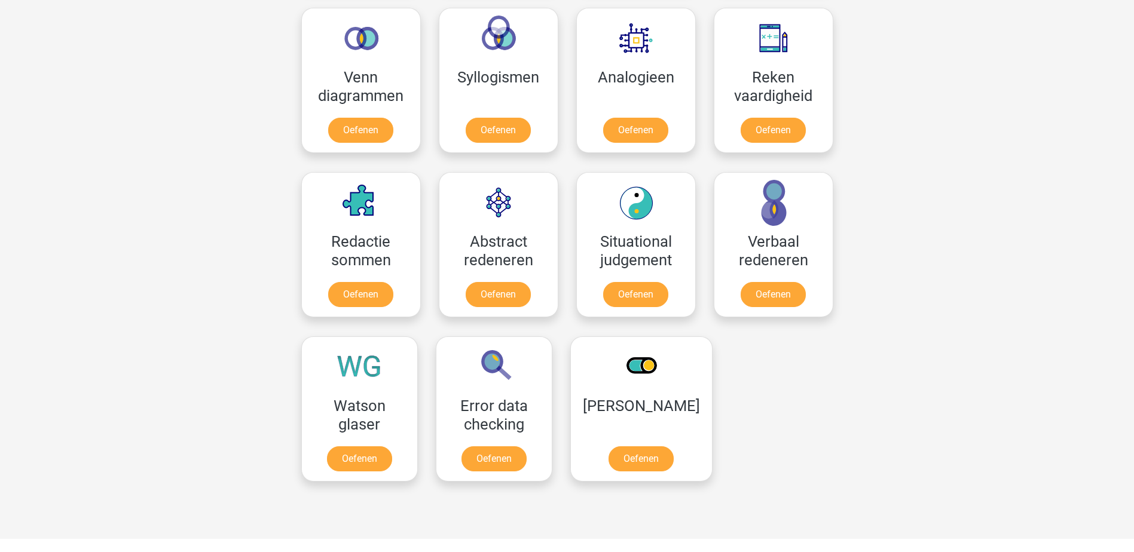
scroll to position [598, 0]
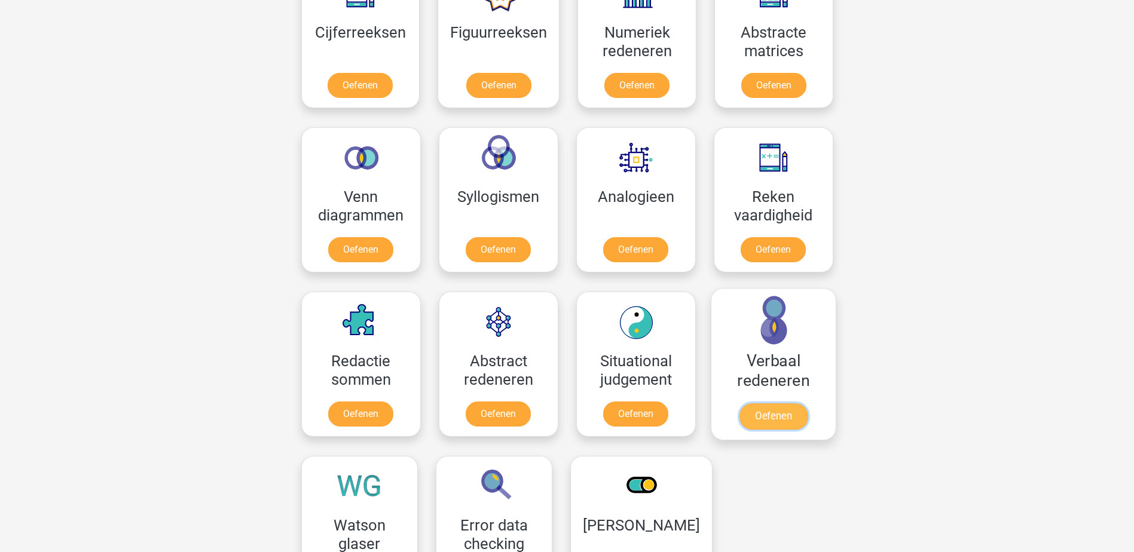
click at [762, 419] on link "Oefenen" at bounding box center [773, 416] width 68 height 26
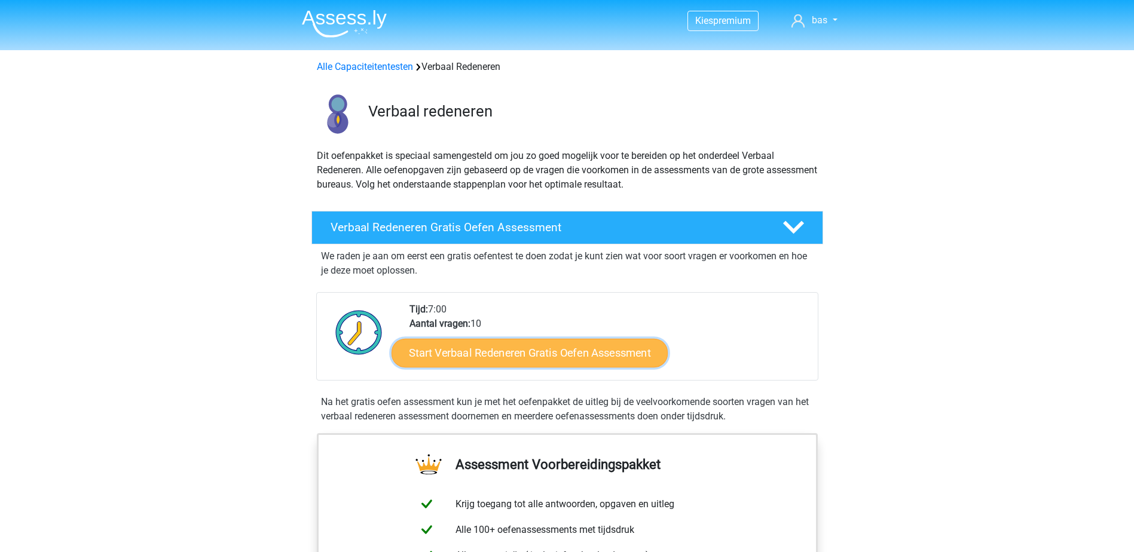
click at [561, 359] on link "Start Verbaal Redeneren Gratis Oefen Assessment" at bounding box center [530, 353] width 276 height 29
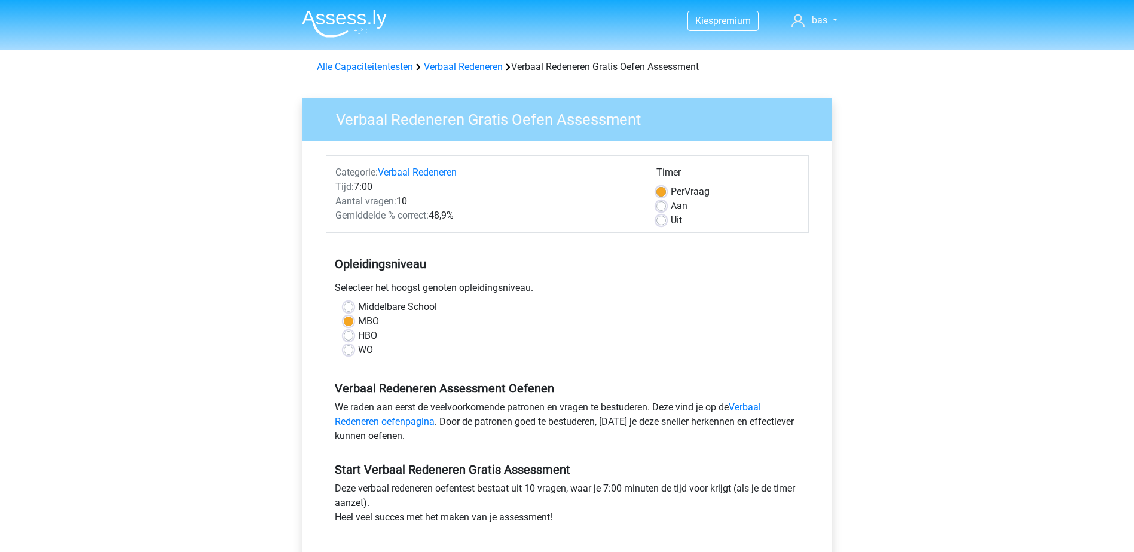
scroll to position [239, 0]
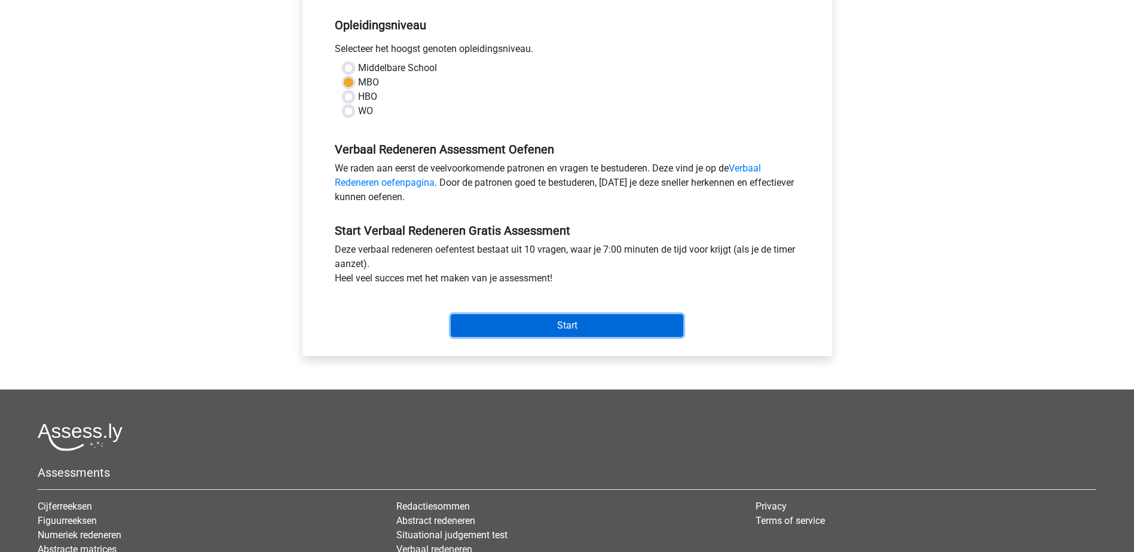
click at [596, 324] on input "Start" at bounding box center [567, 325] width 233 height 23
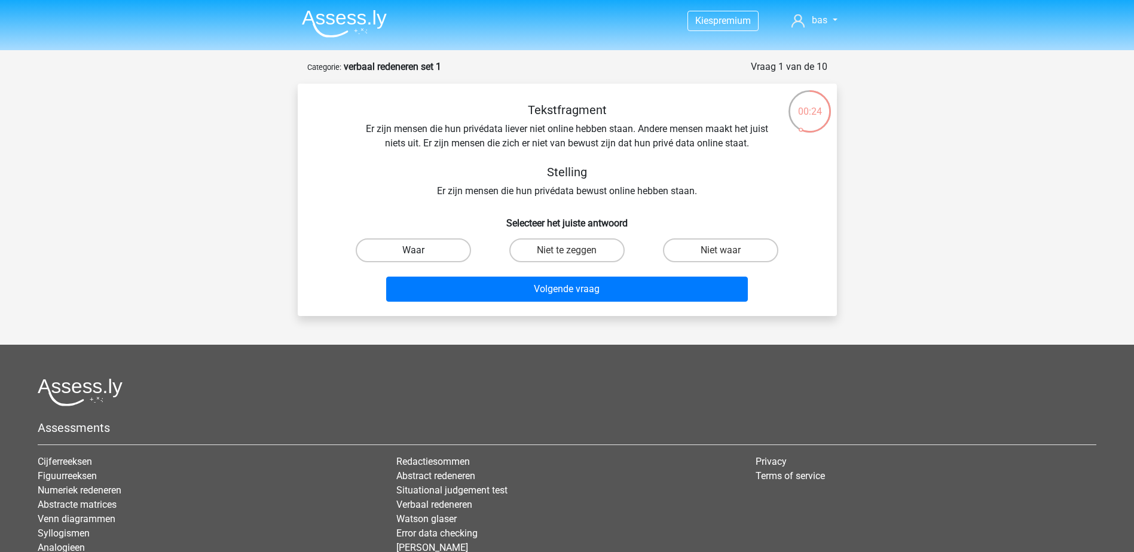
click at [447, 248] on label "Waar" at bounding box center [413, 251] width 115 height 24
click at [421, 250] on input "Waar" at bounding box center [417, 254] width 8 height 8
radio input "true"
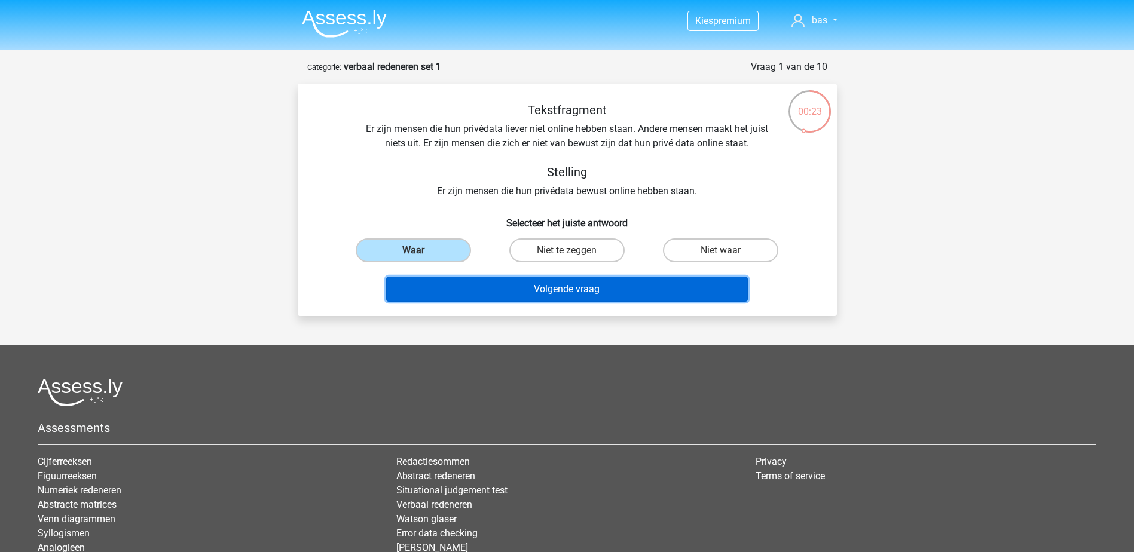
click at [553, 279] on button "Volgende vraag" at bounding box center [567, 289] width 362 height 25
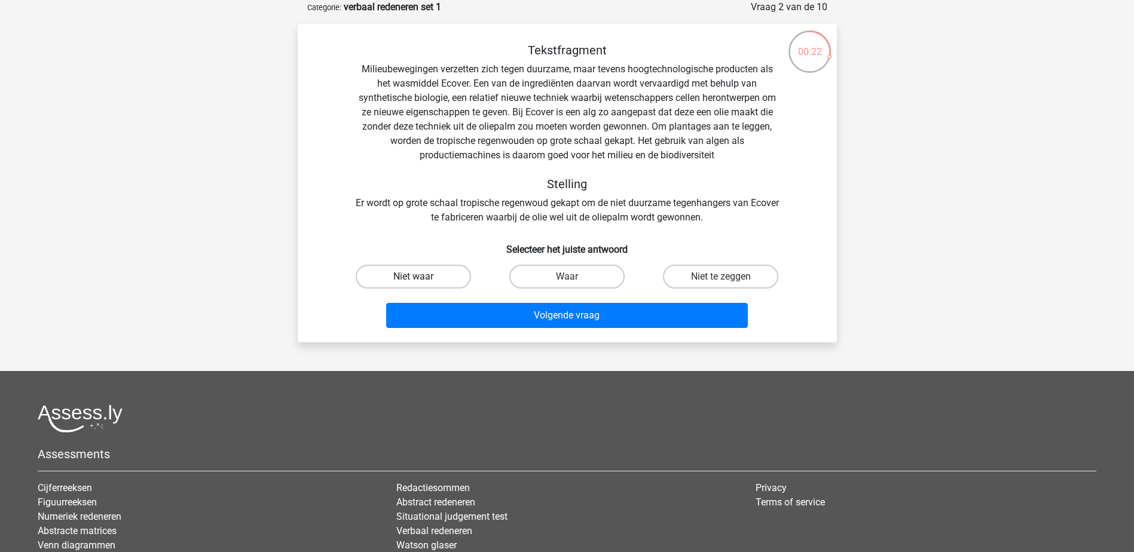
click at [452, 274] on label "Niet waar" at bounding box center [413, 277] width 115 height 24
click at [421, 277] on input "Niet waar" at bounding box center [417, 281] width 8 height 8
radio input "true"
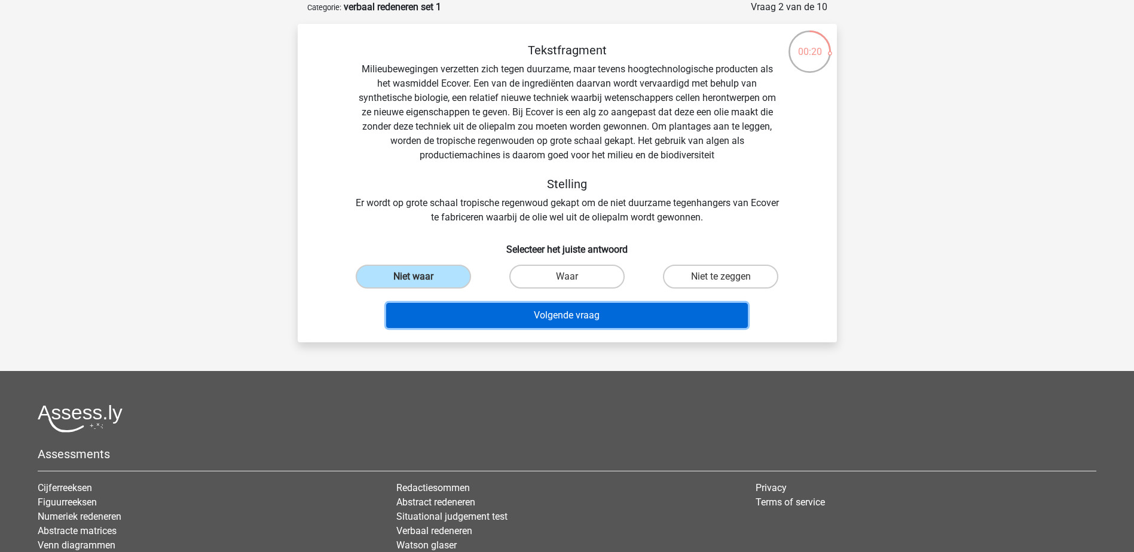
click at [515, 314] on button "Volgende vraag" at bounding box center [567, 315] width 362 height 25
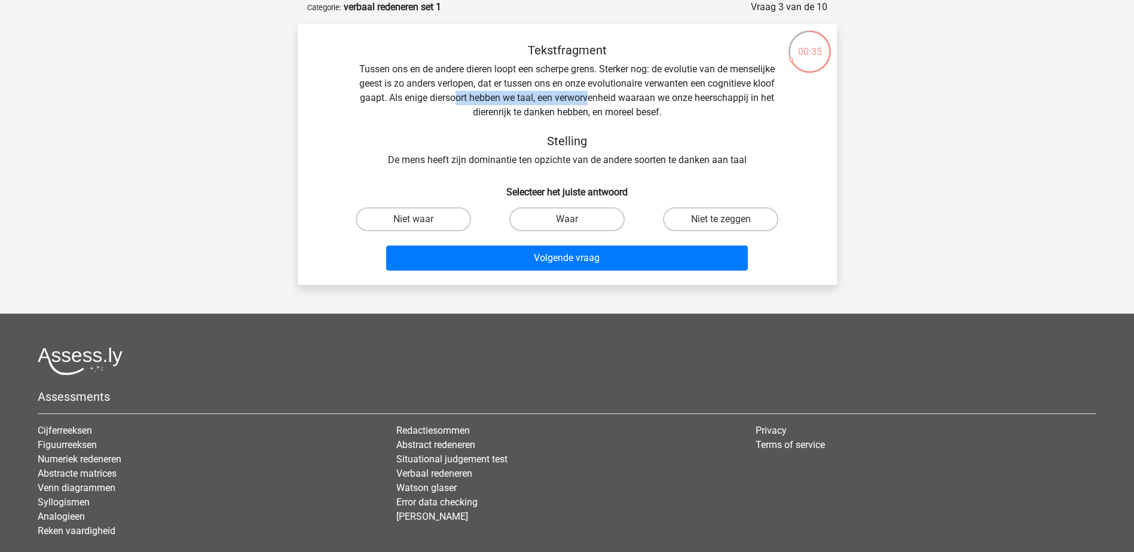
drag, startPoint x: 457, startPoint y: 96, endPoint x: 591, endPoint y: 105, distance: 134.2
click at [591, 105] on div "Tekstfragment Tussen ons en de andere dieren loopt een scherpe grens. Sterker n…" at bounding box center [567, 105] width 501 height 124
drag, startPoint x: 591, startPoint y: 105, endPoint x: 548, endPoint y: 105, distance: 43.6
click at [548, 105] on div "Tekstfragment Tussen ons en de andere dieren loopt een scherpe grens. Sterker n…" at bounding box center [567, 105] width 501 height 124
click at [613, 221] on label "Waar" at bounding box center [566, 219] width 115 height 24
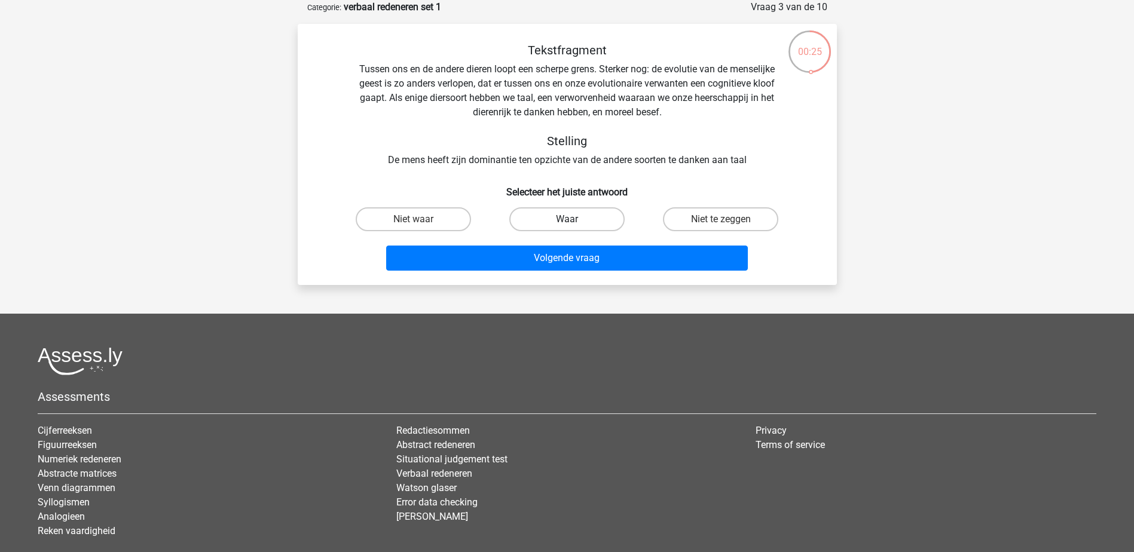
click at [574, 221] on input "Waar" at bounding box center [571, 223] width 8 height 8
radio input "true"
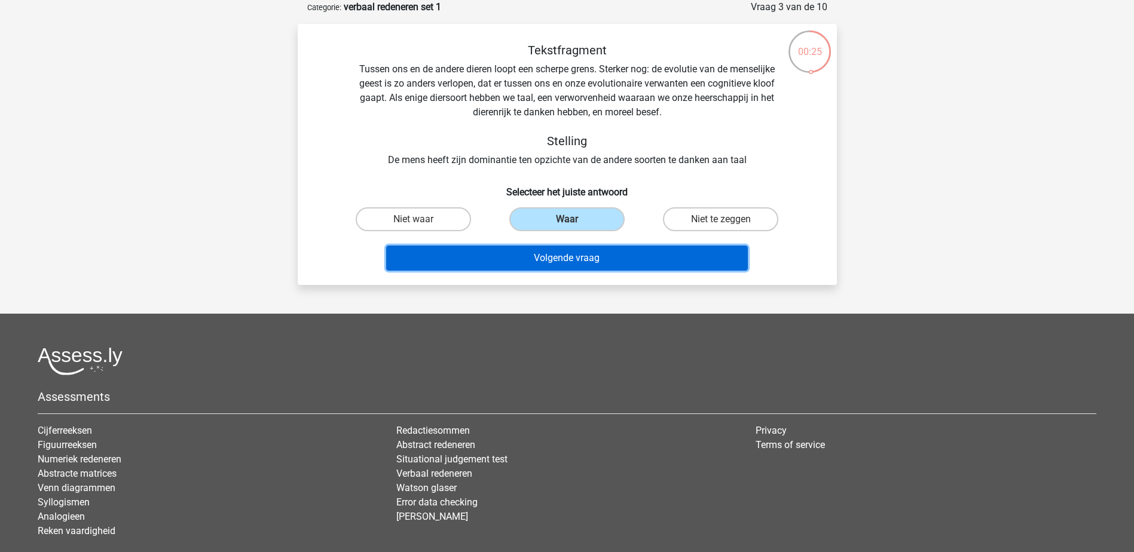
click at [604, 262] on button "Volgende vraag" at bounding box center [567, 258] width 362 height 25
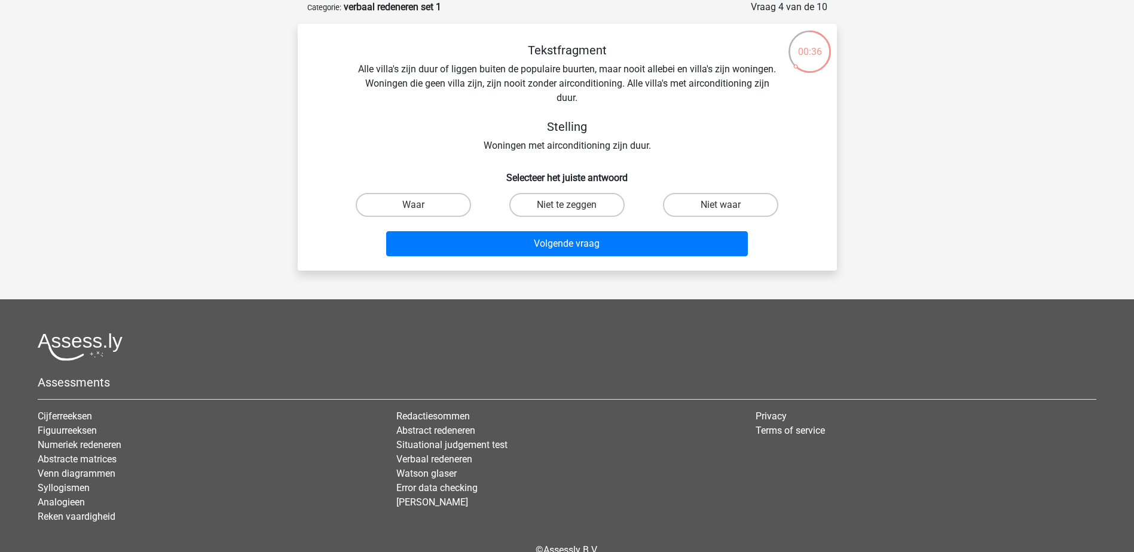
click at [729, 210] on label "Niet waar" at bounding box center [720, 205] width 115 height 24
click at [729, 210] on input "Niet waar" at bounding box center [725, 209] width 8 height 8
radio input "true"
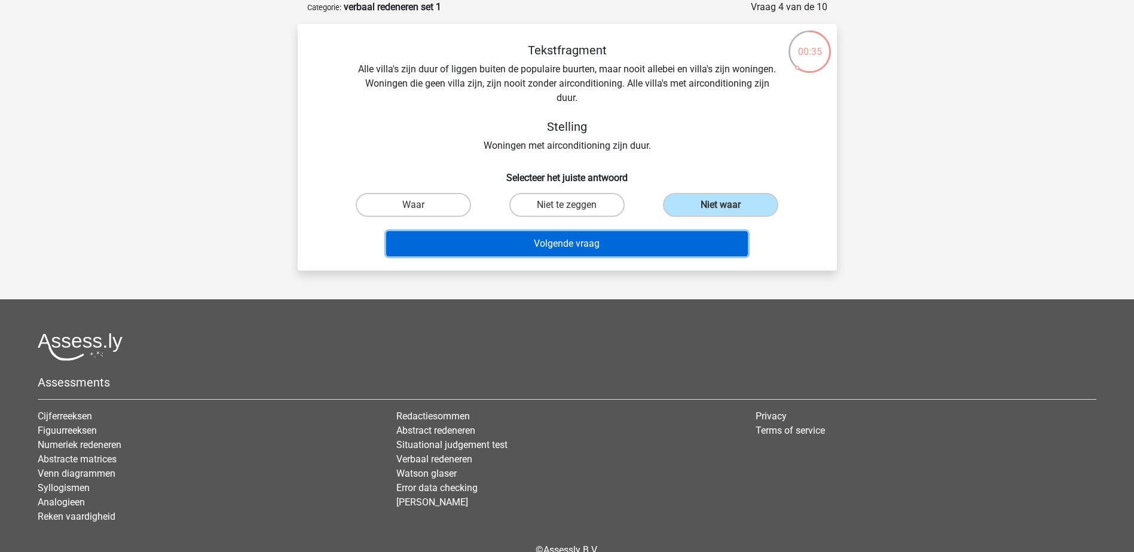
click at [685, 246] on button "Volgende vraag" at bounding box center [567, 243] width 362 height 25
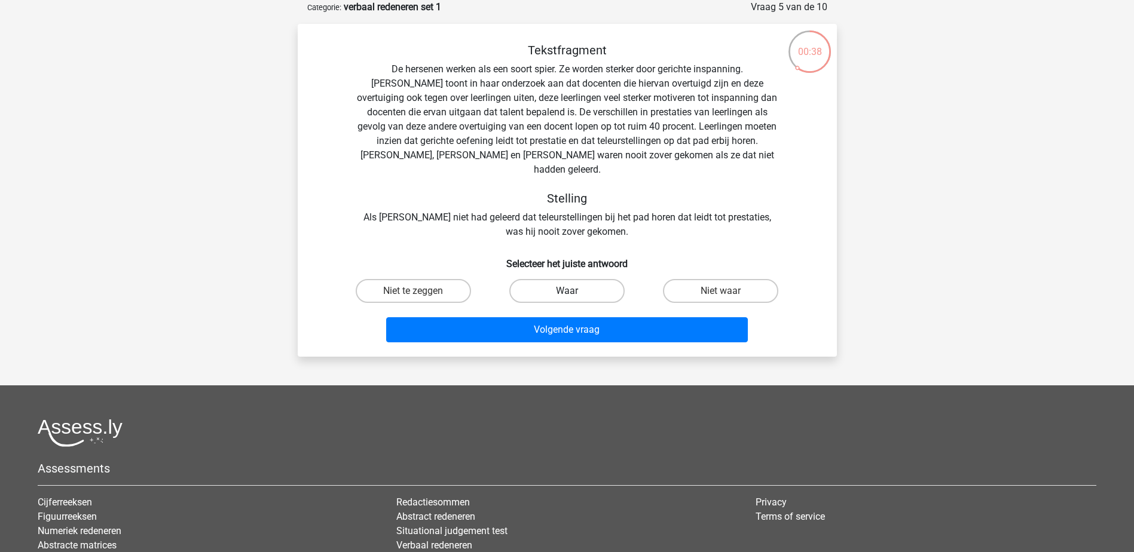
click at [581, 279] on label "Waar" at bounding box center [566, 291] width 115 height 24
click at [574, 291] on input "Waar" at bounding box center [571, 295] width 8 height 8
radio input "true"
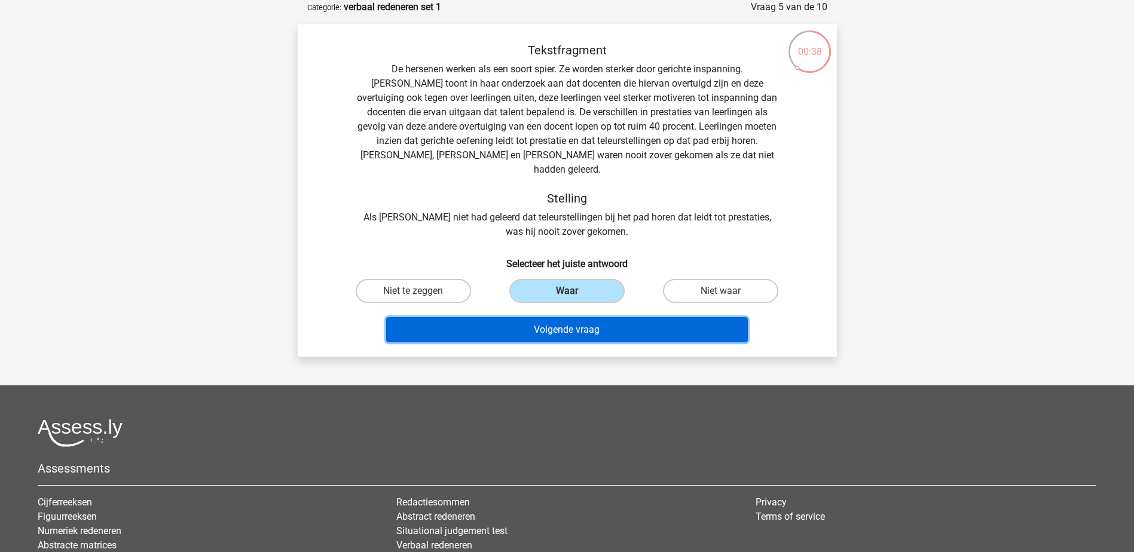
click at [577, 317] on button "Volgende vraag" at bounding box center [567, 329] width 362 height 25
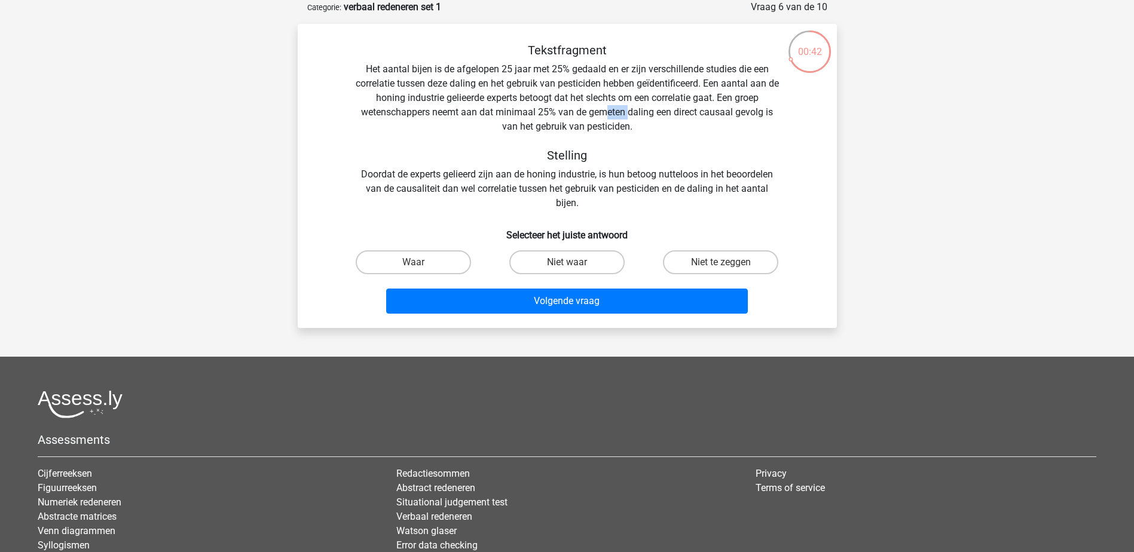
drag, startPoint x: 604, startPoint y: 114, endPoint x: 631, endPoint y: 116, distance: 26.4
click at [631, 116] on div "Tekstfragment Het aantal bijen is de afgelopen 25 jaar met 25% gedaald en er zi…" at bounding box center [567, 126] width 501 height 167
drag, startPoint x: 631, startPoint y: 116, endPoint x: 623, endPoint y: 134, distance: 19.9
click at [623, 134] on div "Tekstfragment Het aantal bijen is de afgelopen 25 jaar met 25% gedaald en er zi…" at bounding box center [567, 126] width 501 height 167
click at [714, 267] on label "Niet te zeggen" at bounding box center [720, 262] width 115 height 24
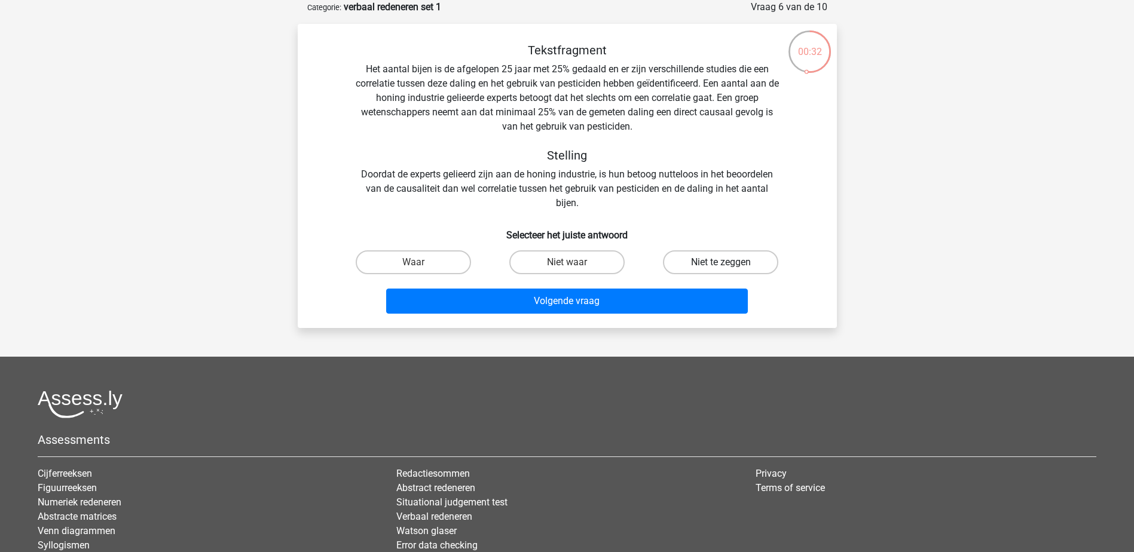
click at [721, 267] on input "Niet te zeggen" at bounding box center [725, 266] width 8 height 8
radio input "true"
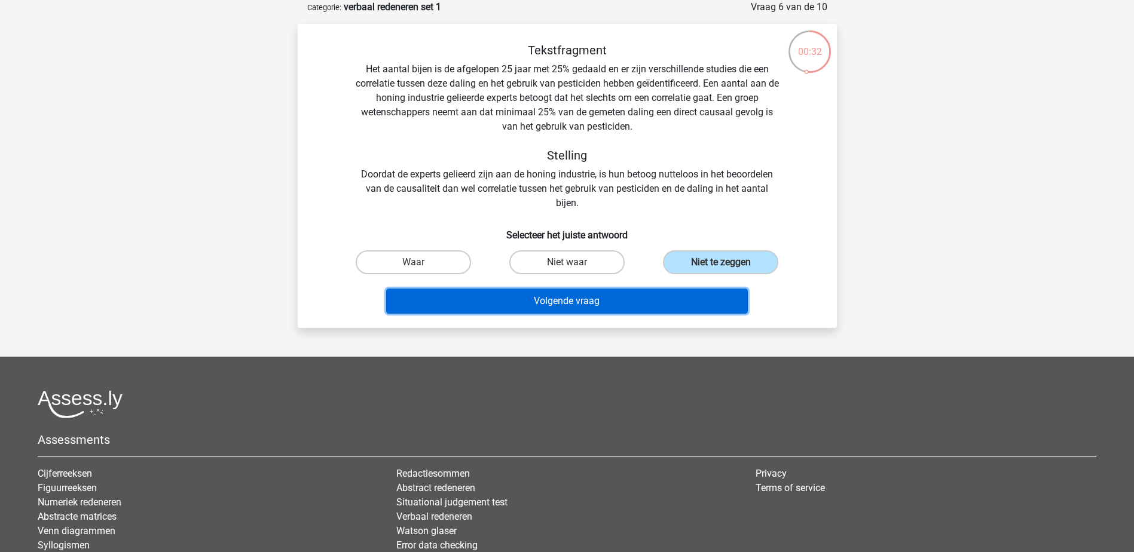
click at [691, 299] on button "Volgende vraag" at bounding box center [567, 301] width 362 height 25
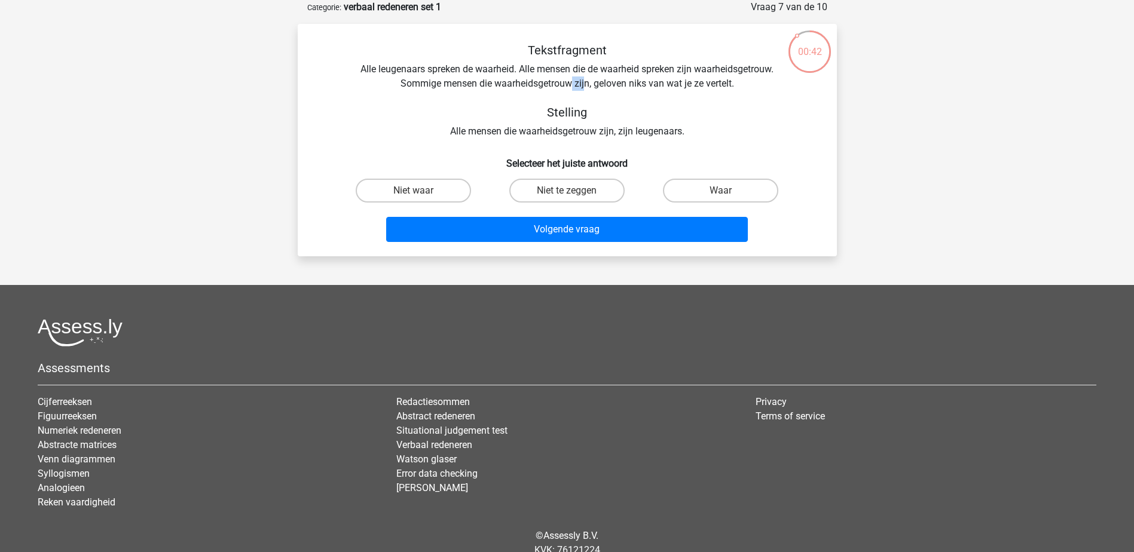
drag, startPoint x: 572, startPoint y: 82, endPoint x: 583, endPoint y: 86, distance: 12.1
click at [583, 86] on div "Tekstfragment Alle leugenaars spreken de waarheid. Alle mensen die de waarheid …" at bounding box center [567, 91] width 501 height 96
drag, startPoint x: 583, startPoint y: 86, endPoint x: 561, endPoint y: 103, distance: 28.2
click at [561, 103] on div "Tekstfragment Alle leugenaars spreken de waarheid. Alle mensen die de waarheid …" at bounding box center [567, 91] width 501 height 96
click at [589, 63] on div "Tekstfragment Alle leugenaars spreken de waarheid. Alle mensen die de waarheid …" at bounding box center [567, 91] width 501 height 96
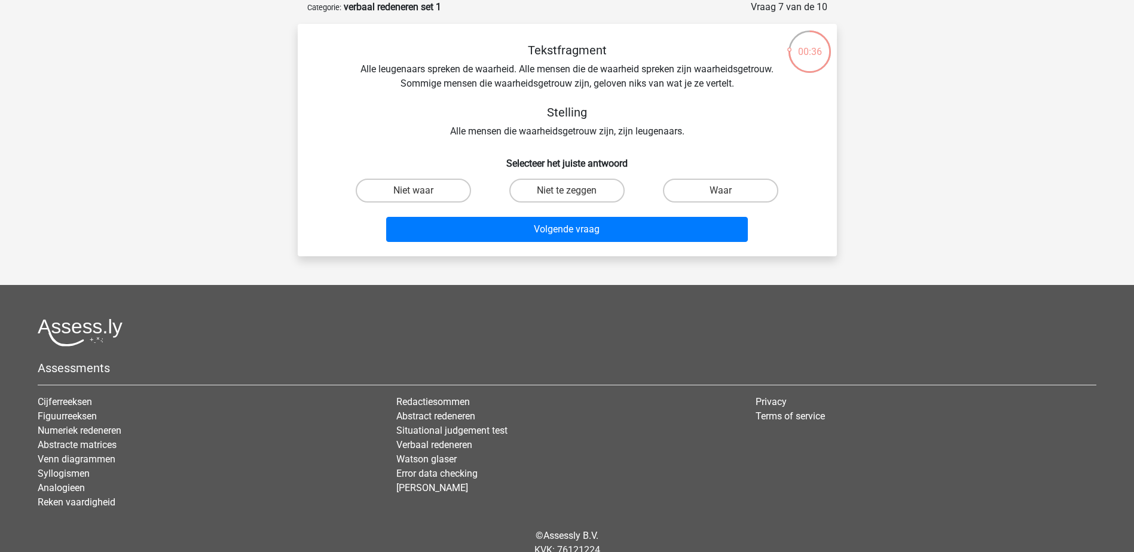
click at [545, 132] on div "Tekstfragment Alle leugenaars spreken de waarheid. Alle mensen die de waarheid …" at bounding box center [567, 91] width 501 height 96
click at [456, 195] on label "Niet waar" at bounding box center [413, 191] width 115 height 24
click at [421, 195] on input "Niet waar" at bounding box center [417, 195] width 8 height 8
radio input "true"
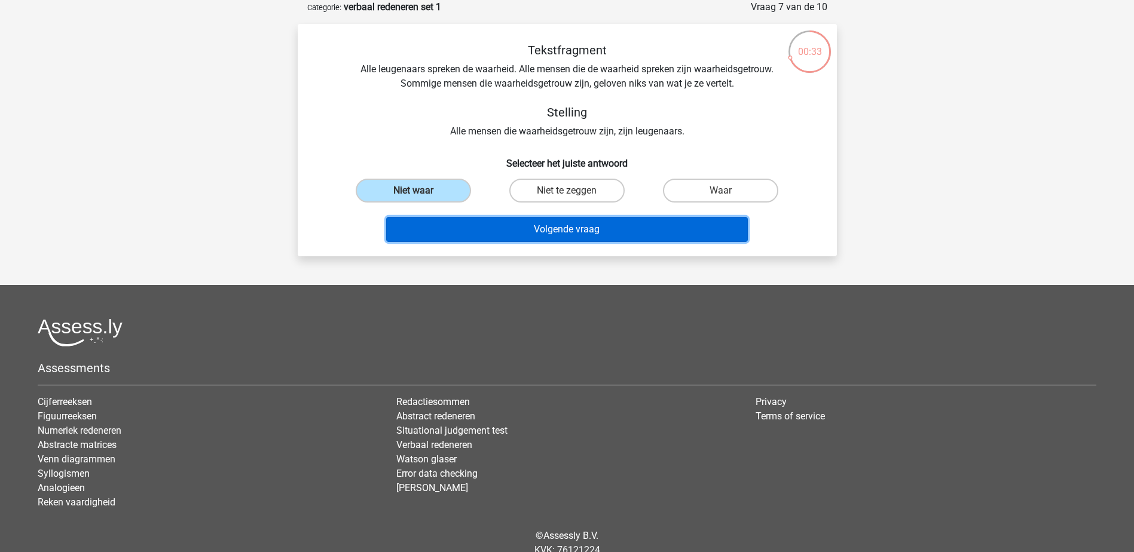
click at [472, 233] on button "Volgende vraag" at bounding box center [567, 229] width 362 height 25
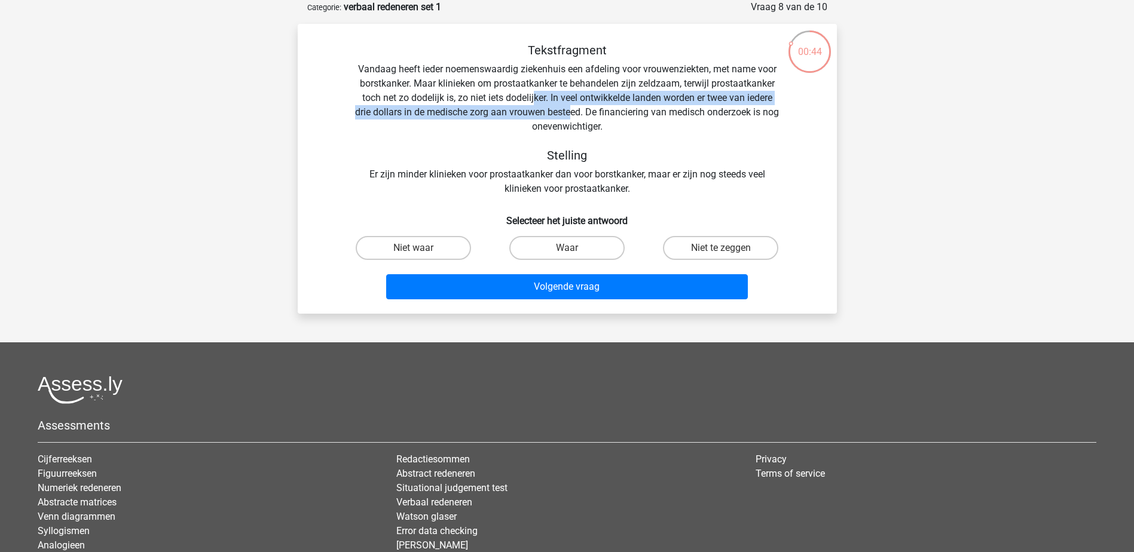
drag, startPoint x: 533, startPoint y: 99, endPoint x: 578, endPoint y: 111, distance: 47.0
click at [578, 111] on div "Tekstfragment Vandaag heeft ieder noemenswaardig ziekenhuis een afdeling voor v…" at bounding box center [567, 119] width 501 height 153
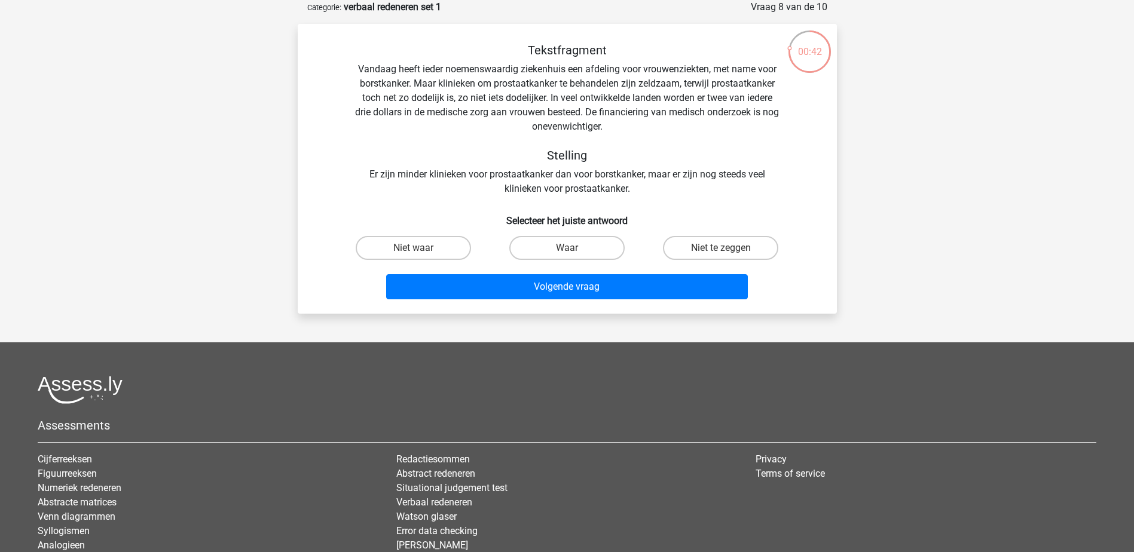
drag, startPoint x: 578, startPoint y: 111, endPoint x: 518, endPoint y: 143, distance: 68.2
click at [518, 143] on div "Tekstfragment Vandaag heeft ieder noemenswaardig ziekenhuis een afdeling voor v…" at bounding box center [567, 119] width 501 height 153
click at [686, 251] on label "Niet te zeggen" at bounding box center [720, 248] width 115 height 24
click at [721, 251] on input "Niet te zeggen" at bounding box center [725, 252] width 8 height 8
radio input "true"
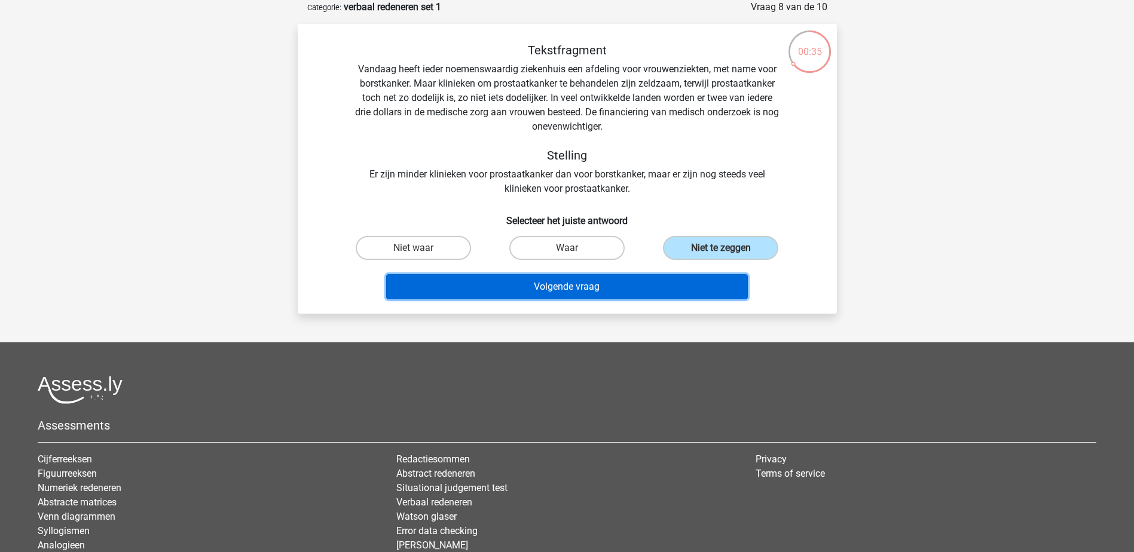
click at [655, 285] on button "Volgende vraag" at bounding box center [567, 286] width 362 height 25
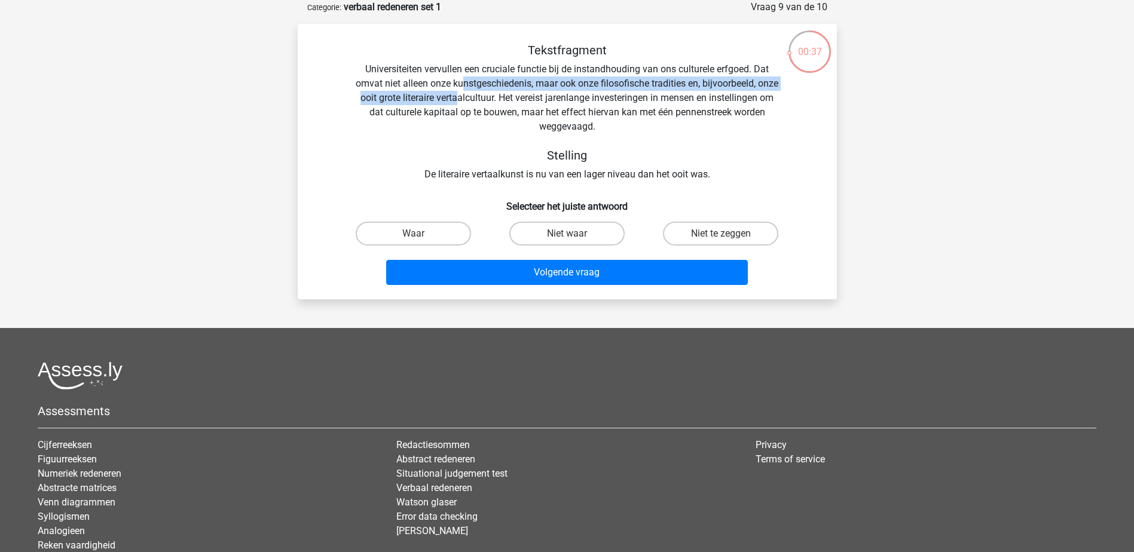
drag, startPoint x: 475, startPoint y: 87, endPoint x: 502, endPoint y: 95, distance: 28.0
click at [502, 95] on div "Tekstfragment Universiteiten vervullen een cruciale functie bij de instandhoudi…" at bounding box center [567, 112] width 501 height 139
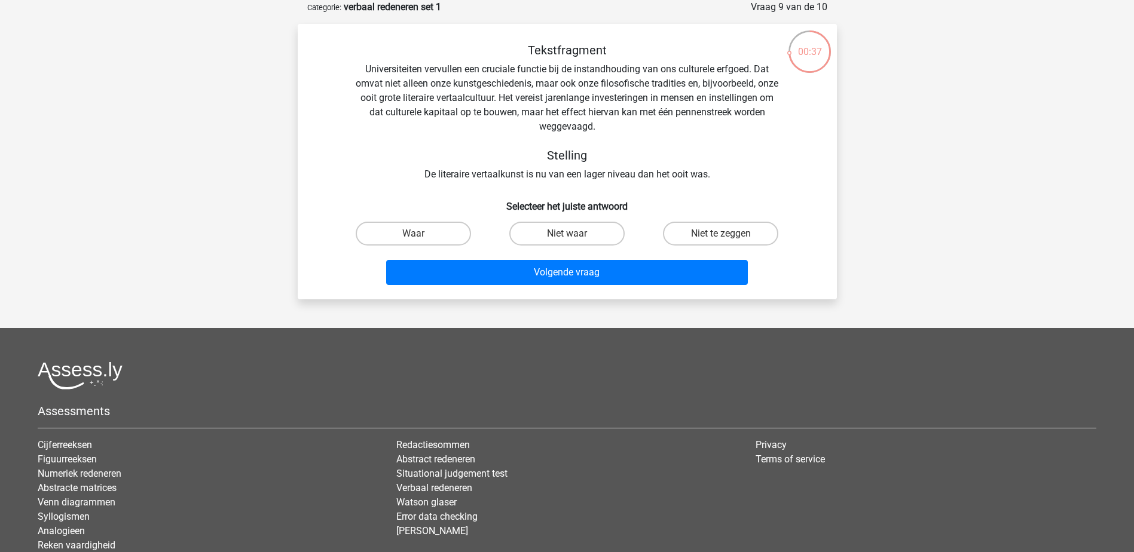
drag, startPoint x: 502, startPoint y: 95, endPoint x: 499, endPoint y: 108, distance: 13.6
click at [499, 108] on div "Tekstfragment Universiteiten vervullen een cruciale functie bij de instandhoudi…" at bounding box center [567, 112] width 501 height 139
drag, startPoint x: 586, startPoint y: 228, endPoint x: 576, endPoint y: 245, distance: 19.6
click at [587, 227] on label "Niet waar" at bounding box center [566, 234] width 115 height 24
click at [574, 234] on input "Niet waar" at bounding box center [571, 238] width 8 height 8
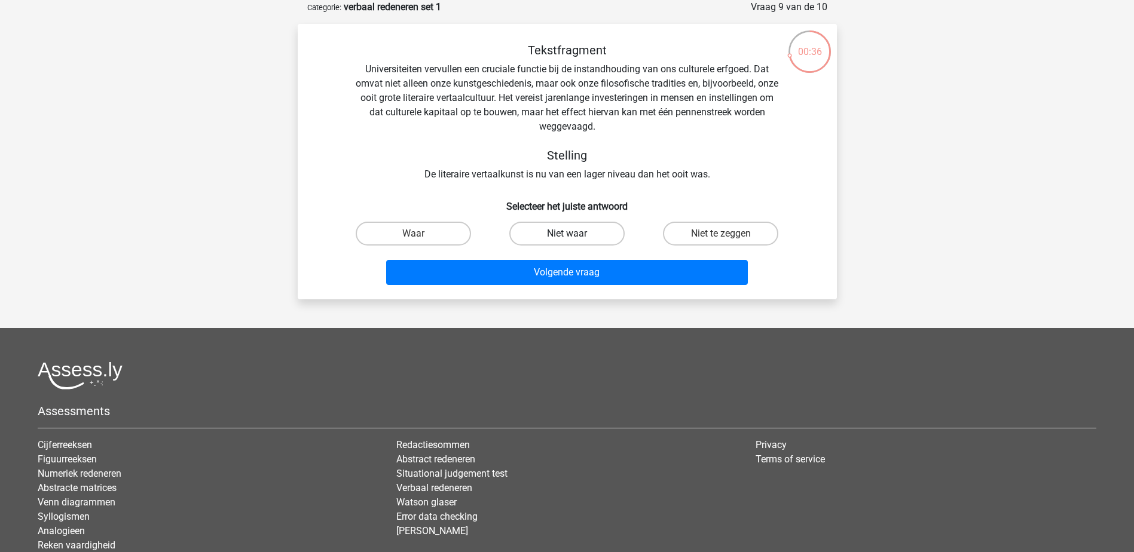
radio input "true"
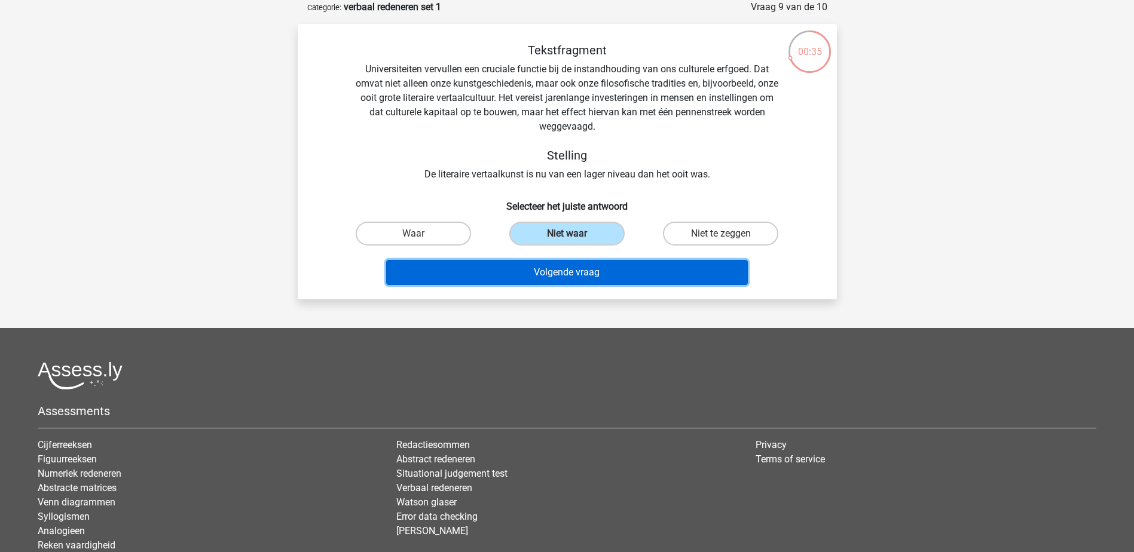
click at [573, 284] on button "Volgende vraag" at bounding box center [567, 272] width 362 height 25
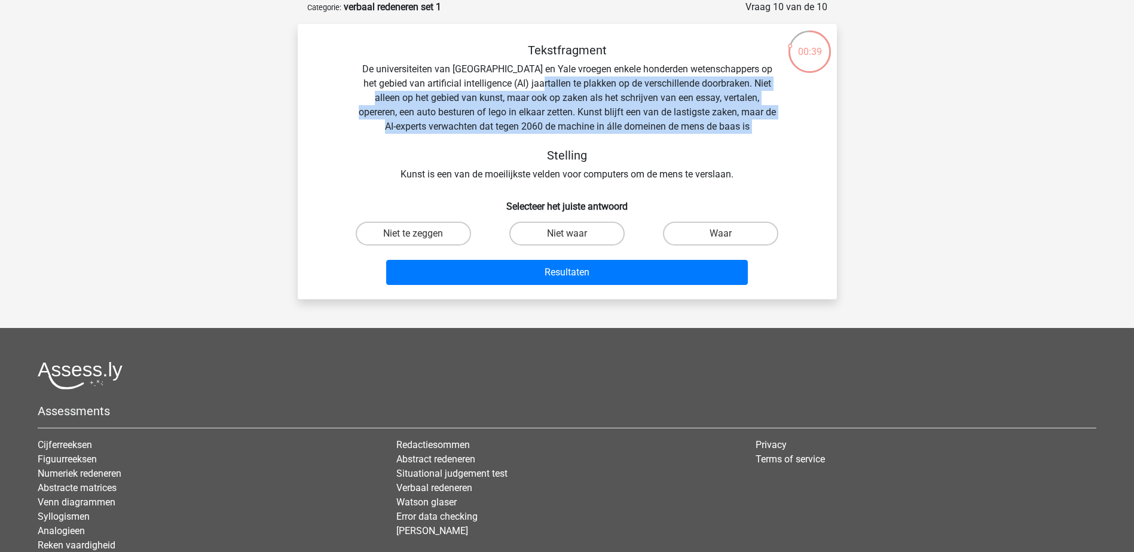
drag, startPoint x: 525, startPoint y: 85, endPoint x: 715, endPoint y: 145, distance: 199.3
click at [715, 145] on div "Tekstfragment De universiteiten van Oxford en Yale vroegen enkele honderden wet…" at bounding box center [567, 112] width 501 height 139
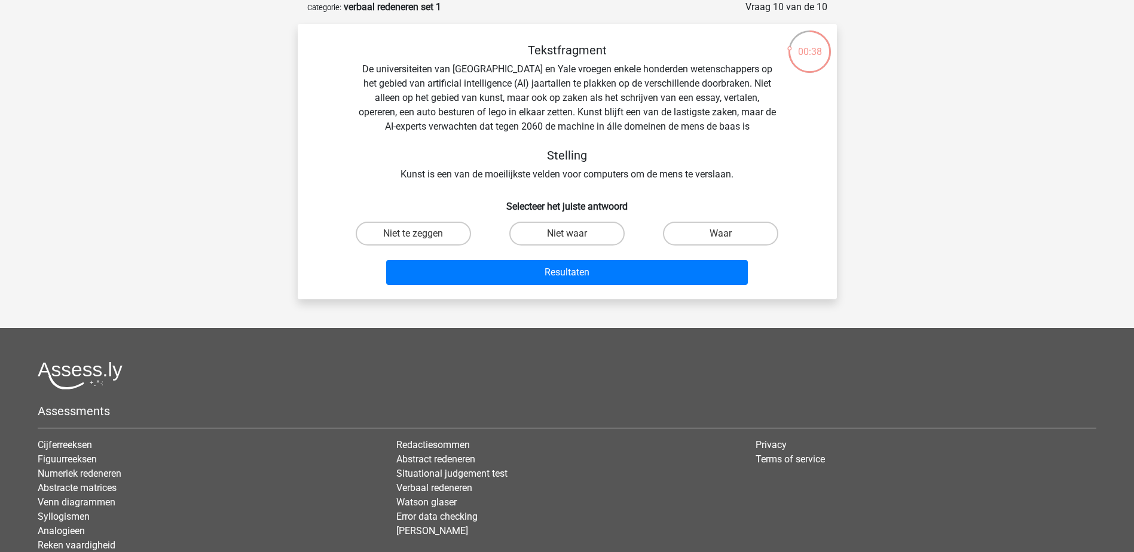
drag, startPoint x: 715, startPoint y: 145, endPoint x: 632, endPoint y: 159, distance: 84.3
click at [632, 159] on h5 "Stelling" at bounding box center [567, 155] width 424 height 14
click at [689, 239] on label "Waar" at bounding box center [720, 234] width 115 height 24
click at [721, 239] on input "Waar" at bounding box center [725, 238] width 8 height 8
radio input "true"
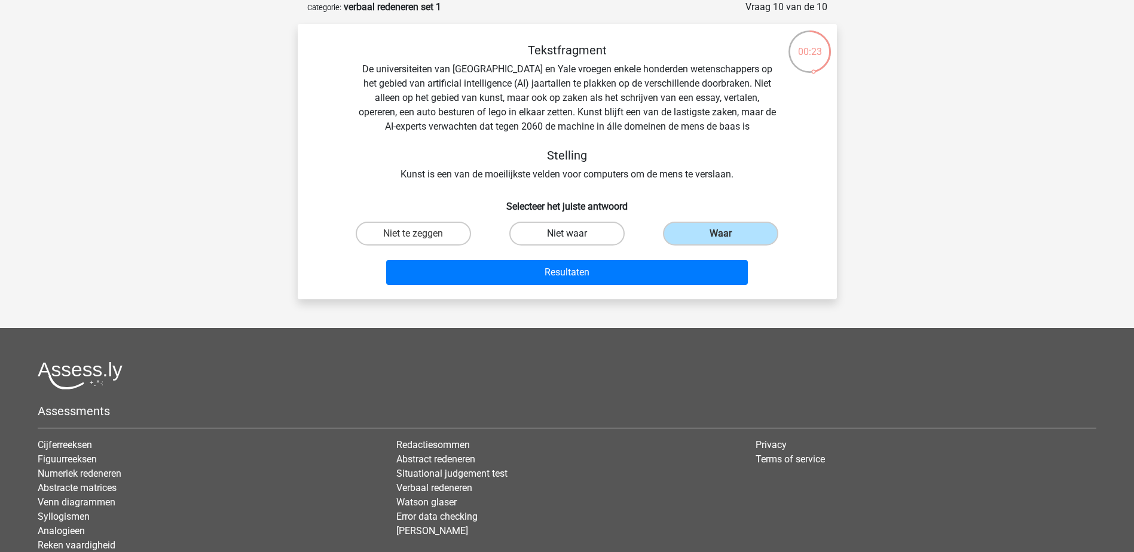
click at [571, 230] on label "Niet waar" at bounding box center [566, 234] width 115 height 24
click at [571, 234] on input "Niet waar" at bounding box center [571, 238] width 8 height 8
radio input "true"
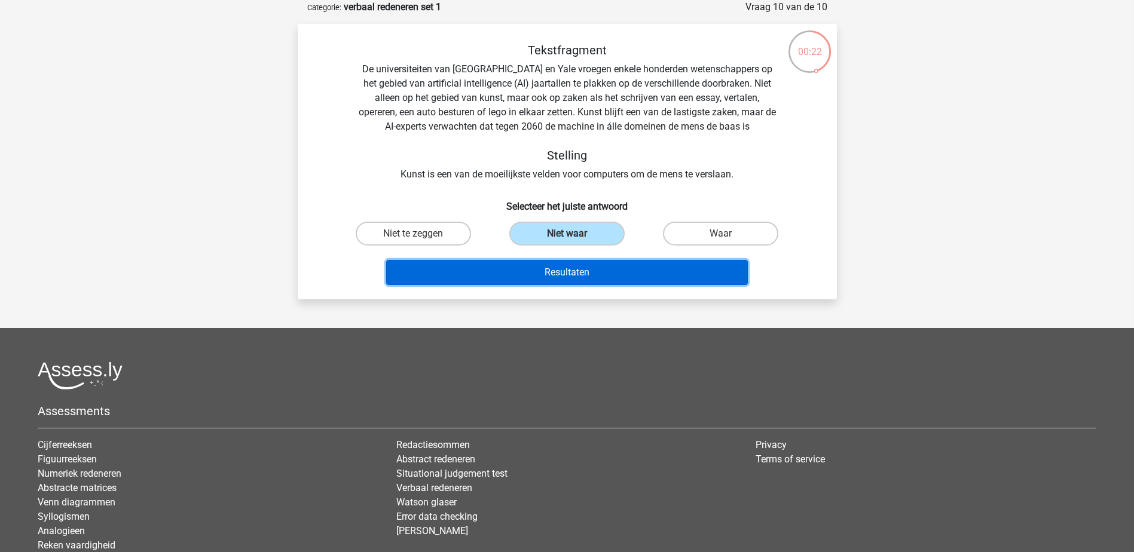
click at [563, 269] on button "Resultaten" at bounding box center [567, 272] width 362 height 25
